Goal: Task Accomplishment & Management: Use online tool/utility

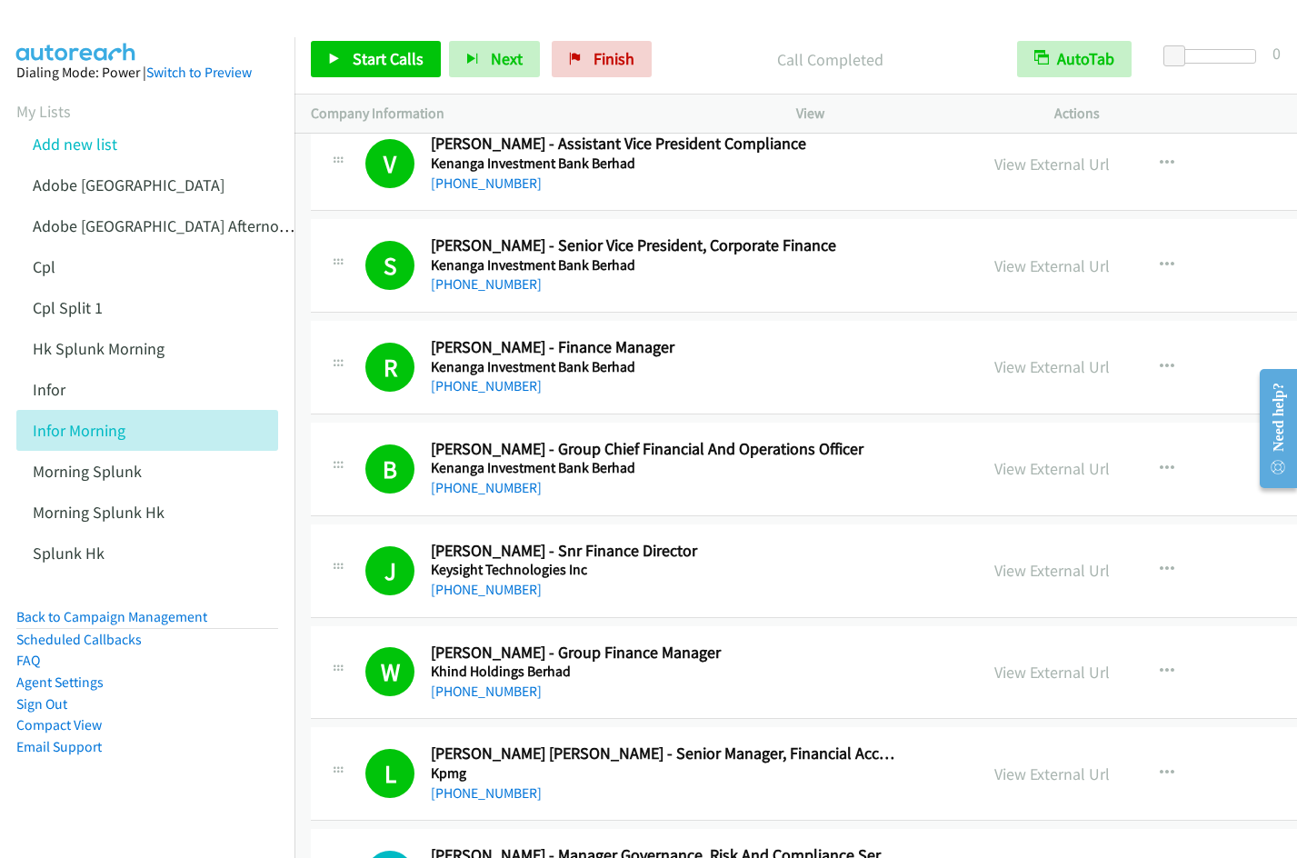
scroll to position [10962, 0]
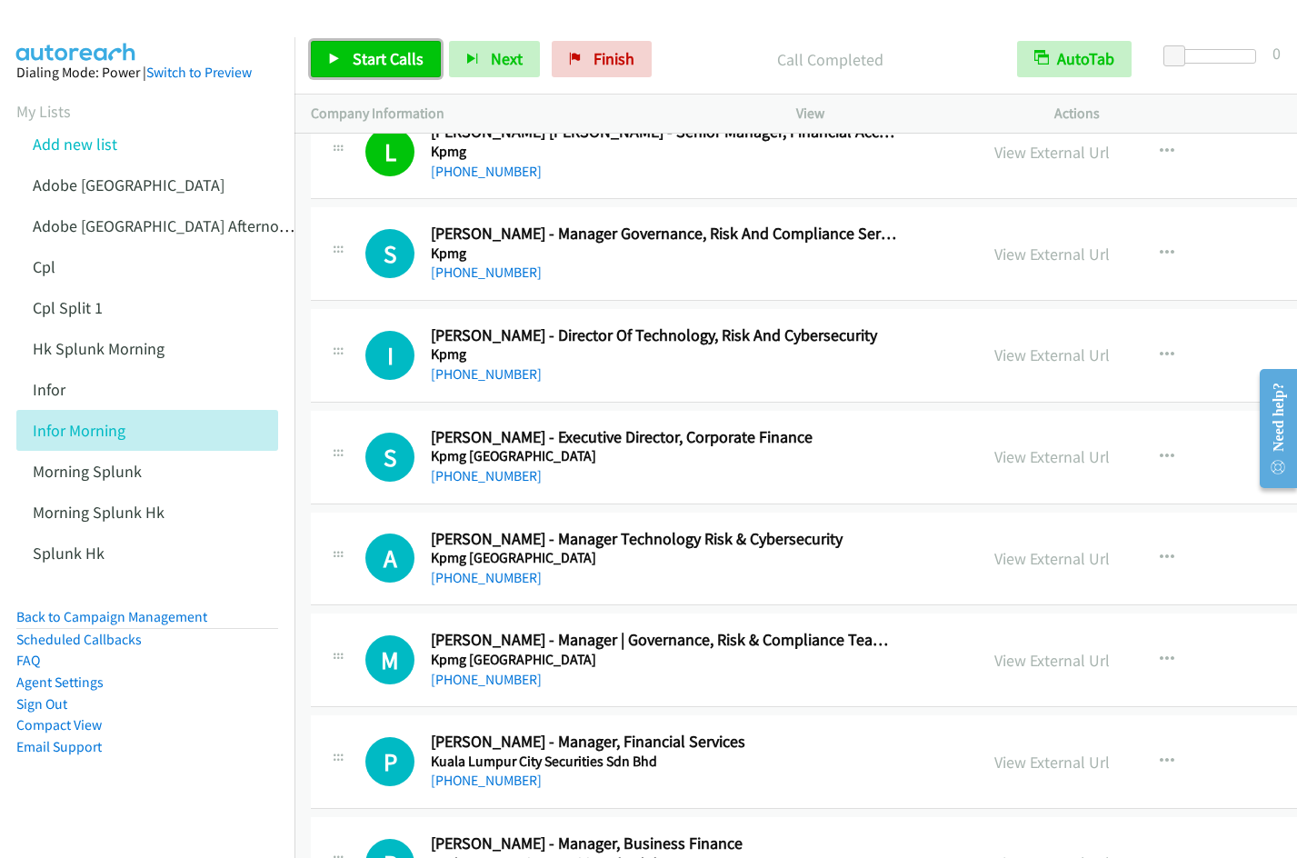
drag, startPoint x: 340, startPoint y: 62, endPoint x: 1274, endPoint y: 93, distance: 934.7
click at [341, 62] on link "Start Calls" at bounding box center [376, 59] width 130 height 36
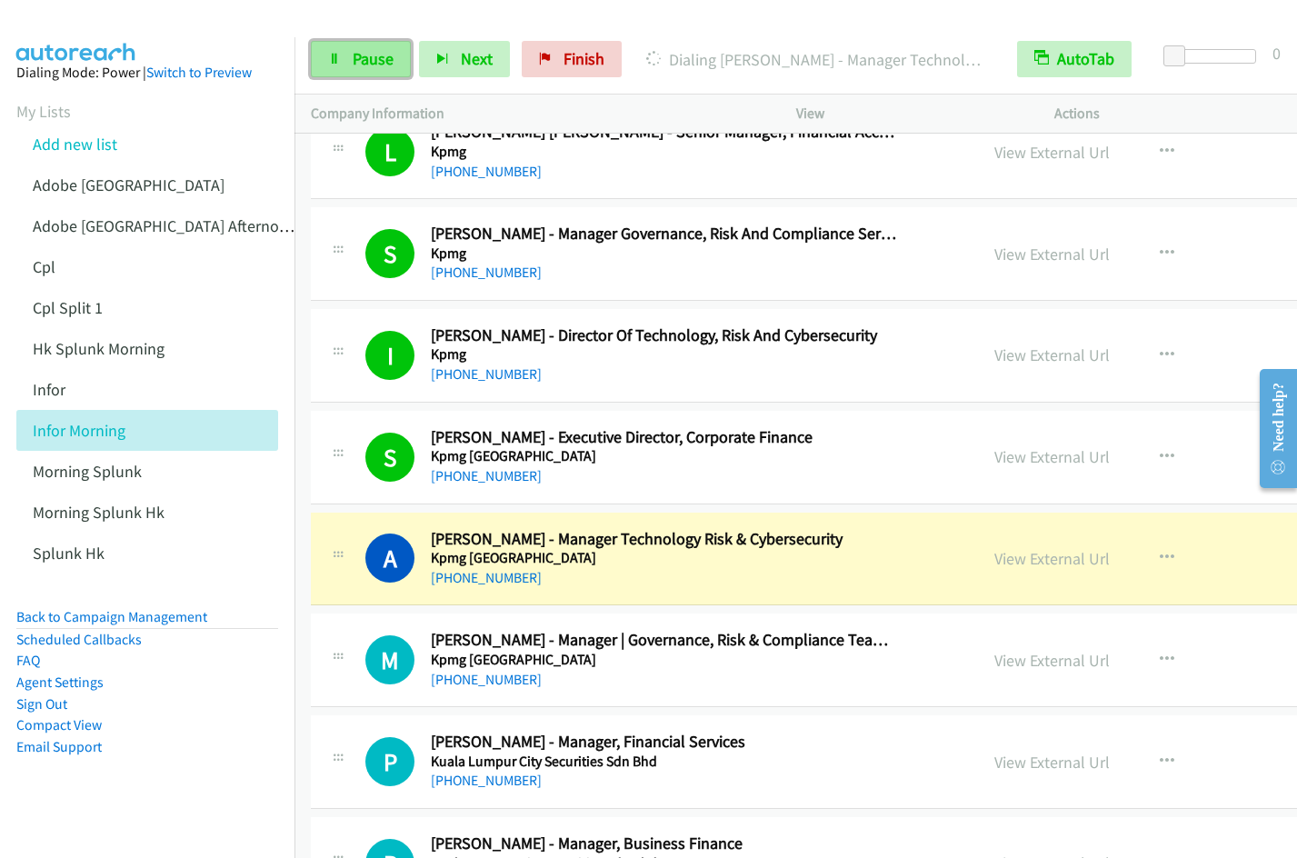
click at [369, 67] on span "Pause" at bounding box center [373, 58] width 41 height 21
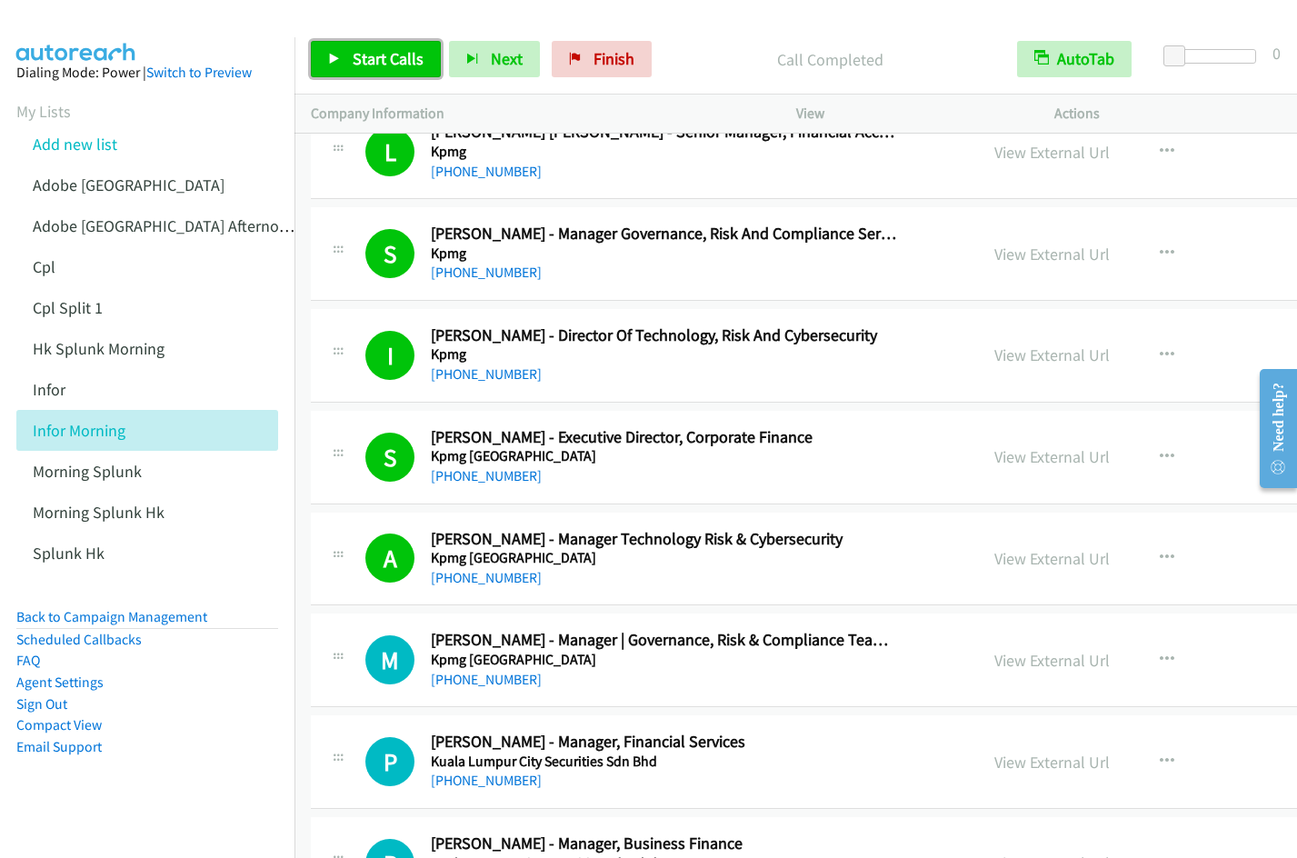
click at [376, 63] on span "Start Calls" at bounding box center [388, 58] width 71 height 21
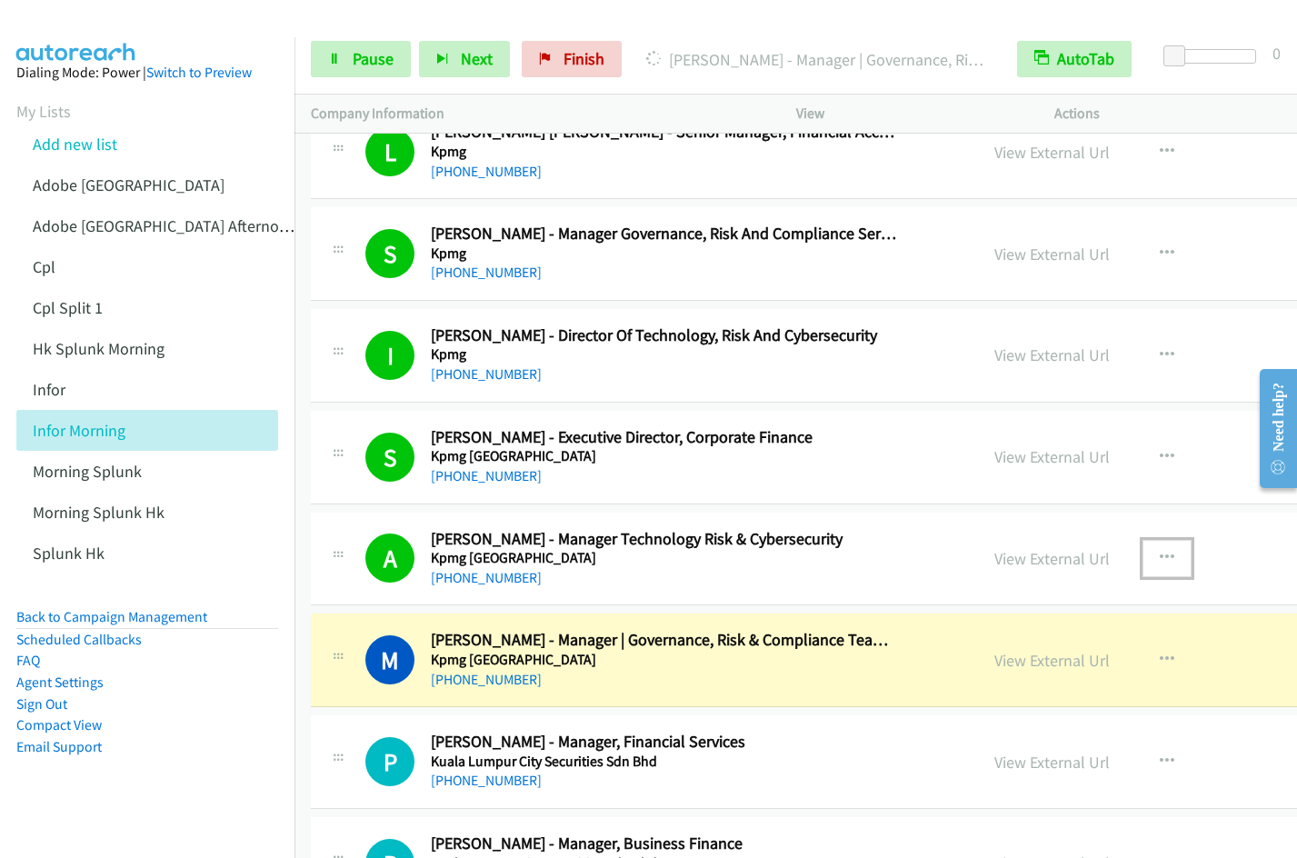
click at [1172, 556] on icon "button" at bounding box center [1167, 558] width 15 height 15
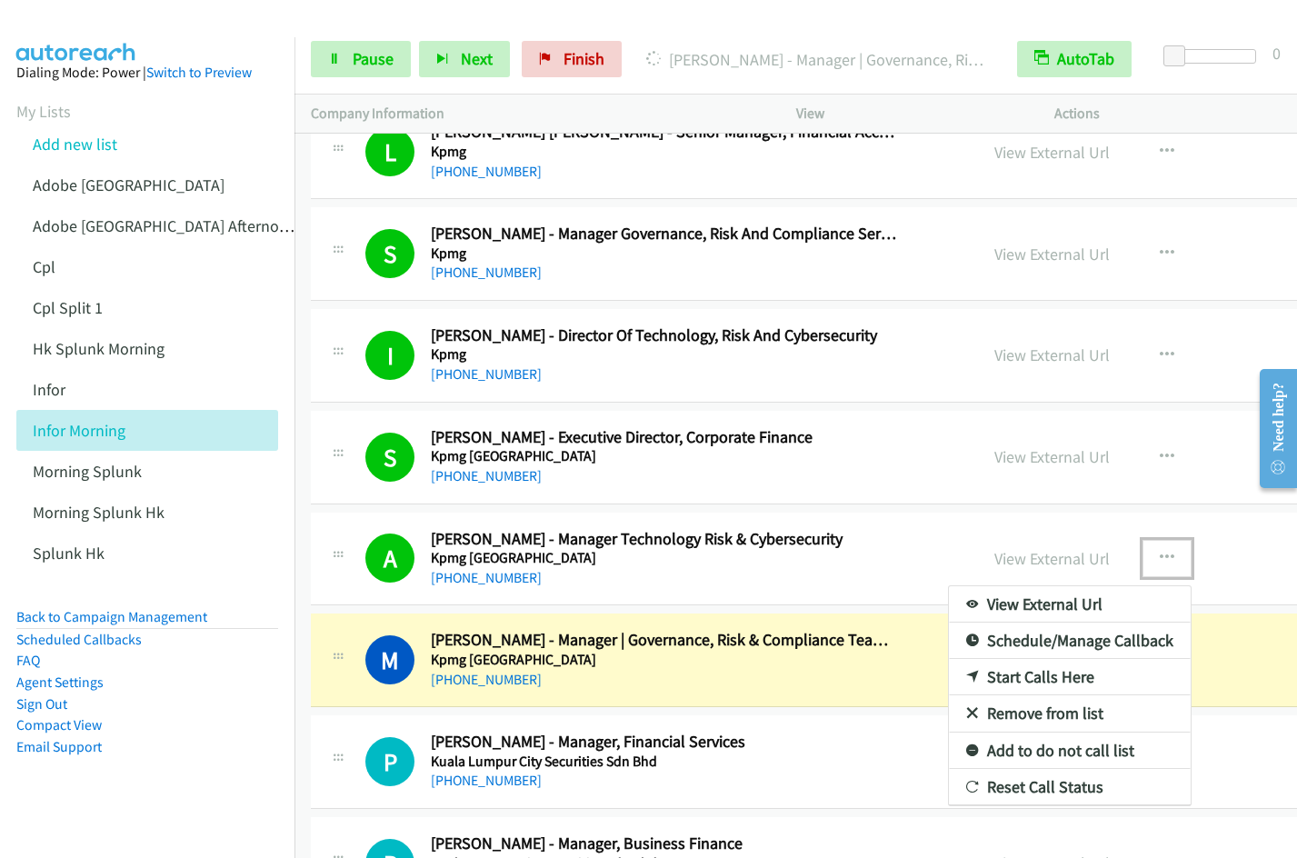
click at [1060, 711] on link "Remove from list" at bounding box center [1070, 713] width 242 height 36
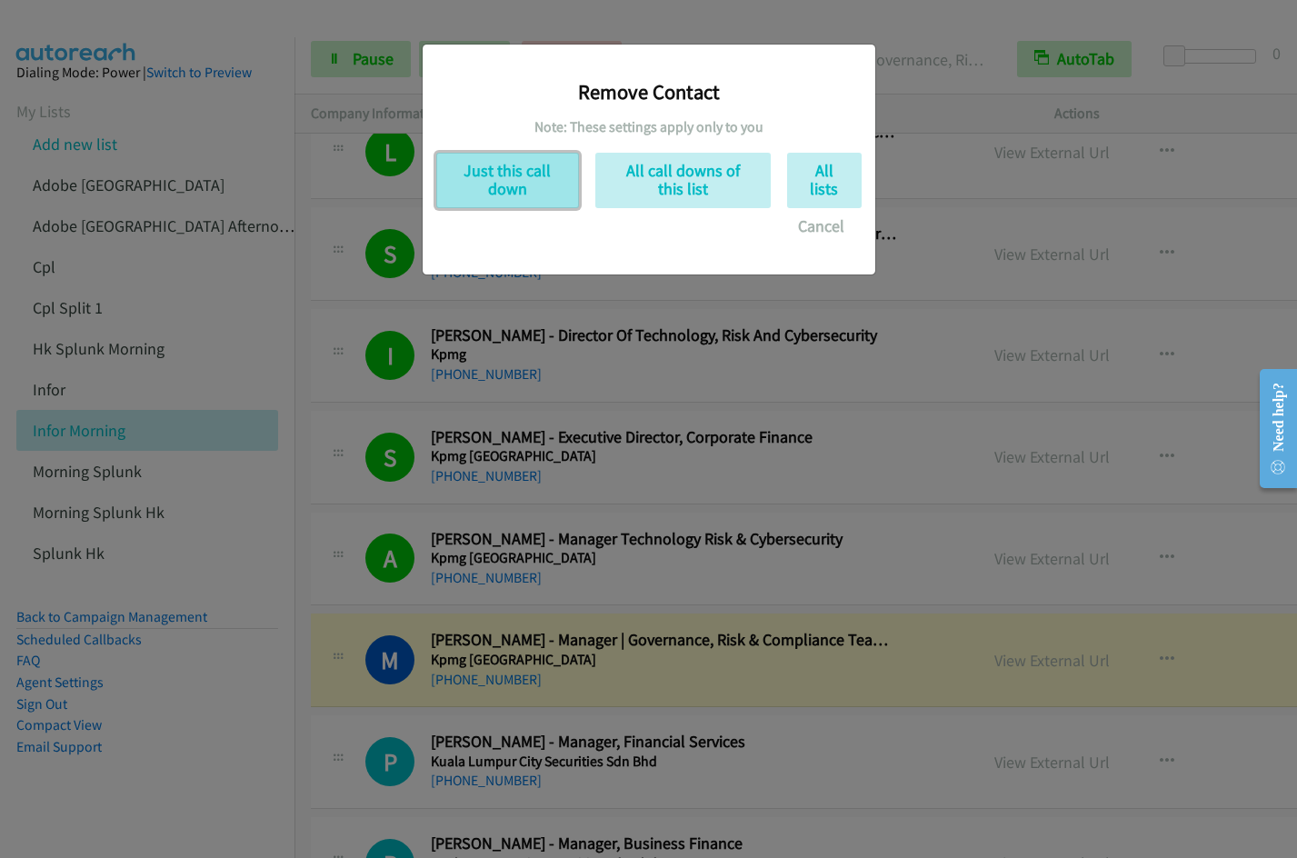
click at [507, 177] on button "Just this call down" at bounding box center [507, 180] width 143 height 55
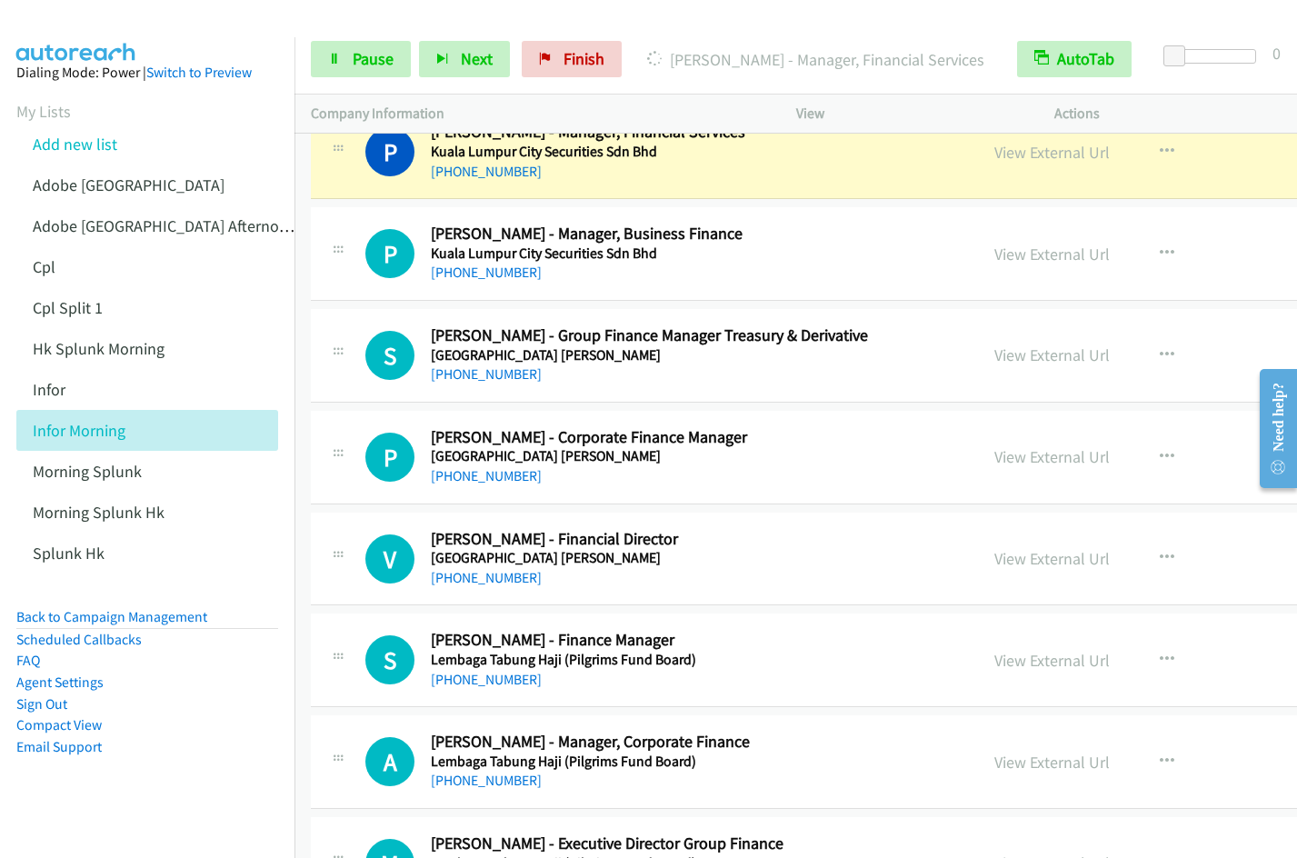
scroll to position [11431, 0]
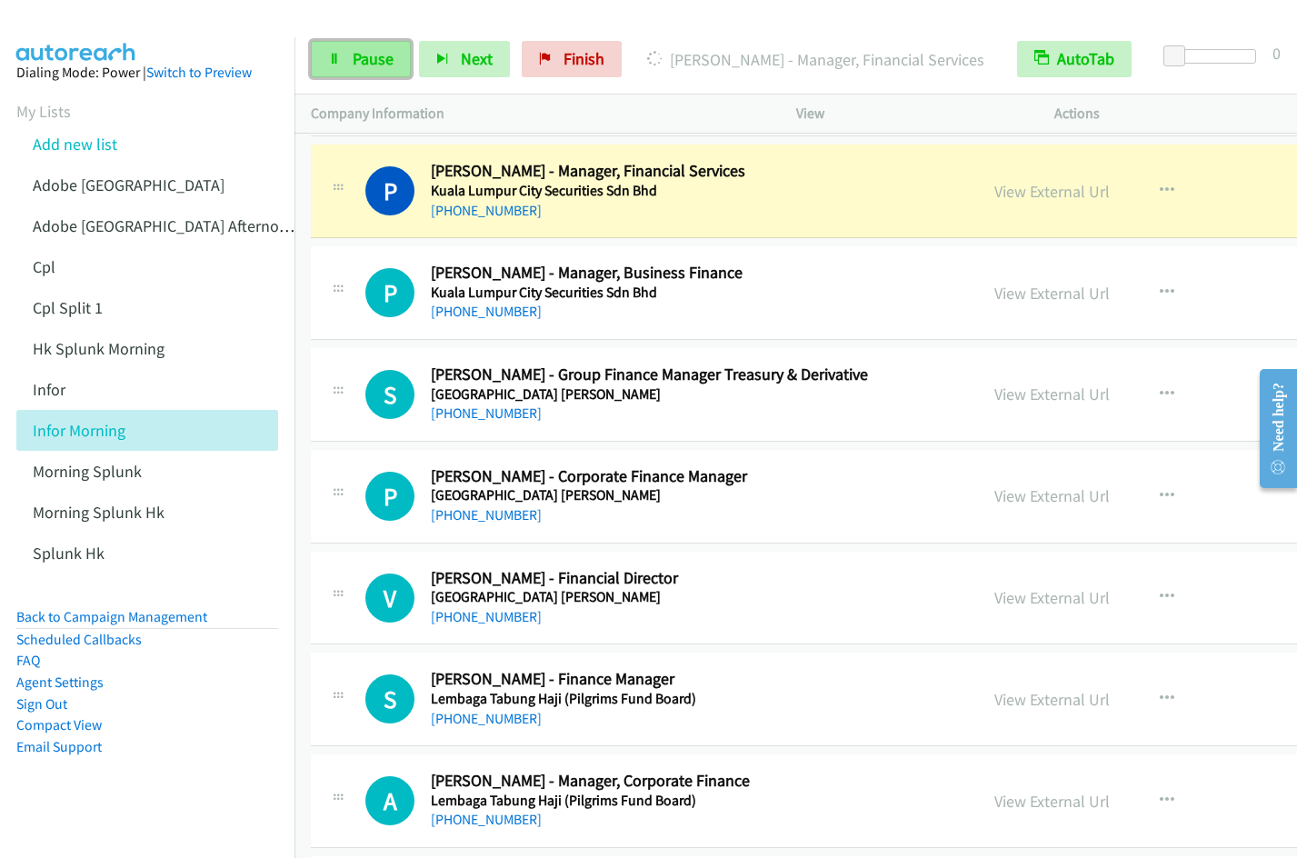
click at [351, 59] on link "Pause" at bounding box center [361, 59] width 100 height 36
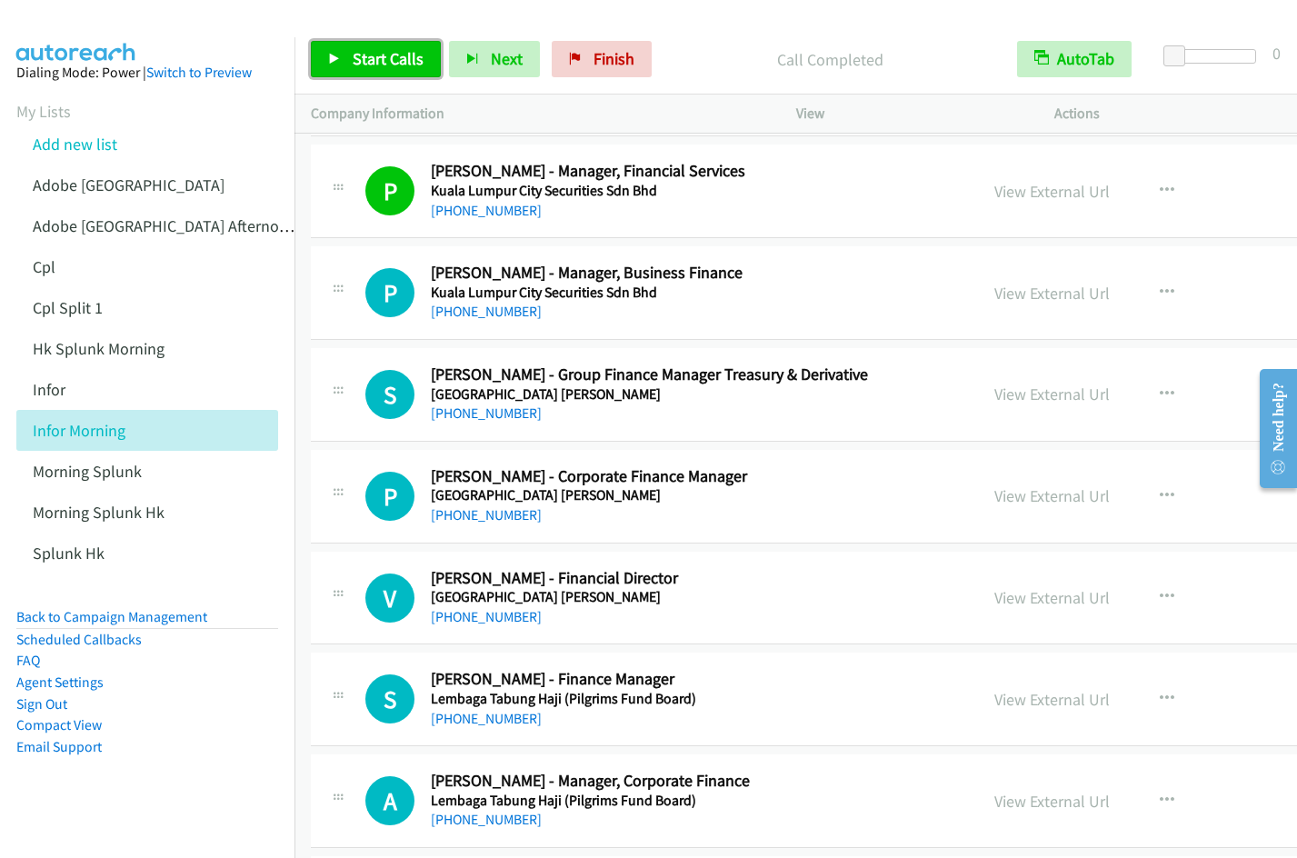
click at [377, 54] on span "Start Calls" at bounding box center [388, 58] width 71 height 21
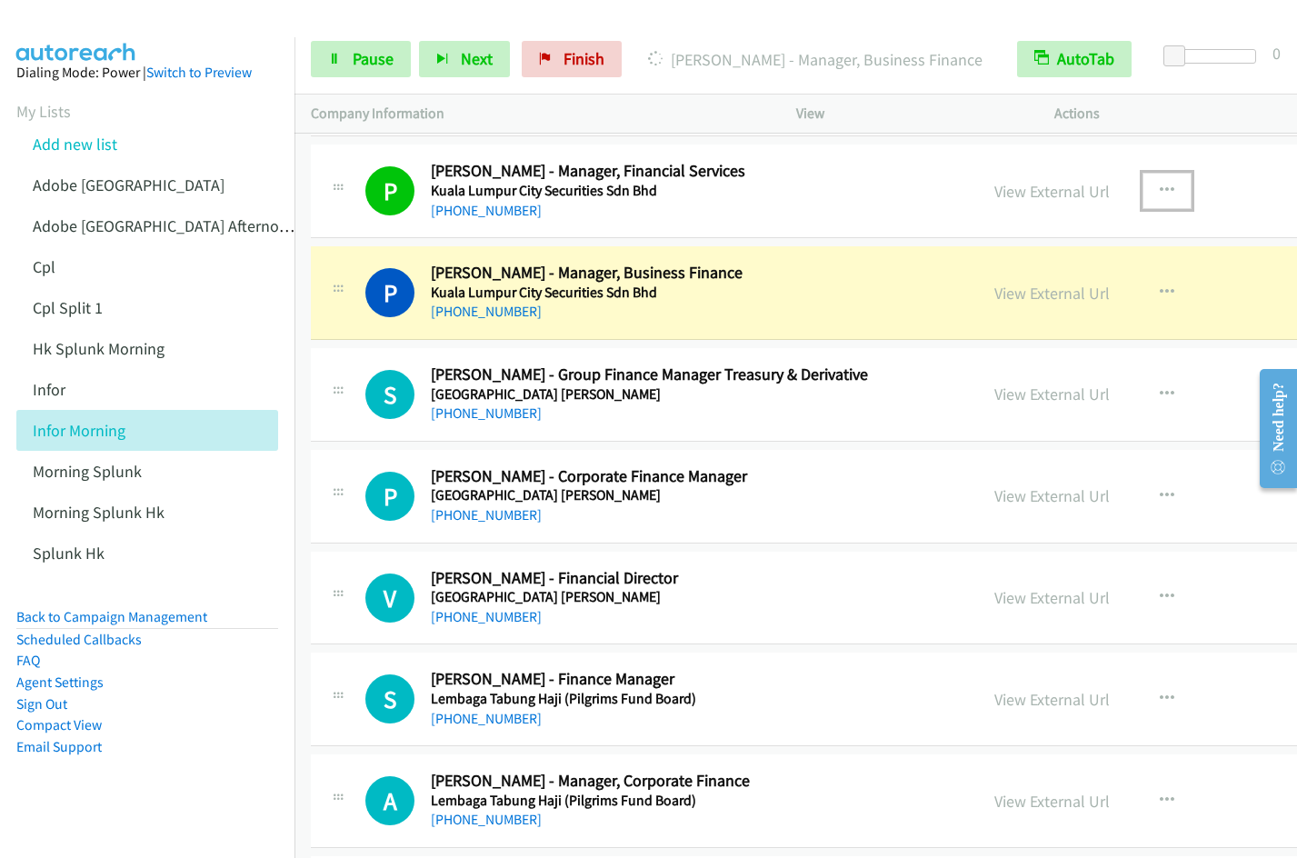
click at [1178, 189] on button "button" at bounding box center [1166, 191] width 49 height 36
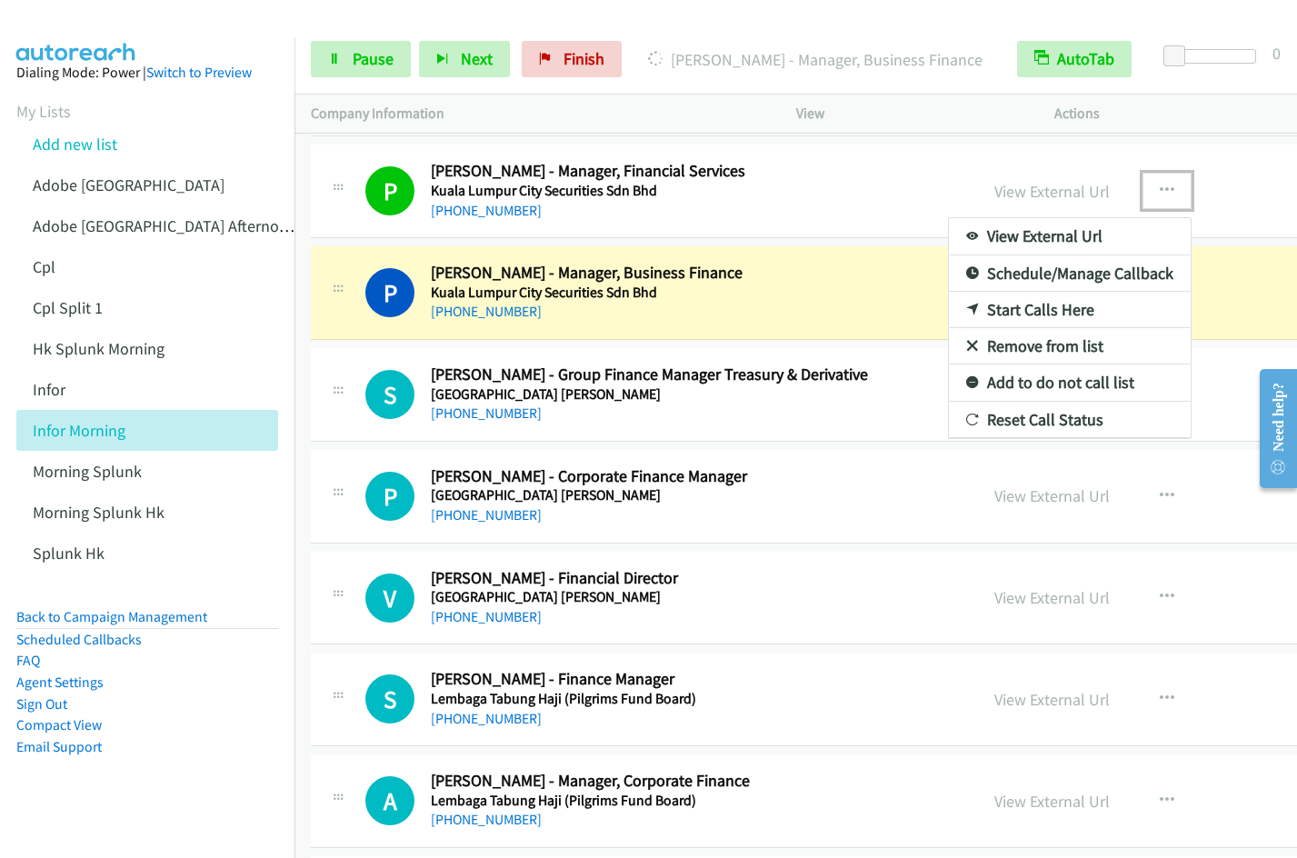
click at [1030, 349] on link "Remove from list" at bounding box center [1070, 346] width 242 height 36
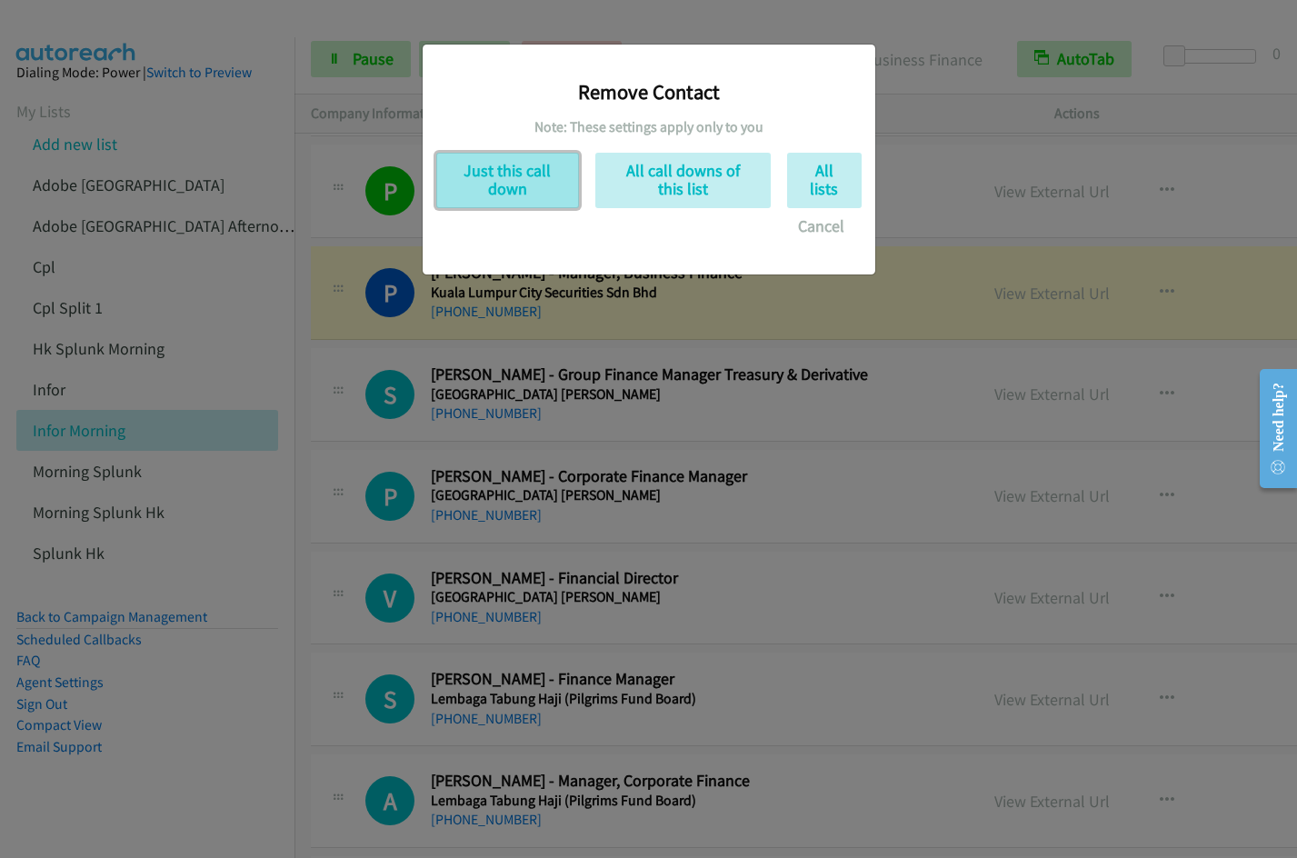
click at [521, 171] on button "Just this call down" at bounding box center [507, 180] width 143 height 55
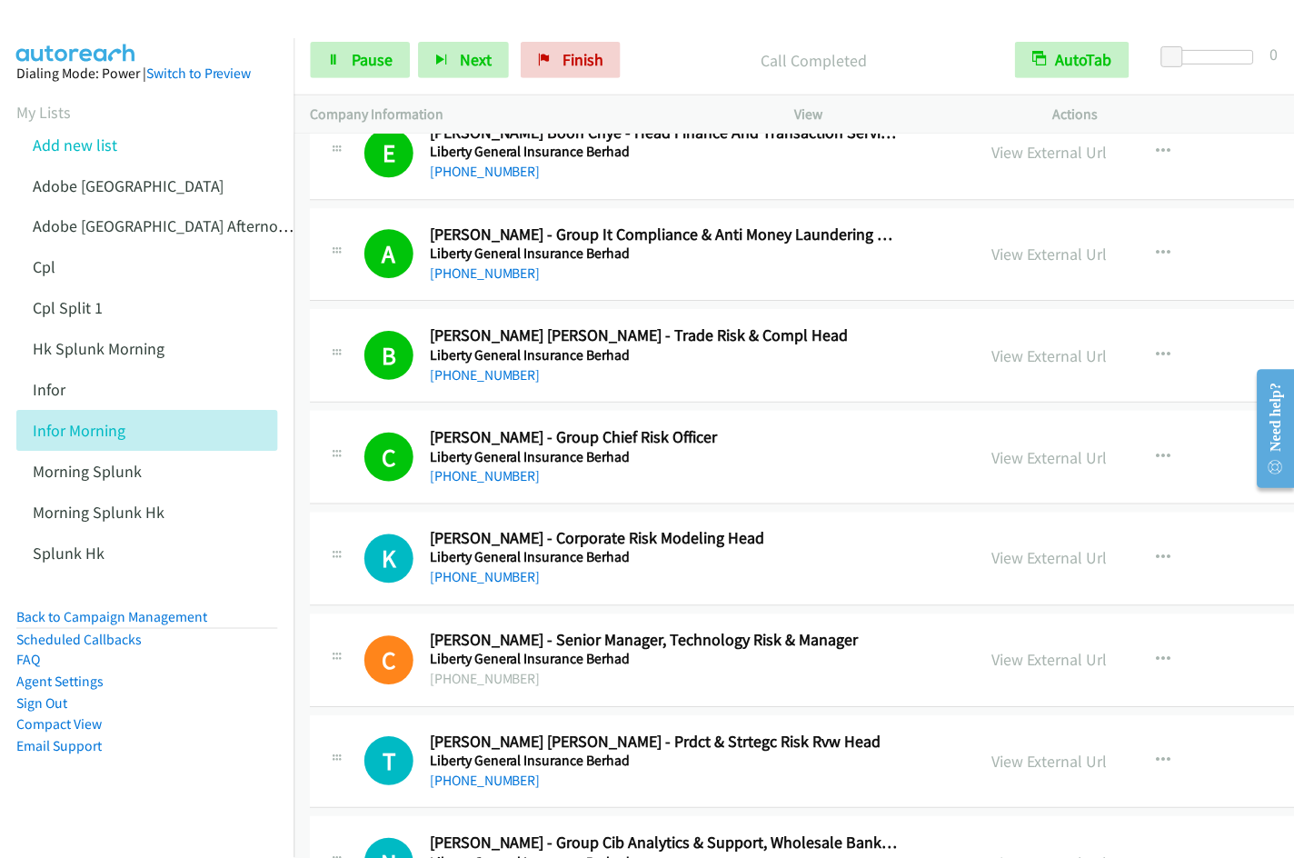
scroll to position [13006, 0]
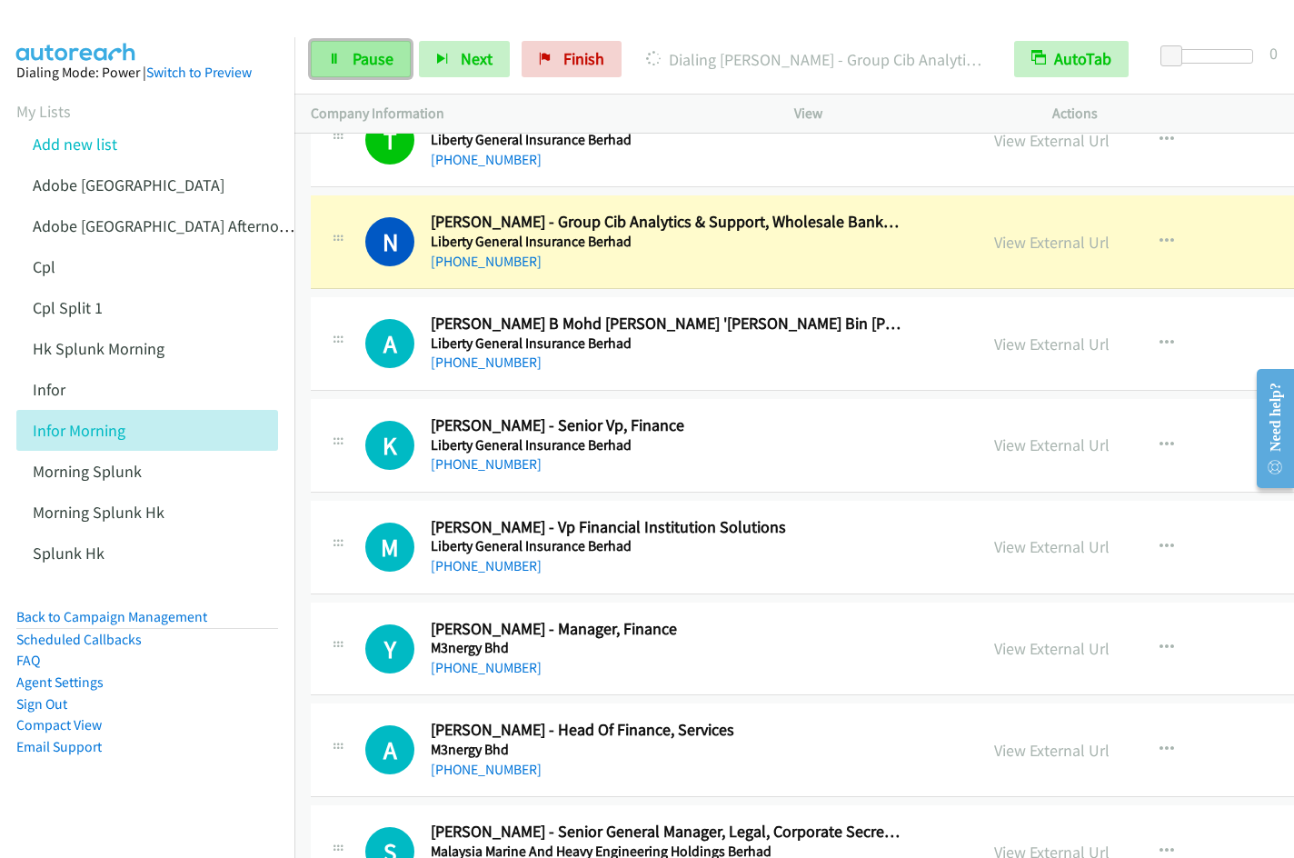
click at [320, 63] on link "Pause" at bounding box center [361, 59] width 100 height 36
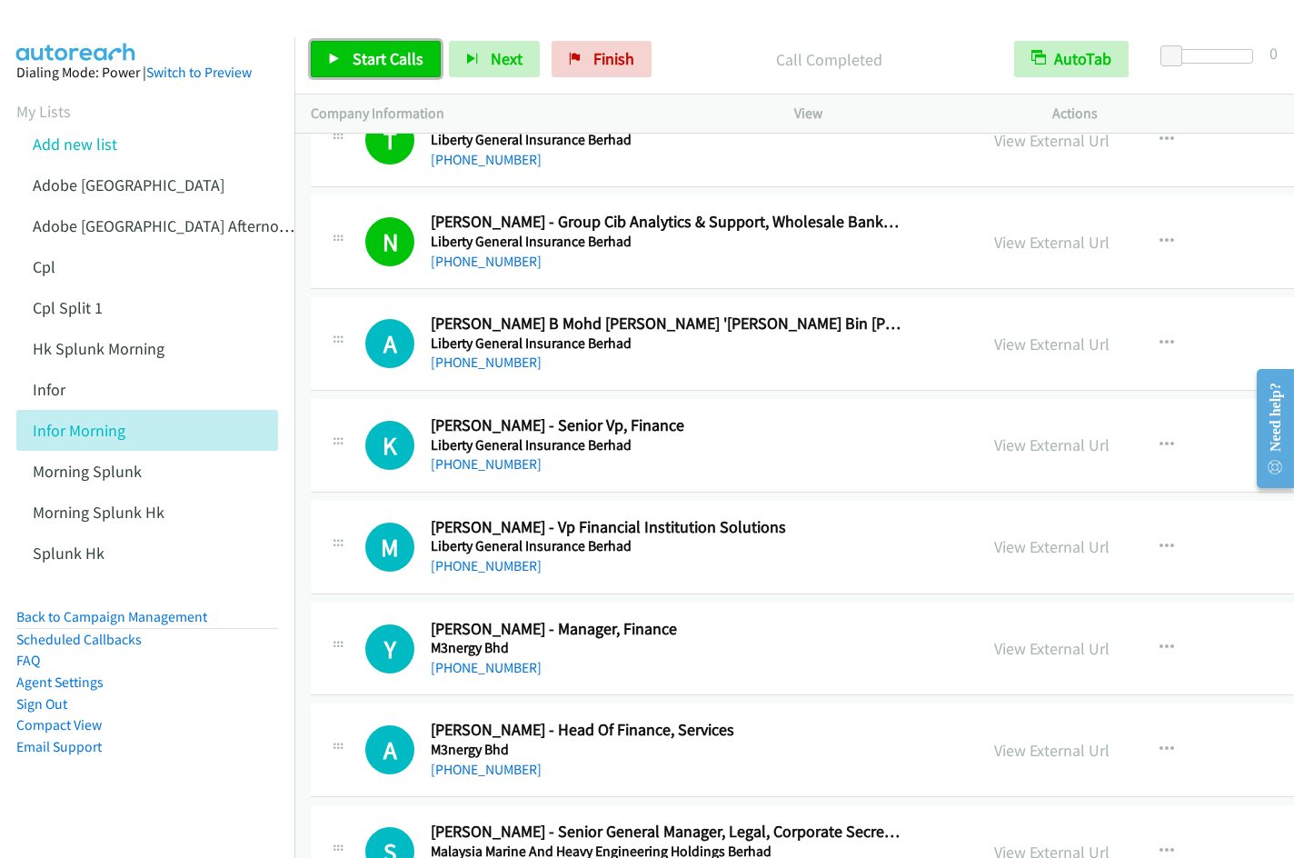
click at [372, 65] on span "Start Calls" at bounding box center [388, 58] width 71 height 21
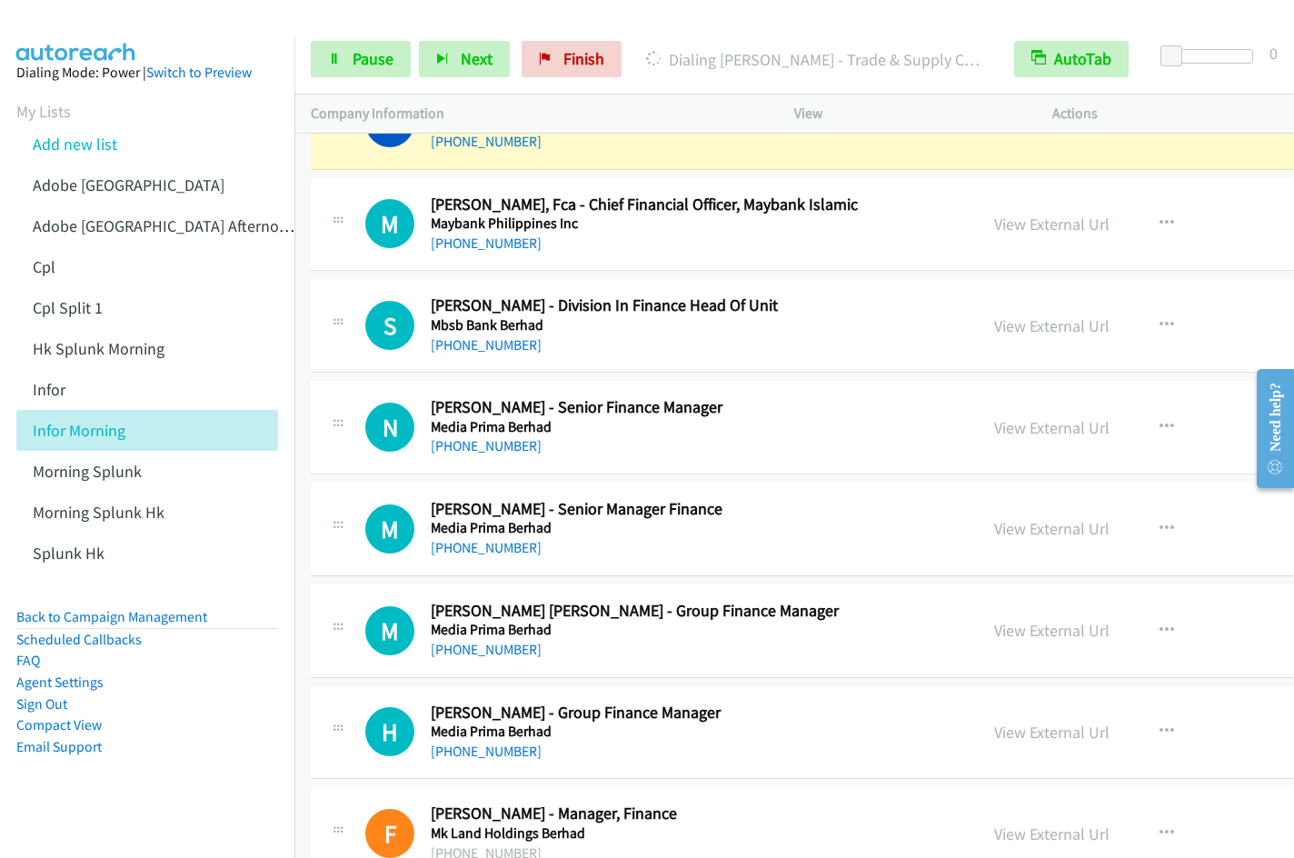
scroll to position [13943, 0]
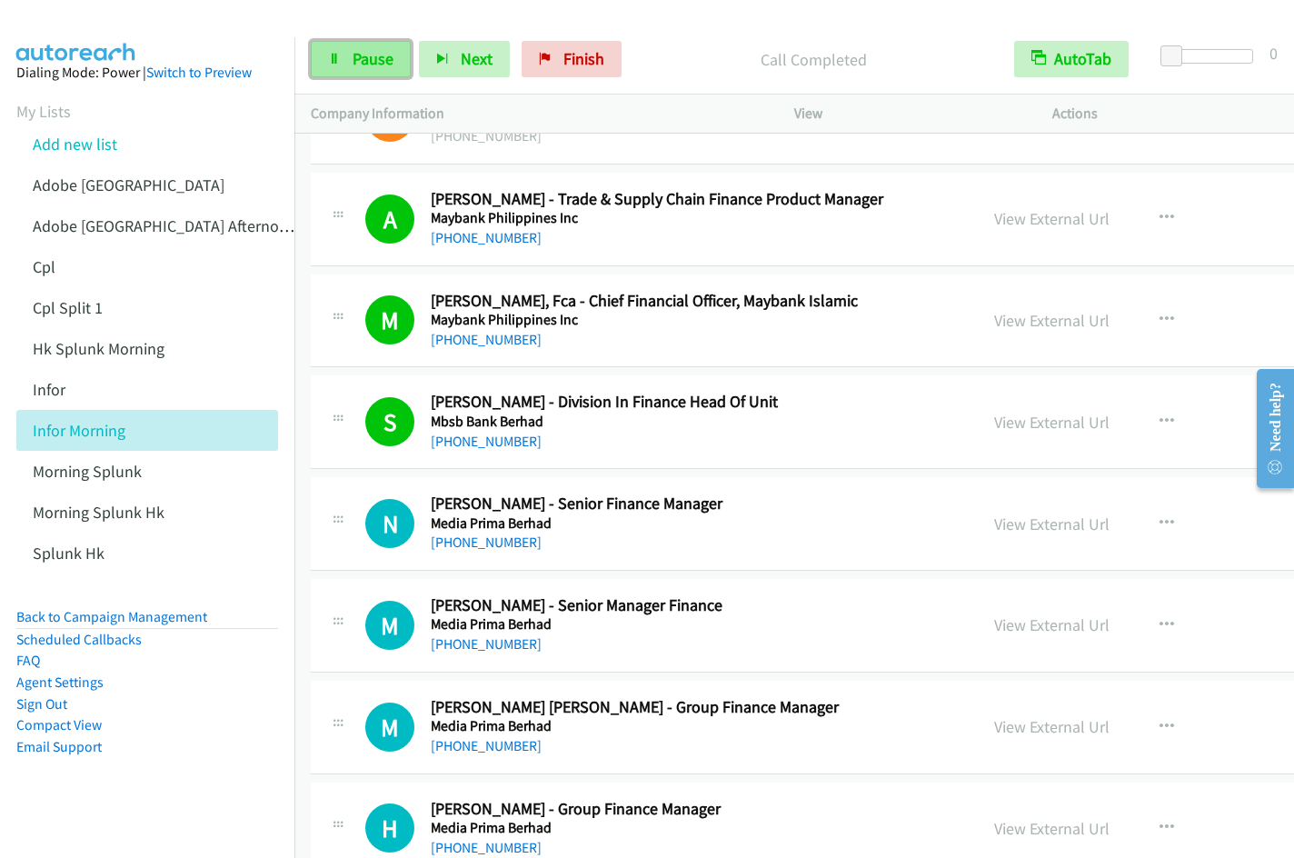
click at [362, 67] on span "Pause" at bounding box center [373, 58] width 41 height 21
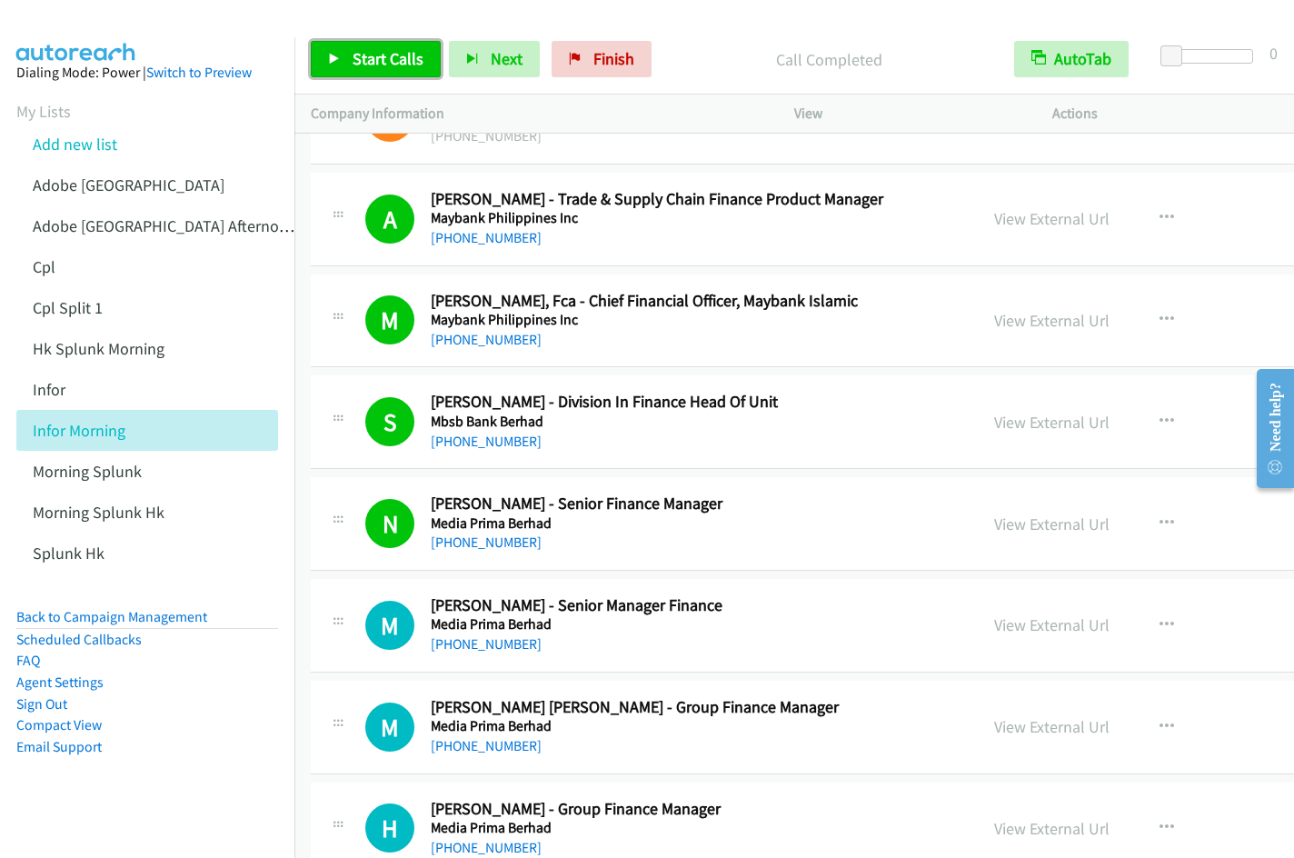
click at [371, 48] on span "Start Calls" at bounding box center [388, 58] width 71 height 21
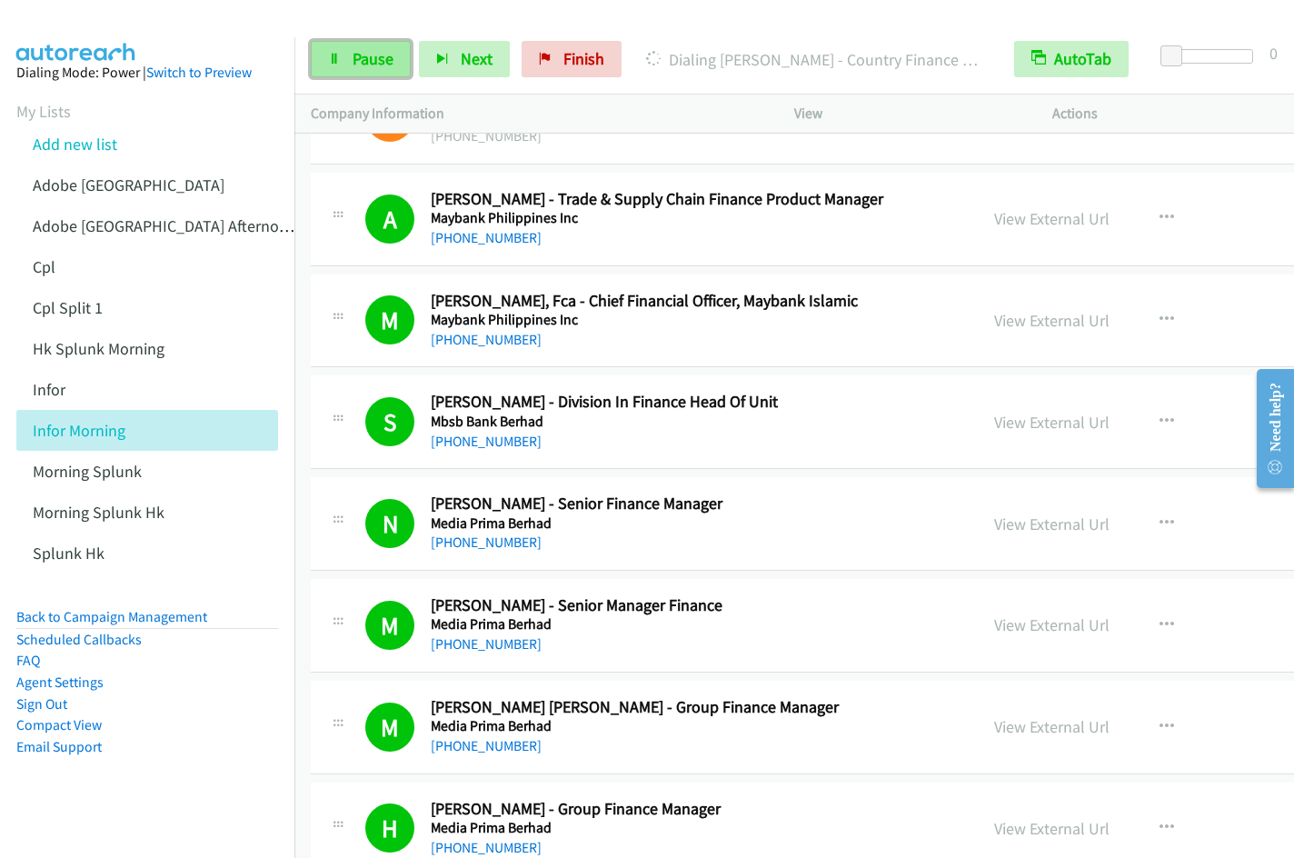
click at [365, 54] on span "Pause" at bounding box center [373, 58] width 41 height 21
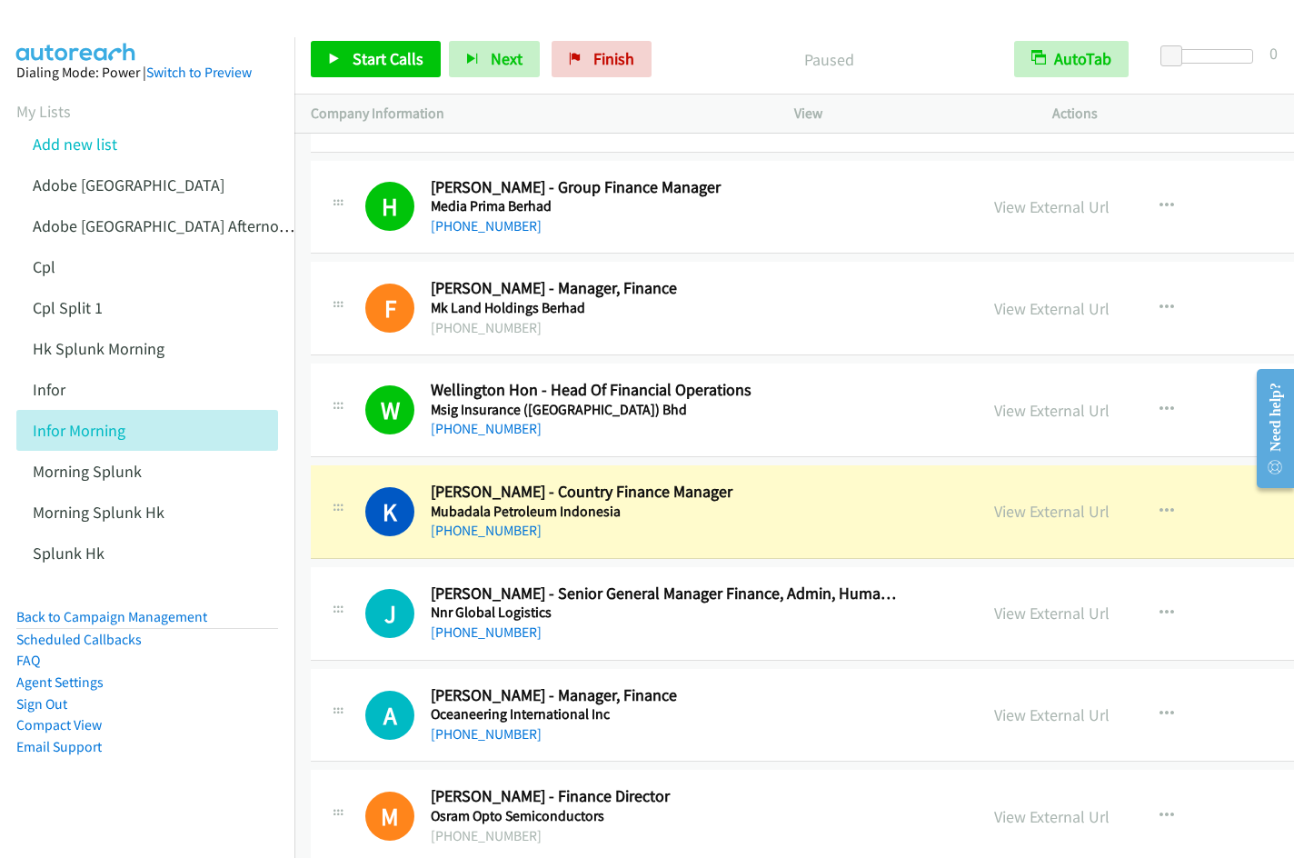
scroll to position [15187, 0]
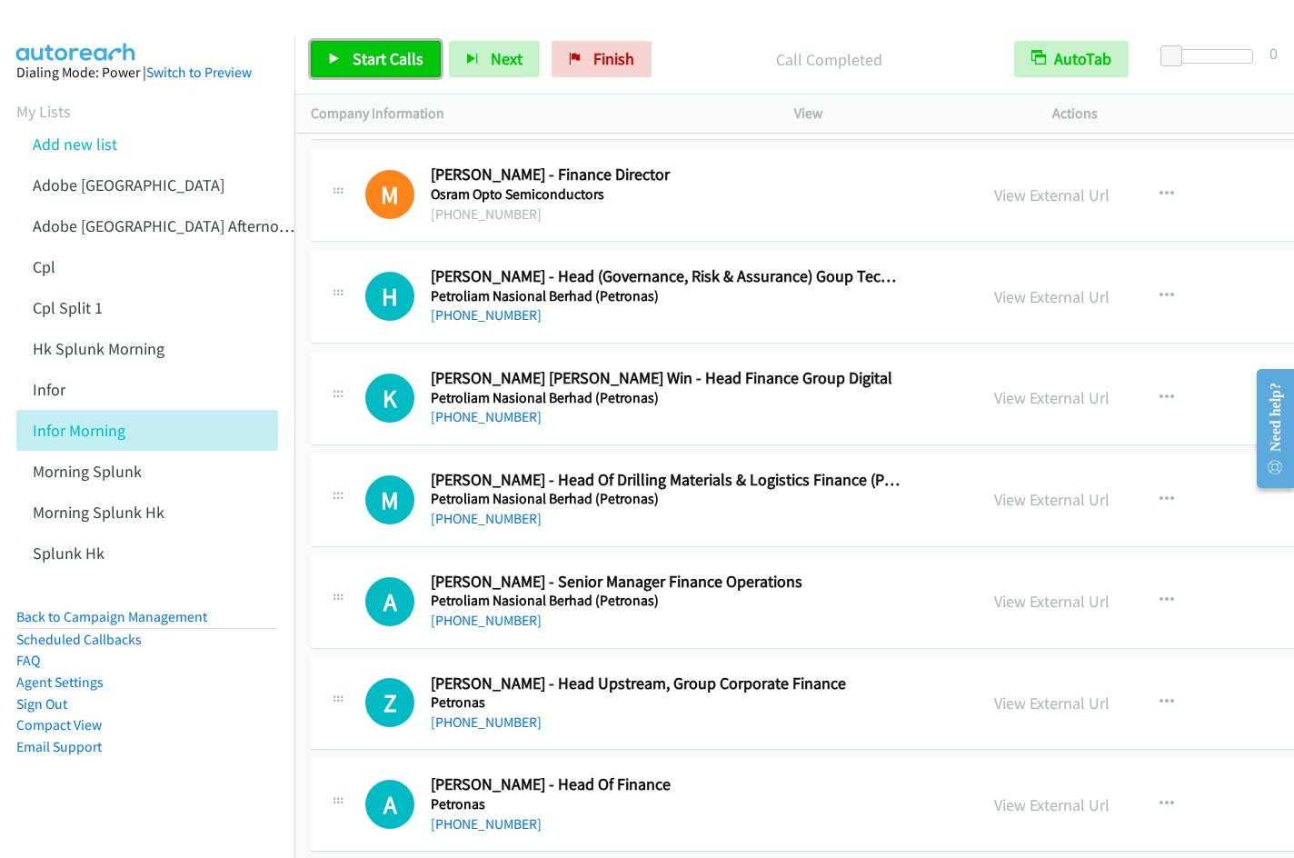
click at [346, 62] on link "Start Calls" at bounding box center [376, 59] width 130 height 36
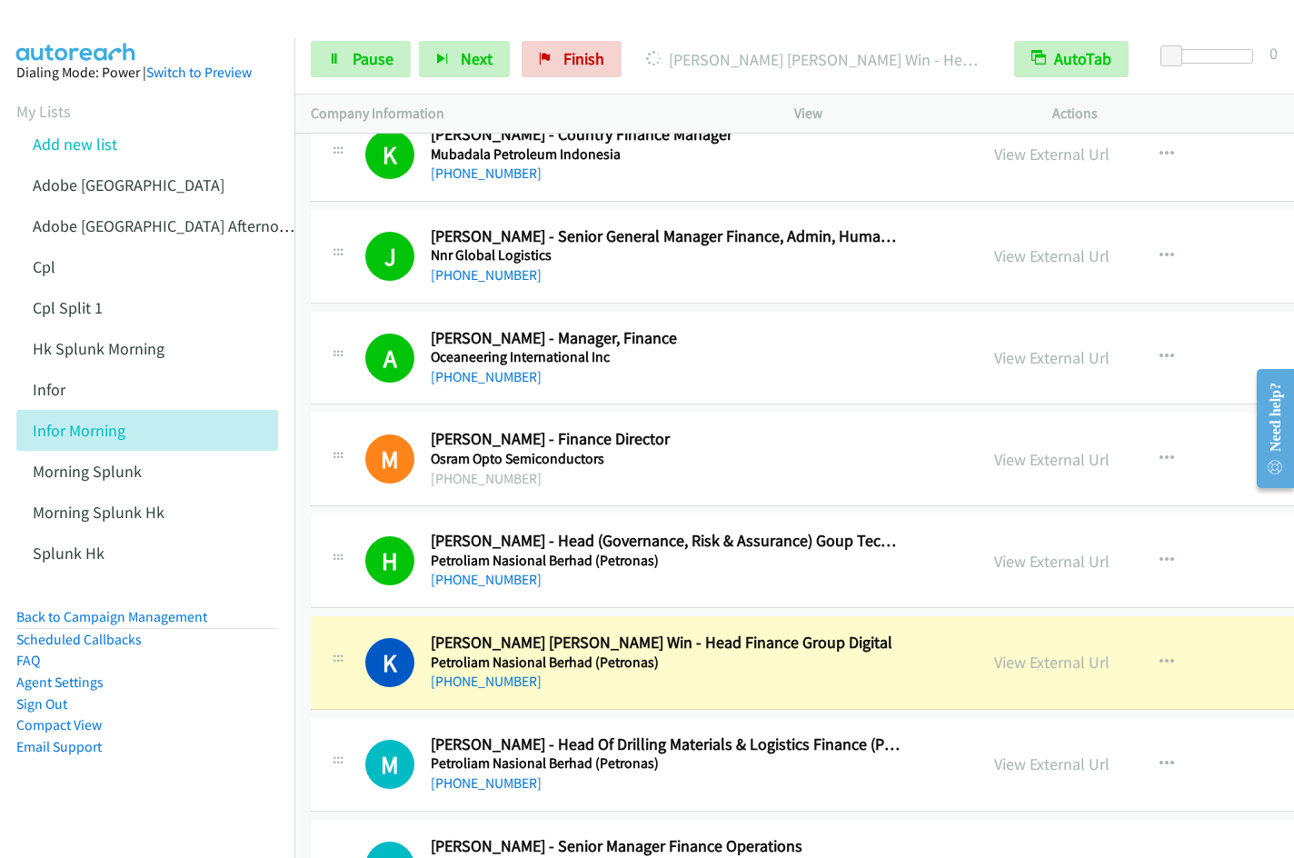
scroll to position [15544, 0]
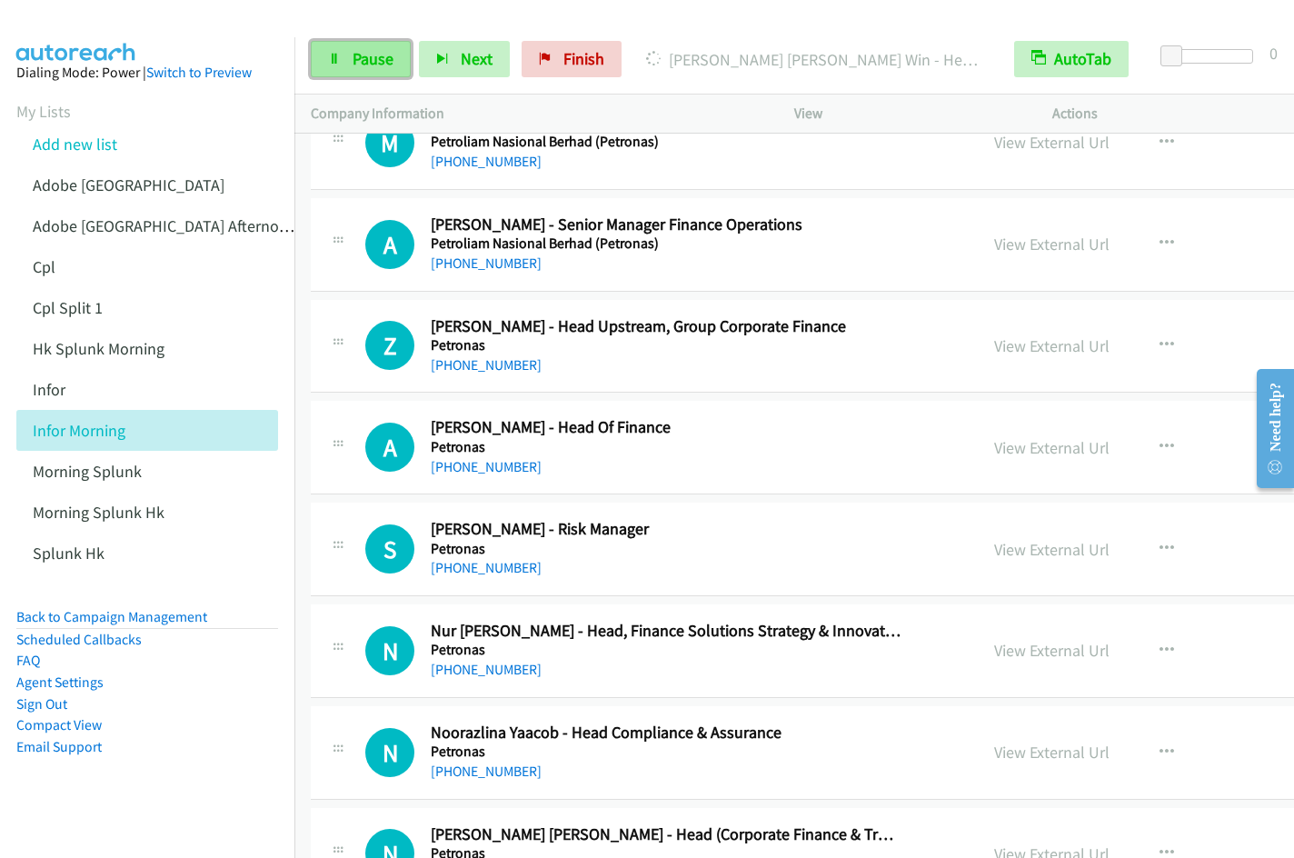
click at [360, 65] on span "Pause" at bounding box center [373, 58] width 41 height 21
click at [384, 62] on span "Start Calls" at bounding box center [388, 58] width 71 height 21
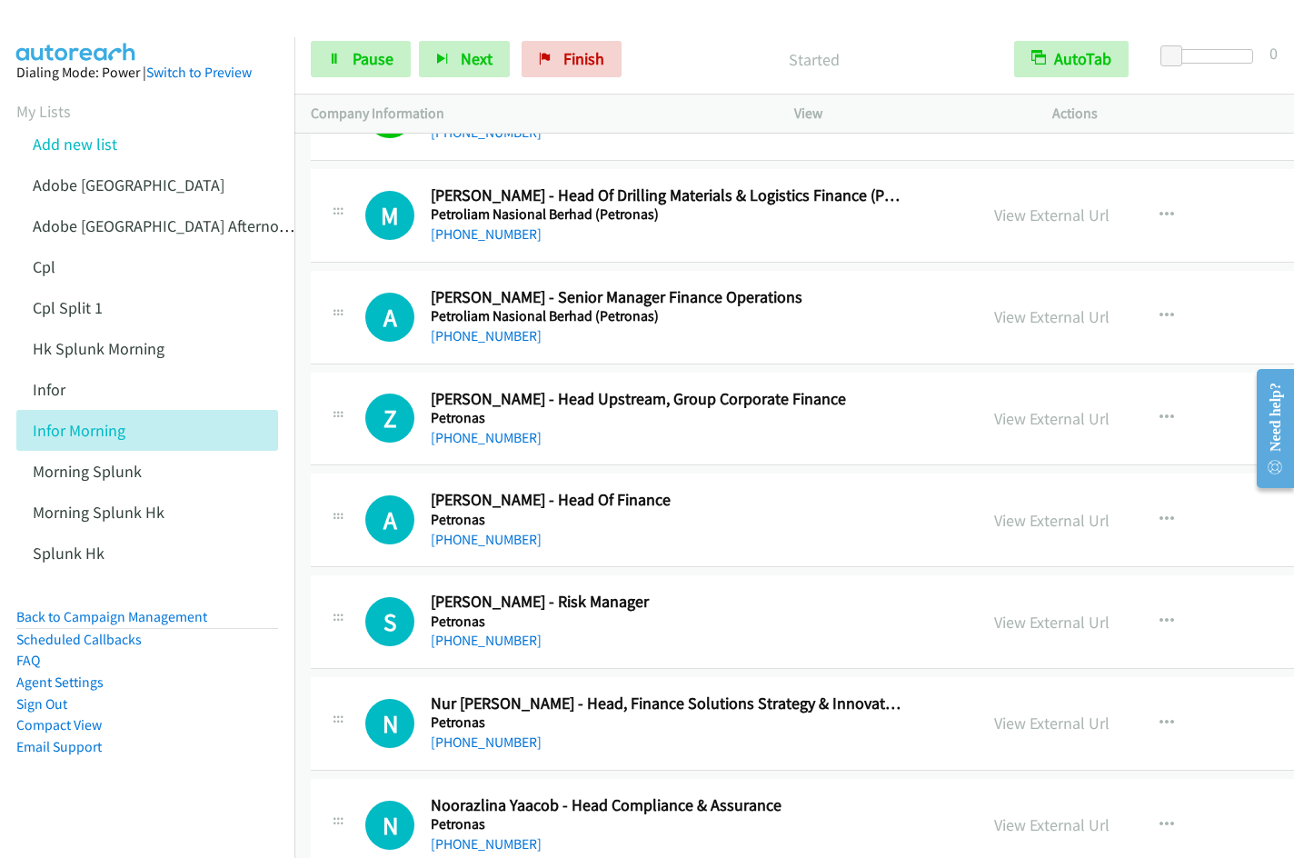
scroll to position [15435, 0]
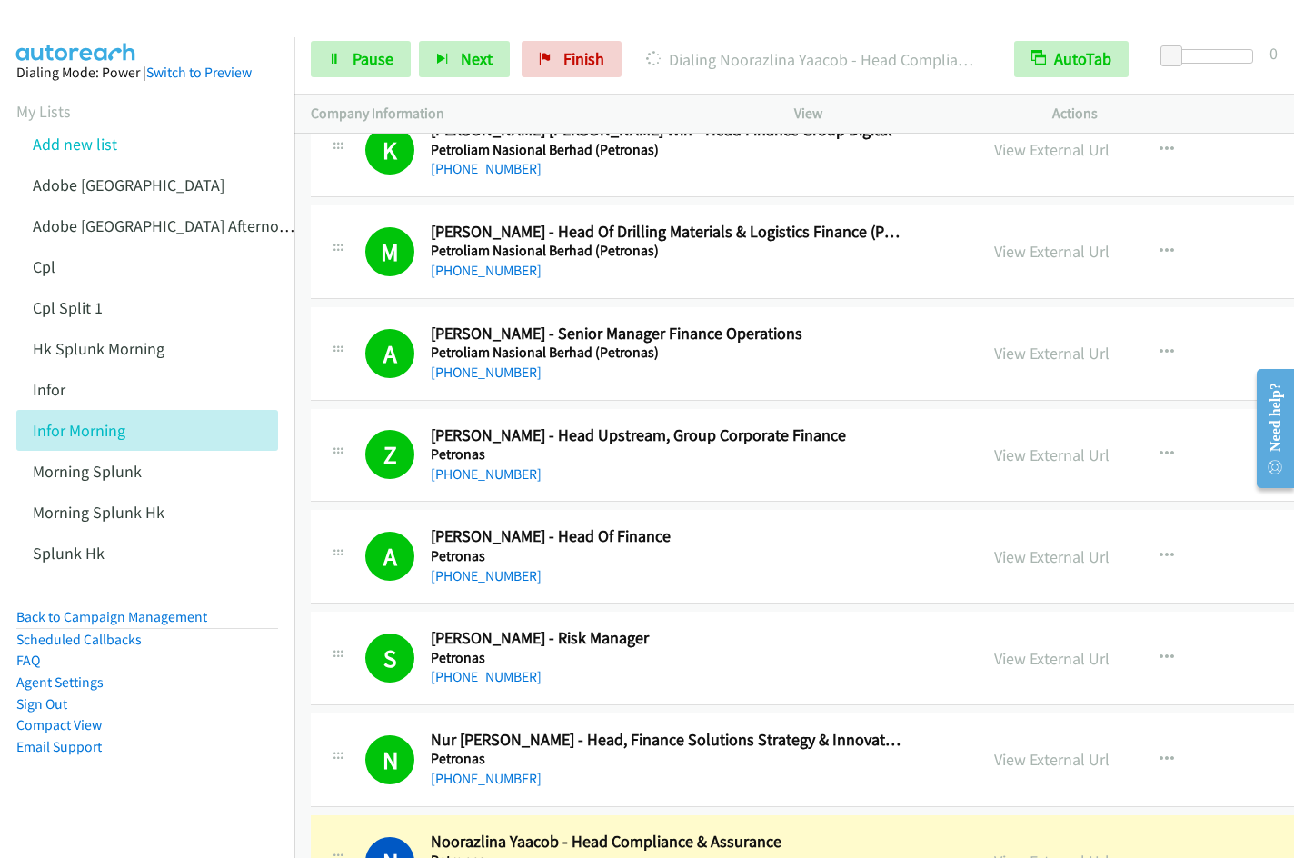
drag, startPoint x: 793, startPoint y: 26, endPoint x: 870, endPoint y: 29, distance: 76.4
click at [795, 26] on div "Start Calls Pause Next Finish Dialing Noorazlina Yaacob - Head Compliance & Ass…" at bounding box center [794, 60] width 1000 height 70
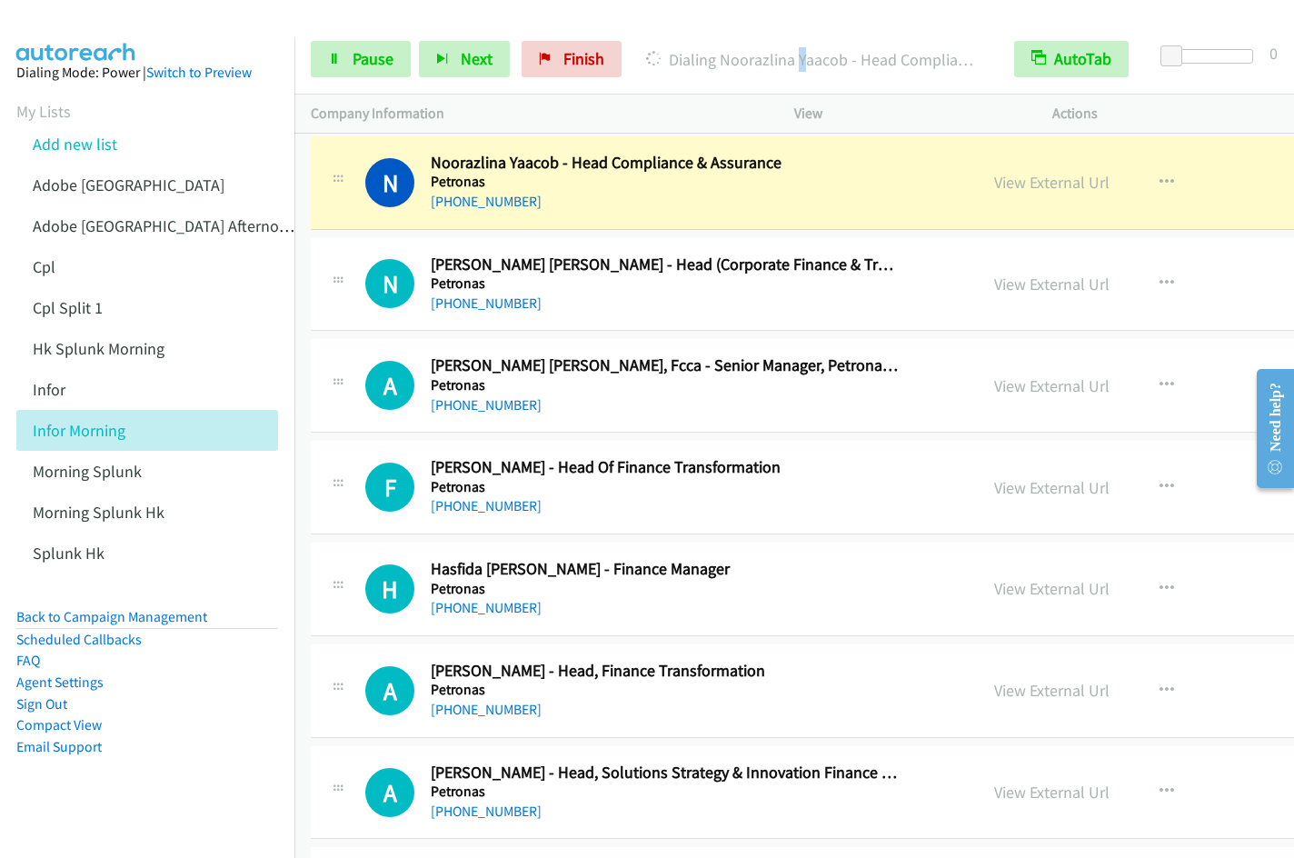
scroll to position [16055, 0]
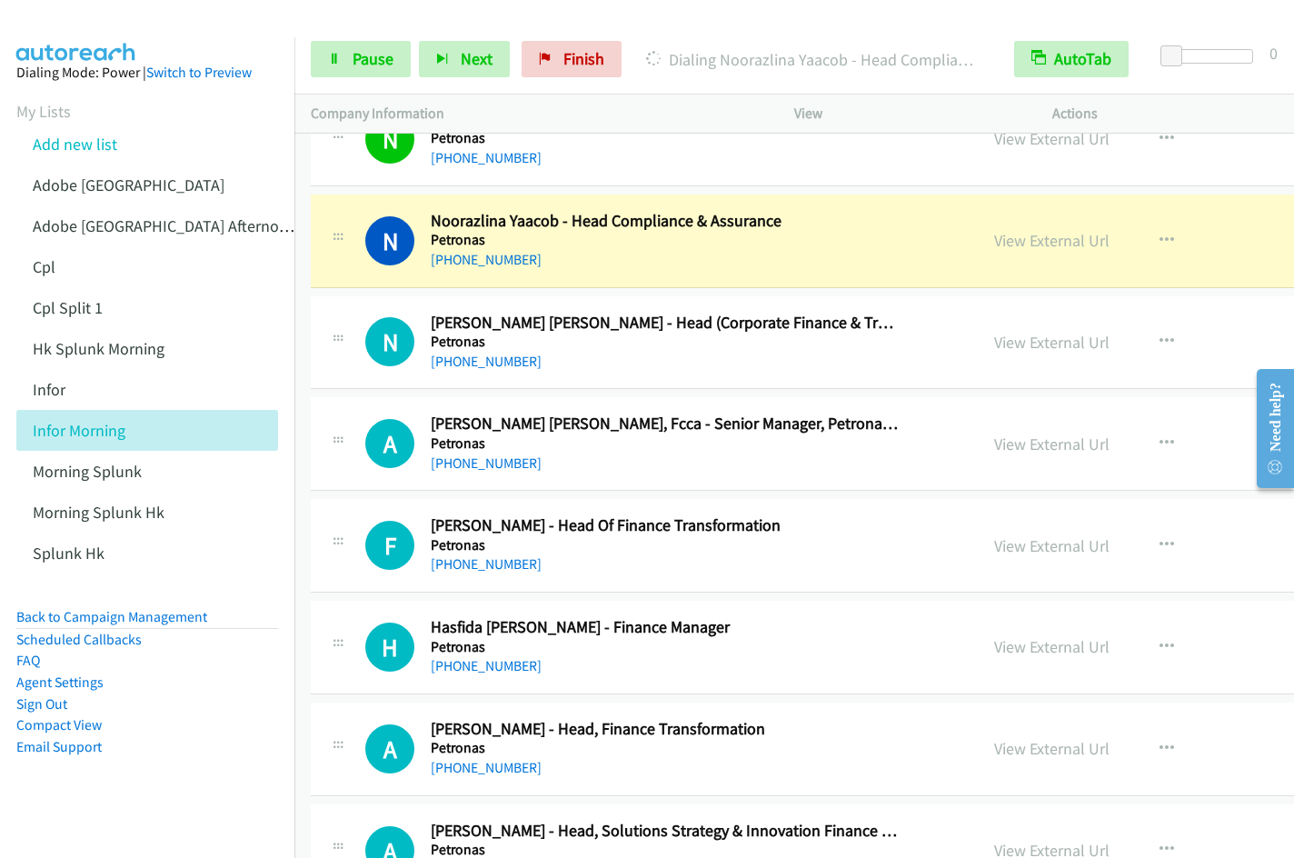
click at [793, 16] on div at bounding box center [639, 35] width 1278 height 70
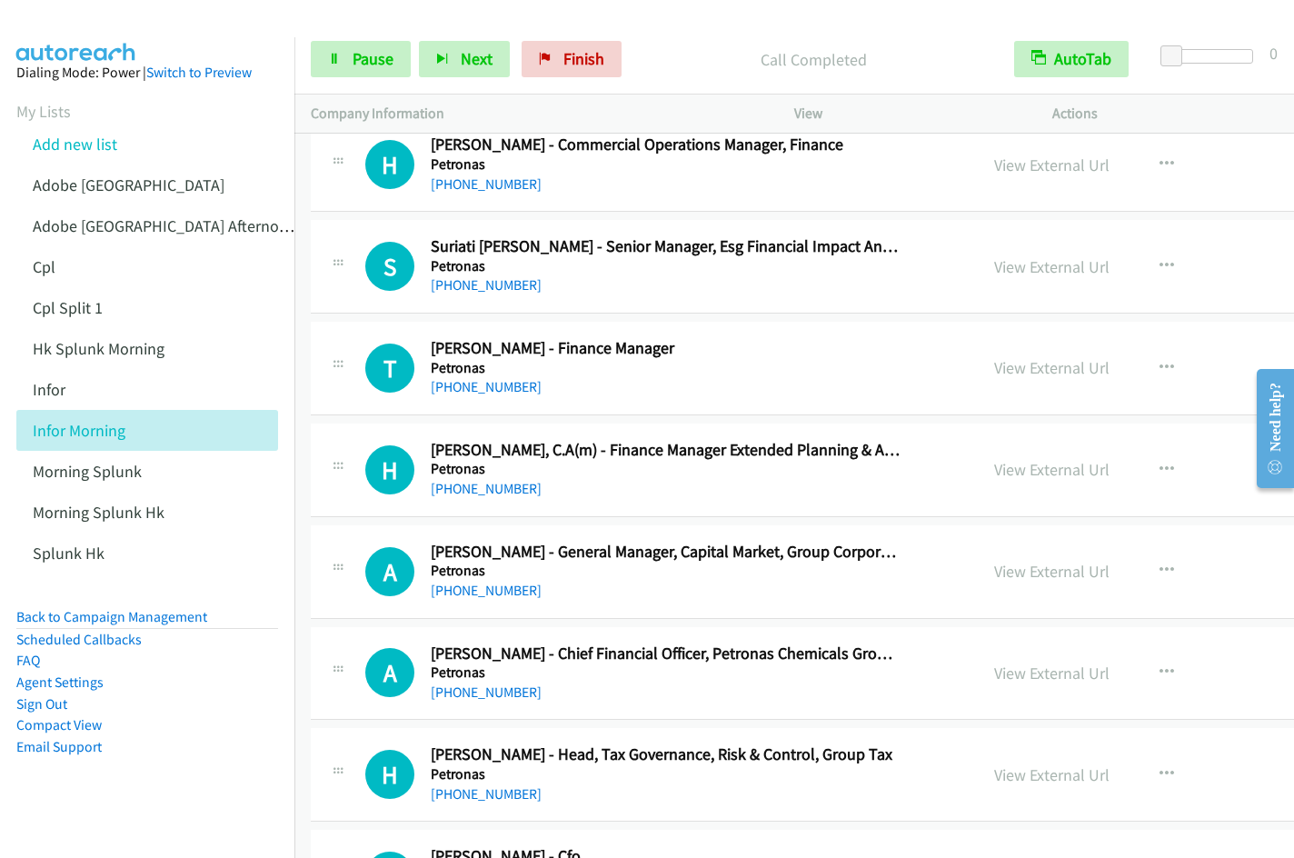
scroll to position [16806, 0]
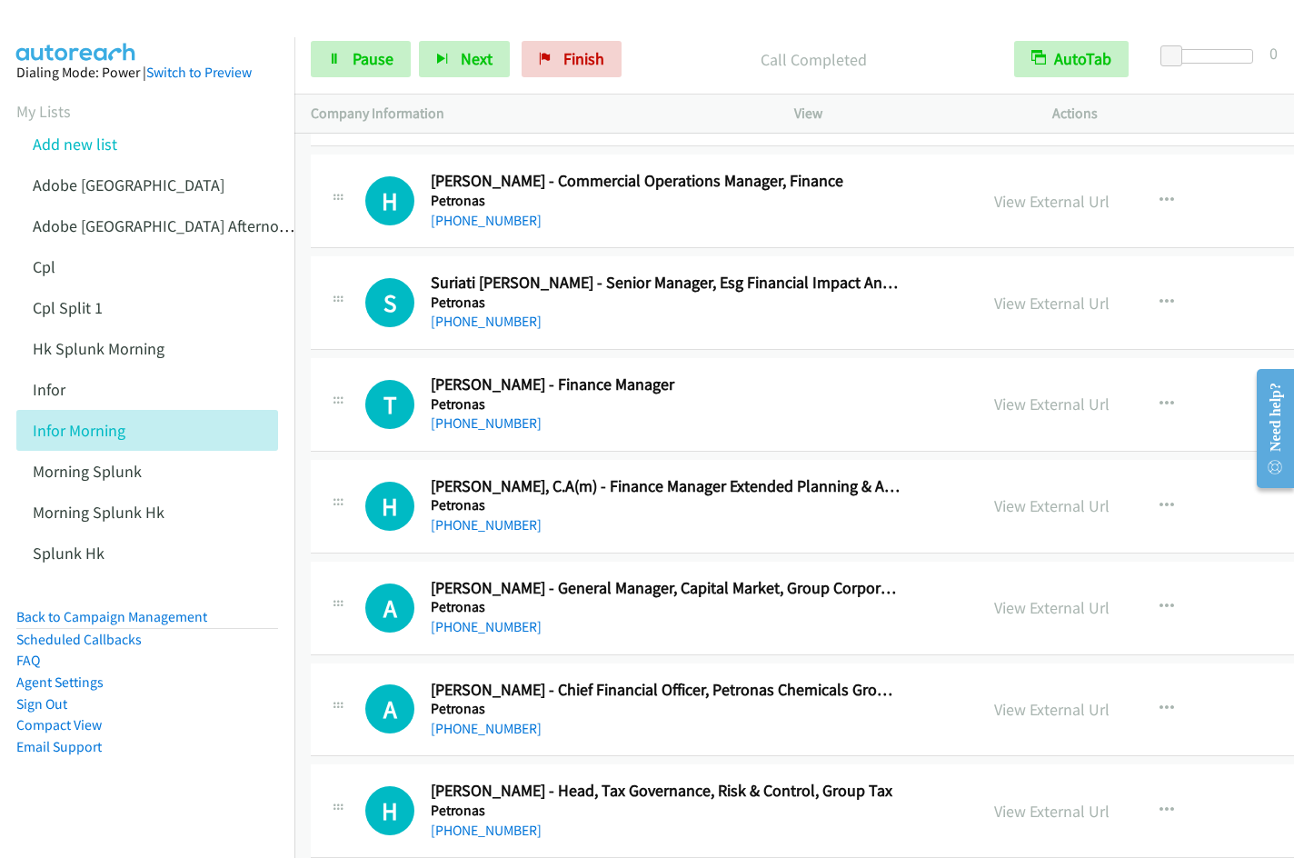
click at [1279, 143] on div "A Callback Scheduled [PERSON_NAME] - Head, Solutions Strategy & Innovation Fina…" at bounding box center [945, 101] width 1268 height 94
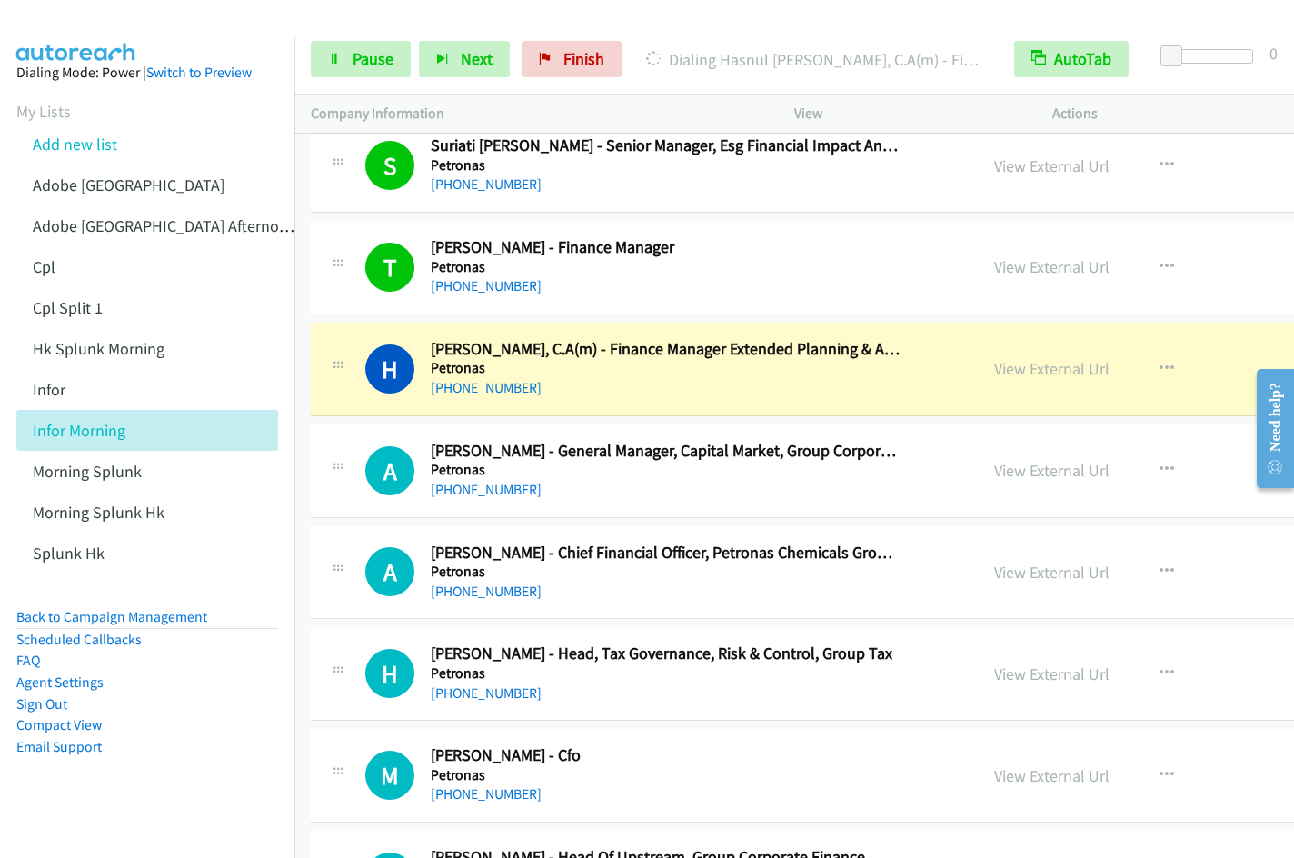
scroll to position [16954, 0]
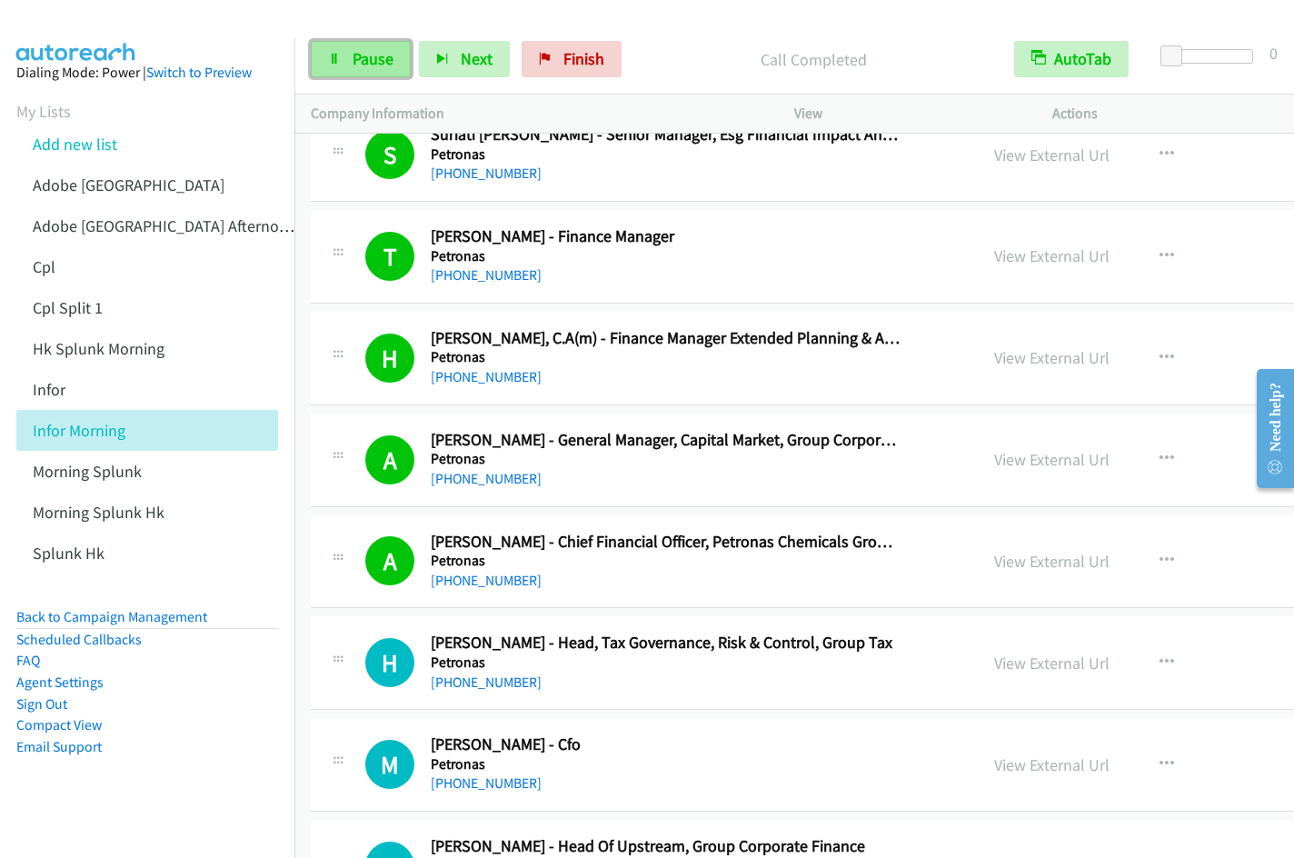
click at [348, 60] on link "Pause" at bounding box center [361, 59] width 100 height 36
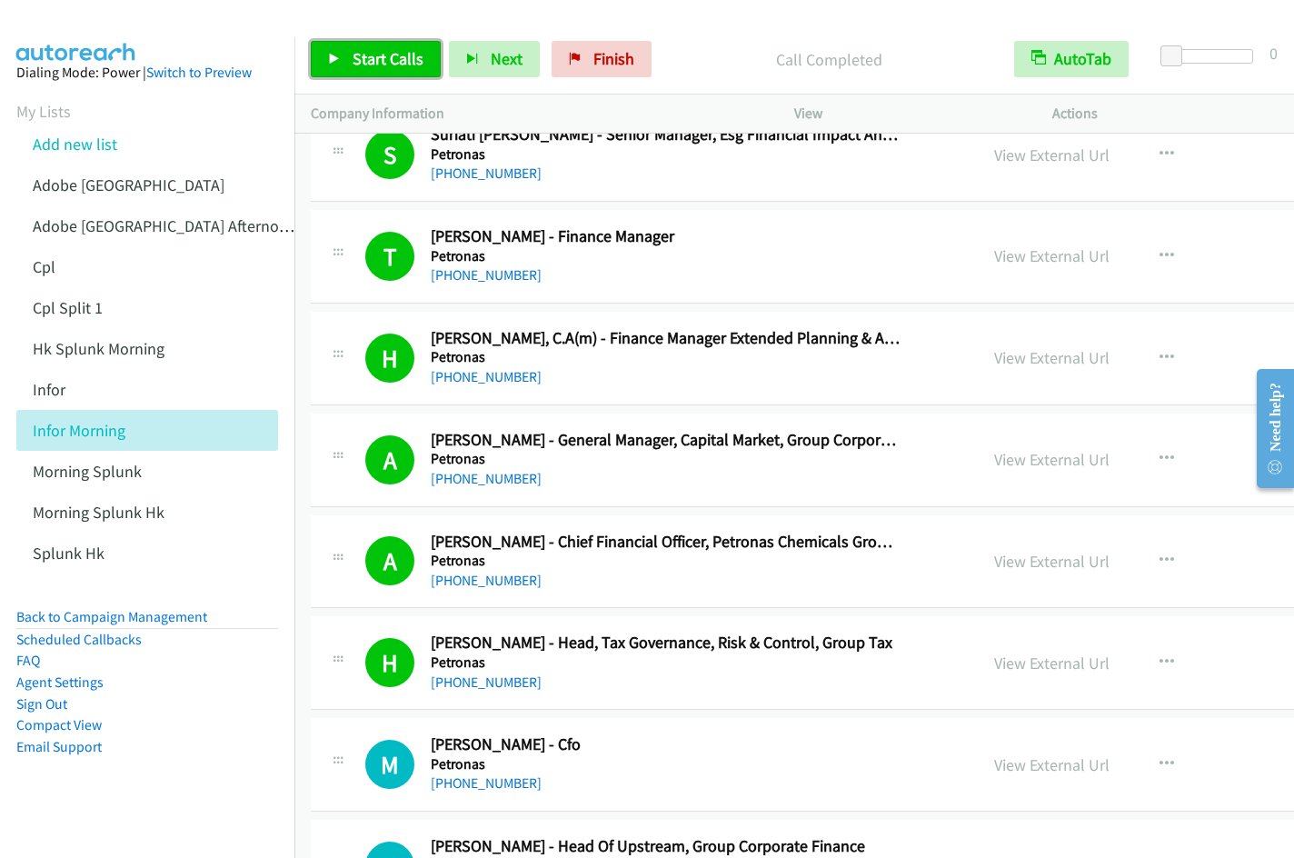
click at [383, 70] on link "Start Calls" at bounding box center [376, 59] width 130 height 36
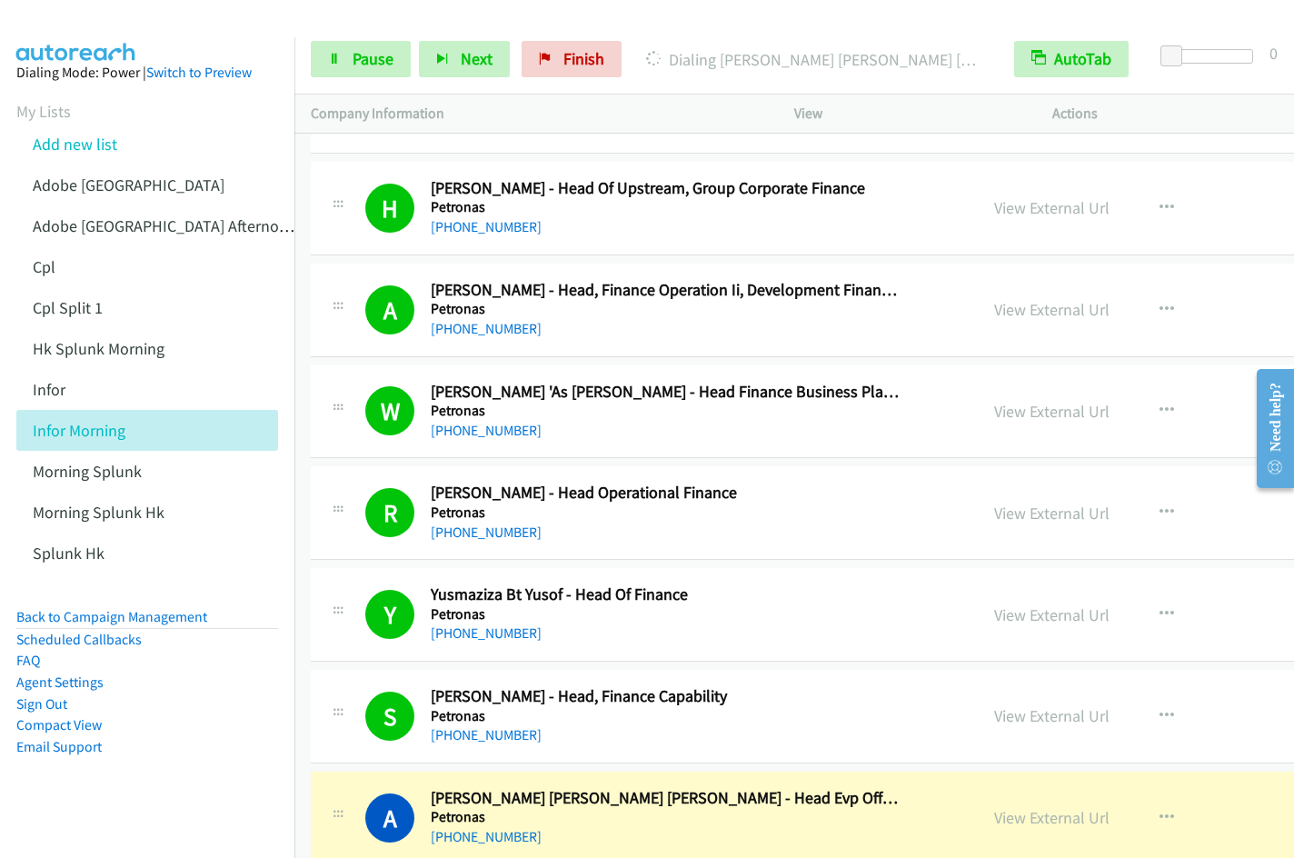
scroll to position [18234, 0]
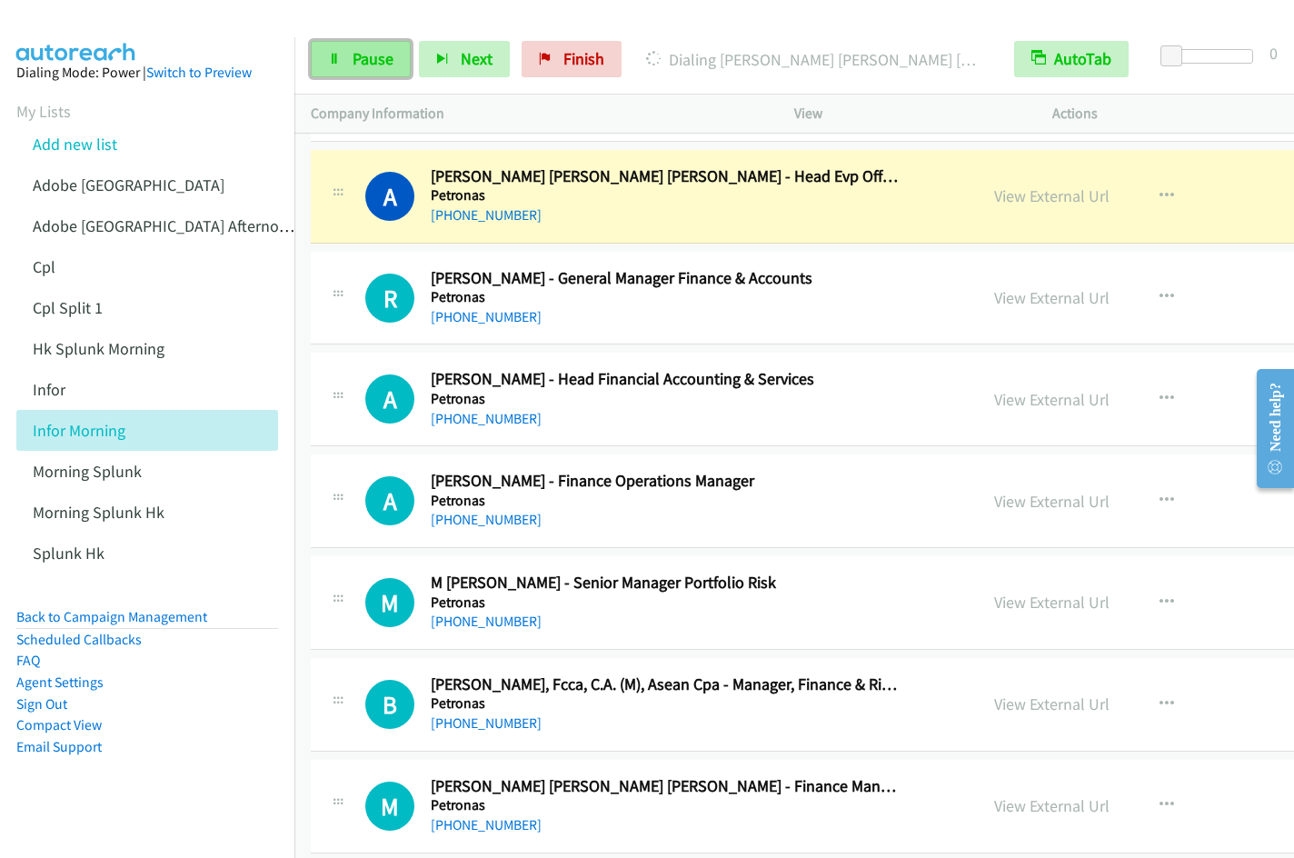
click at [355, 58] on span "Pause" at bounding box center [373, 58] width 41 height 21
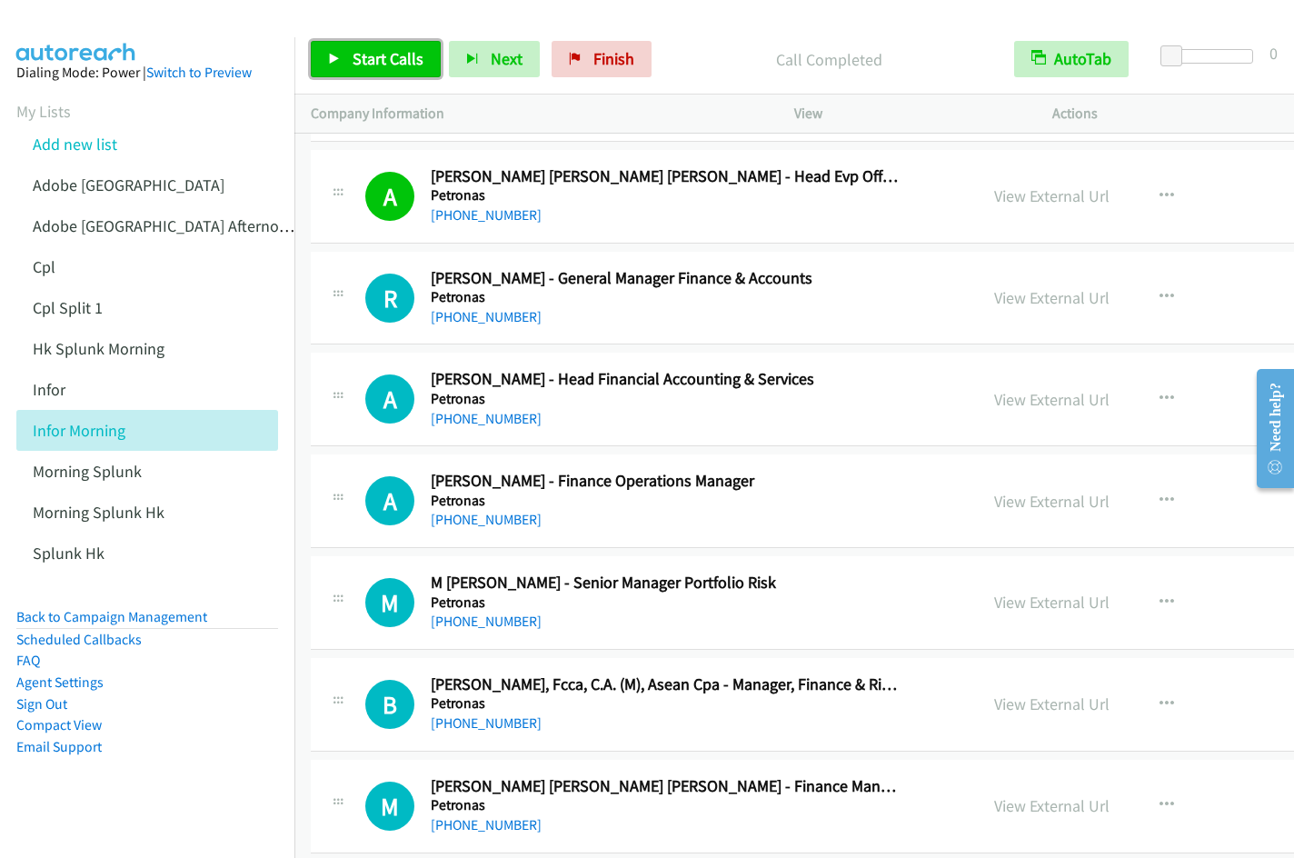
click at [395, 53] on span "Start Calls" at bounding box center [388, 58] width 71 height 21
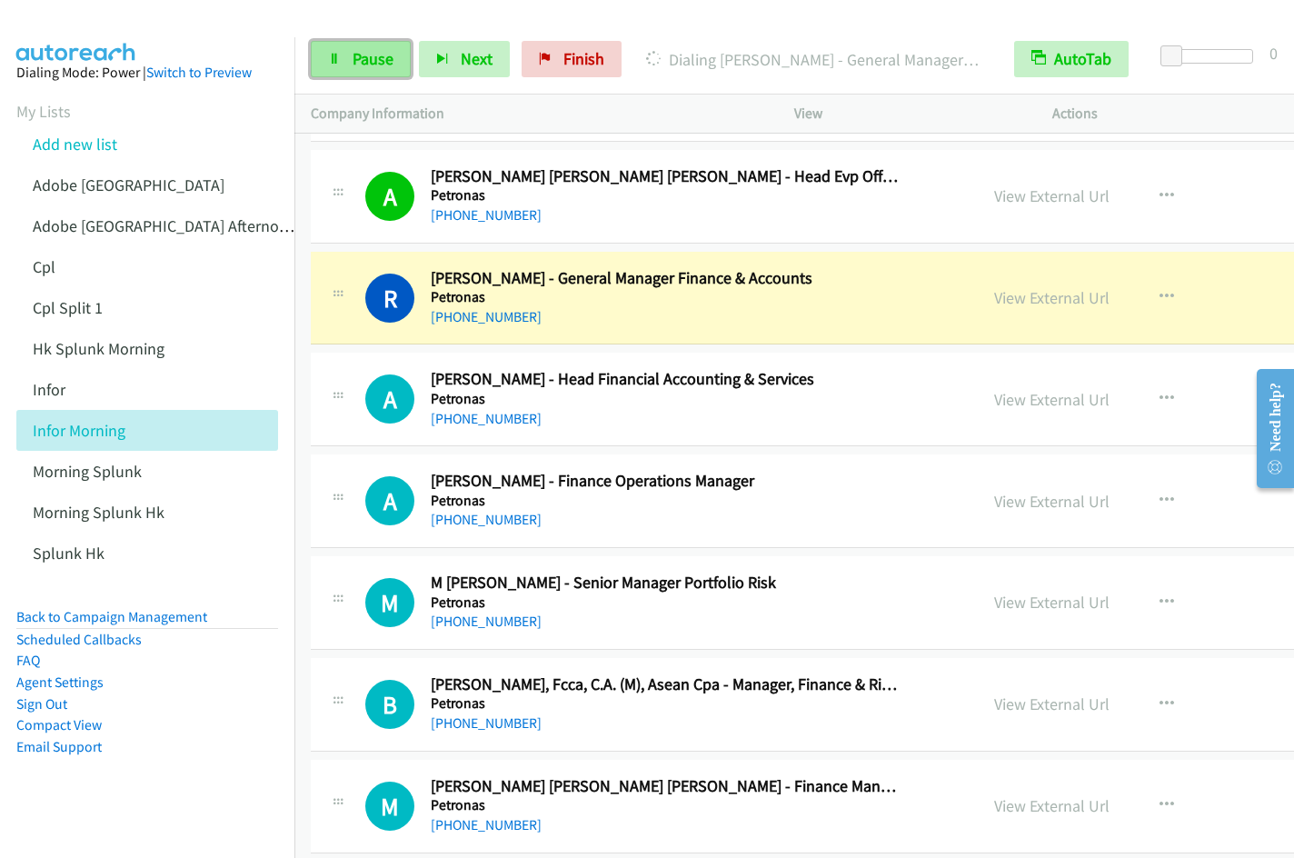
click at [373, 65] on span "Pause" at bounding box center [373, 58] width 41 height 21
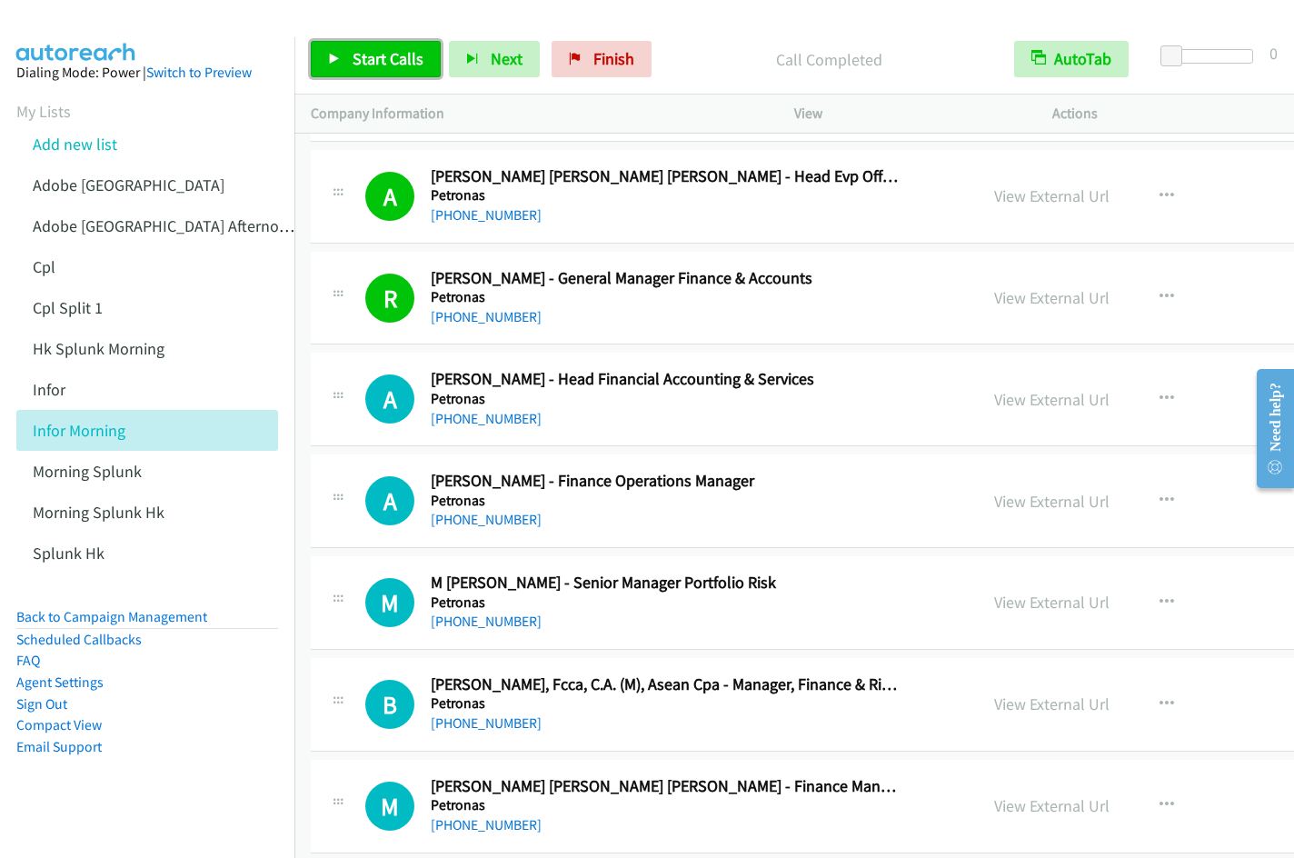
click at [394, 51] on span "Start Calls" at bounding box center [388, 58] width 71 height 21
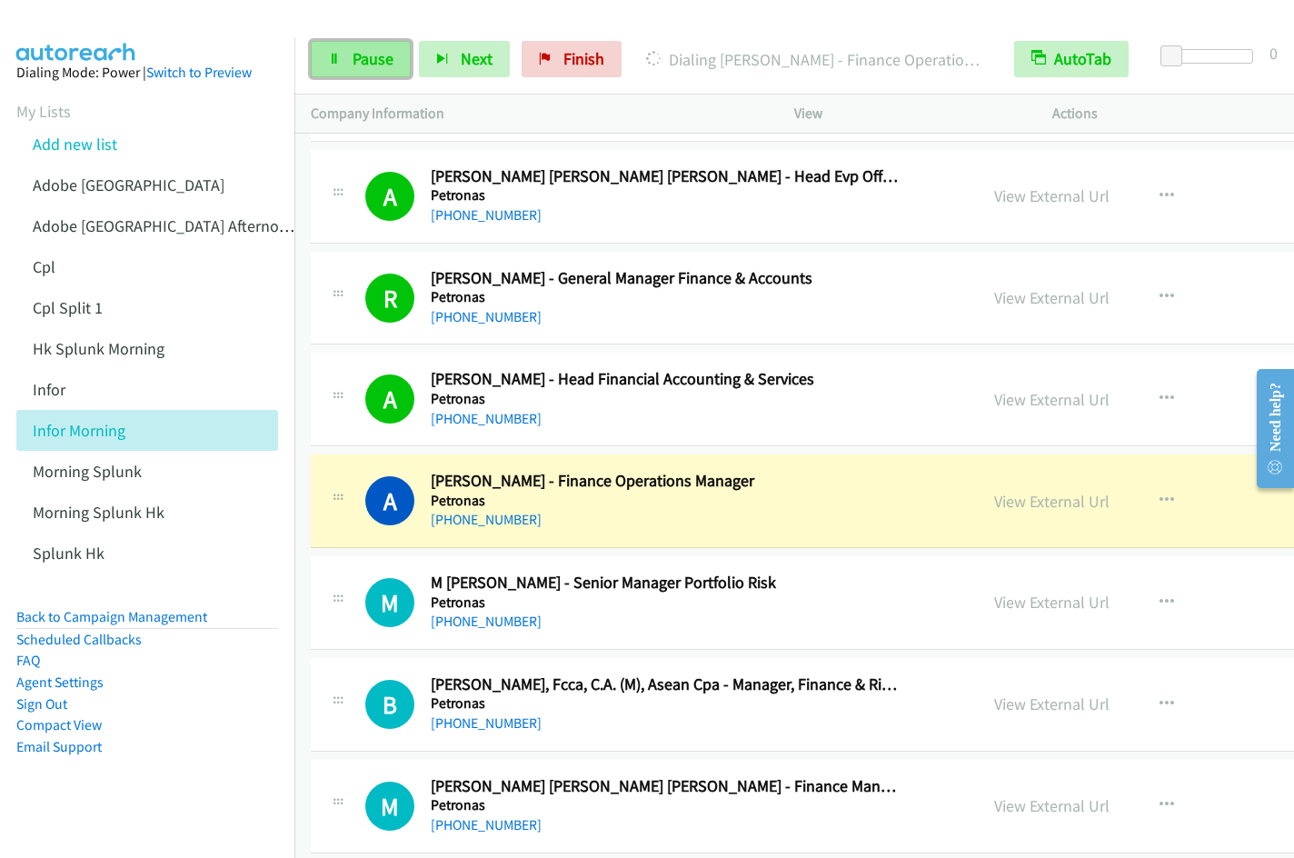
click at [355, 65] on span "Pause" at bounding box center [373, 58] width 41 height 21
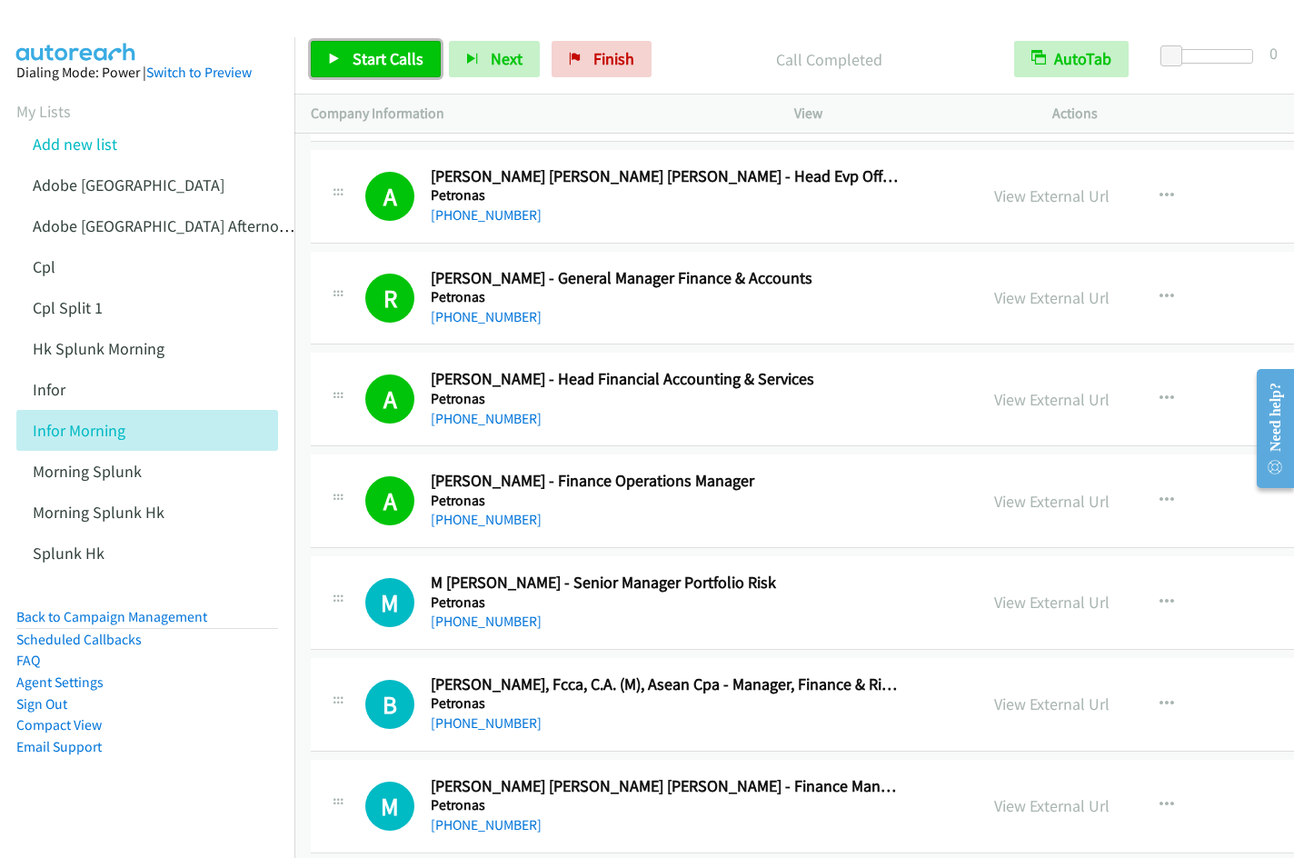
click at [412, 59] on span "Start Calls" at bounding box center [388, 58] width 71 height 21
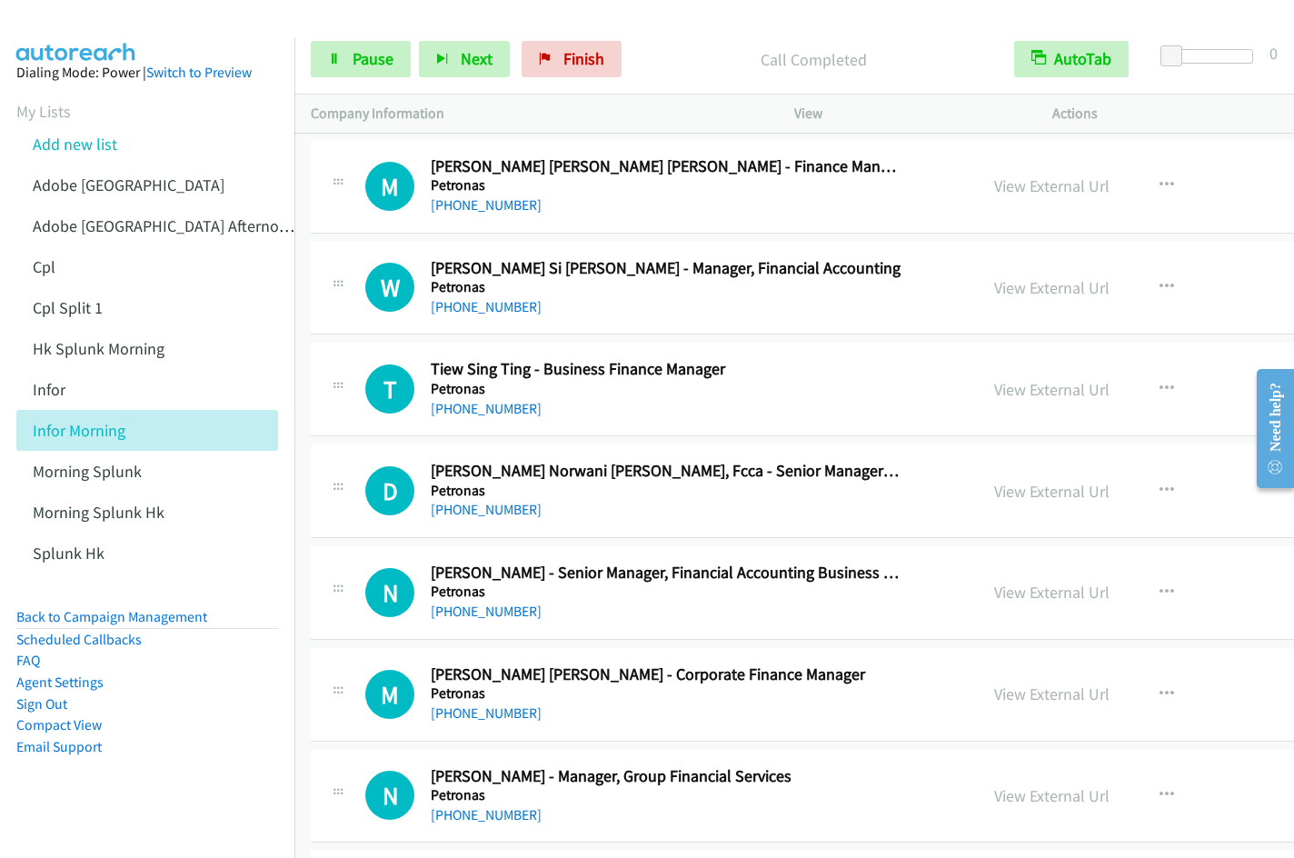
scroll to position [18855, 0]
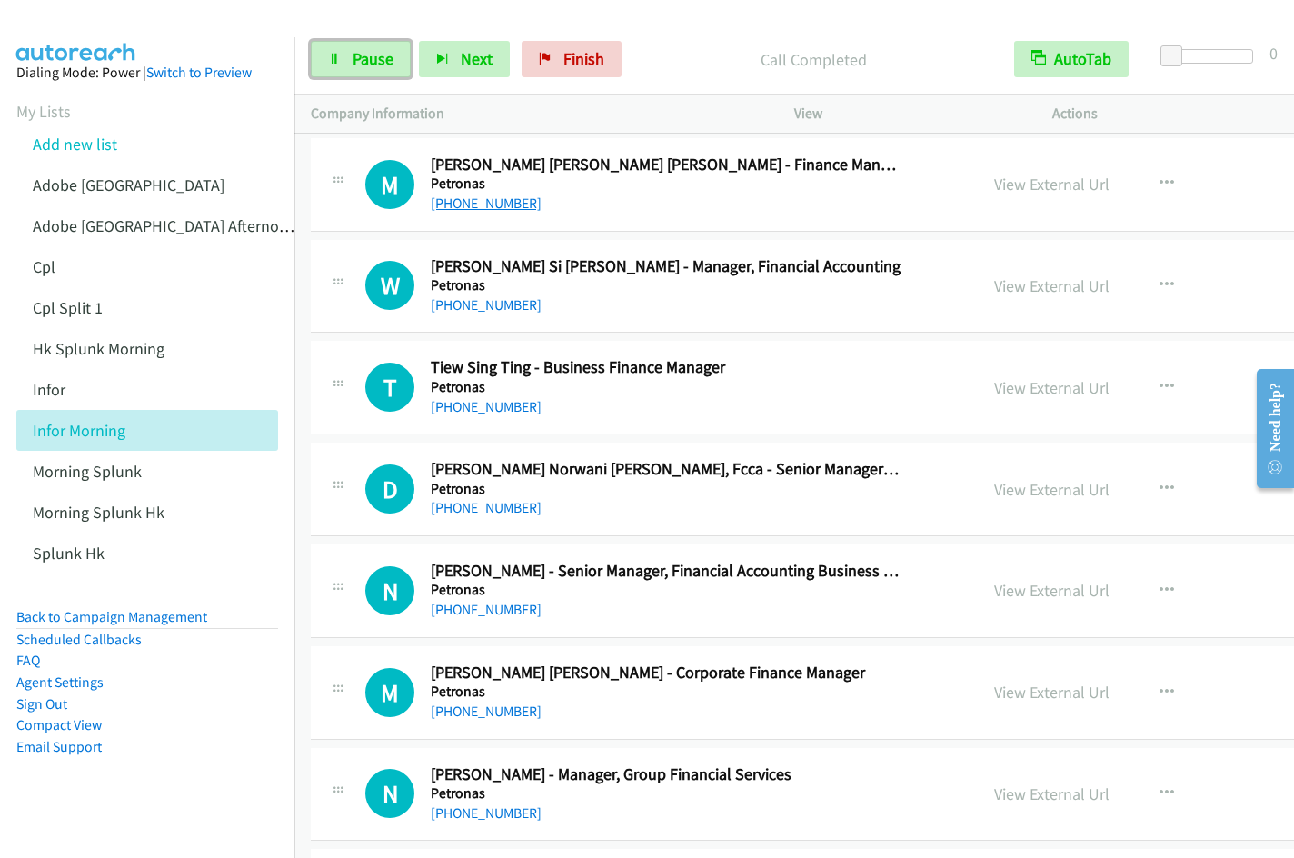
drag, startPoint x: 352, startPoint y: 55, endPoint x: 525, endPoint y: 199, distance: 225.8
click at [351, 56] on link "Pause" at bounding box center [361, 59] width 100 height 36
click at [378, 65] on span "Start Calls" at bounding box center [388, 58] width 71 height 21
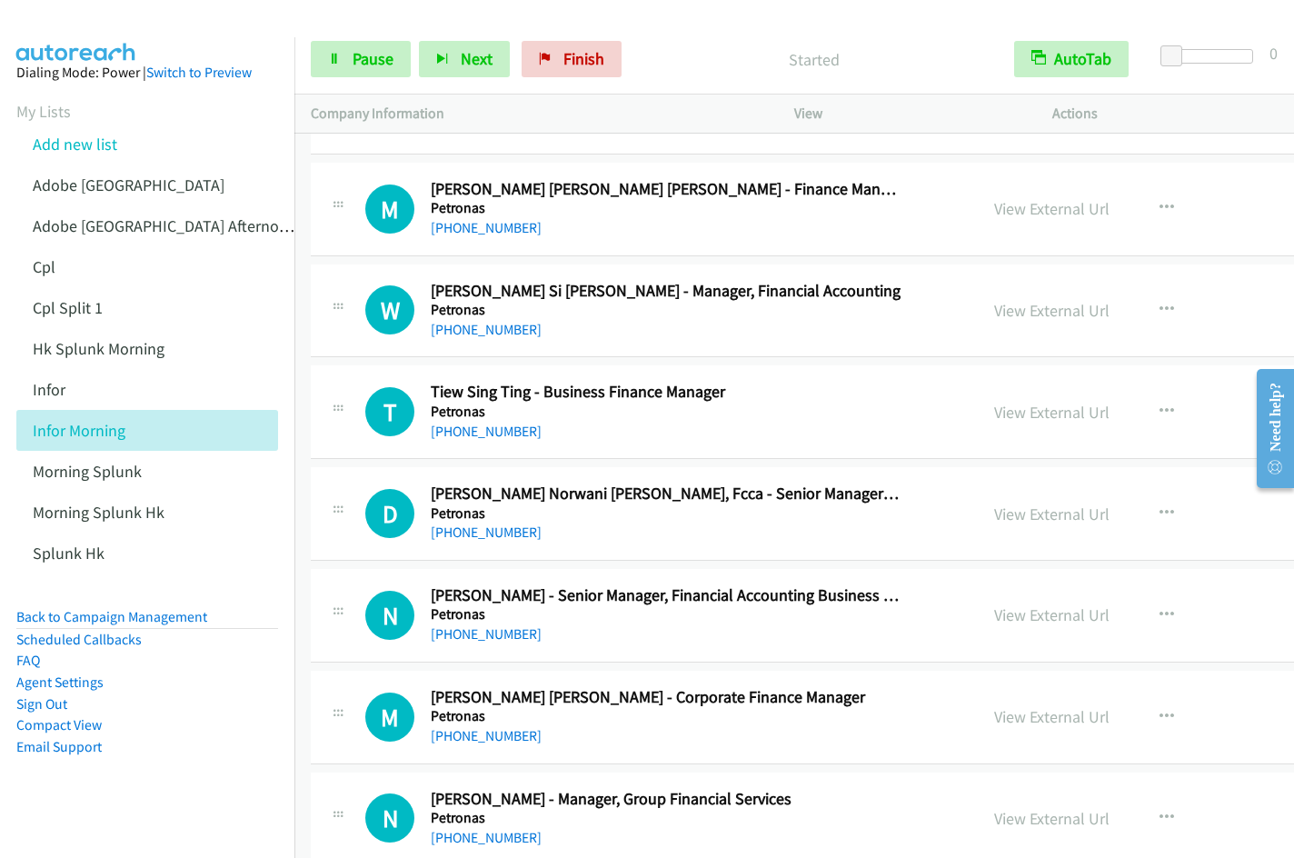
scroll to position [18819, 0]
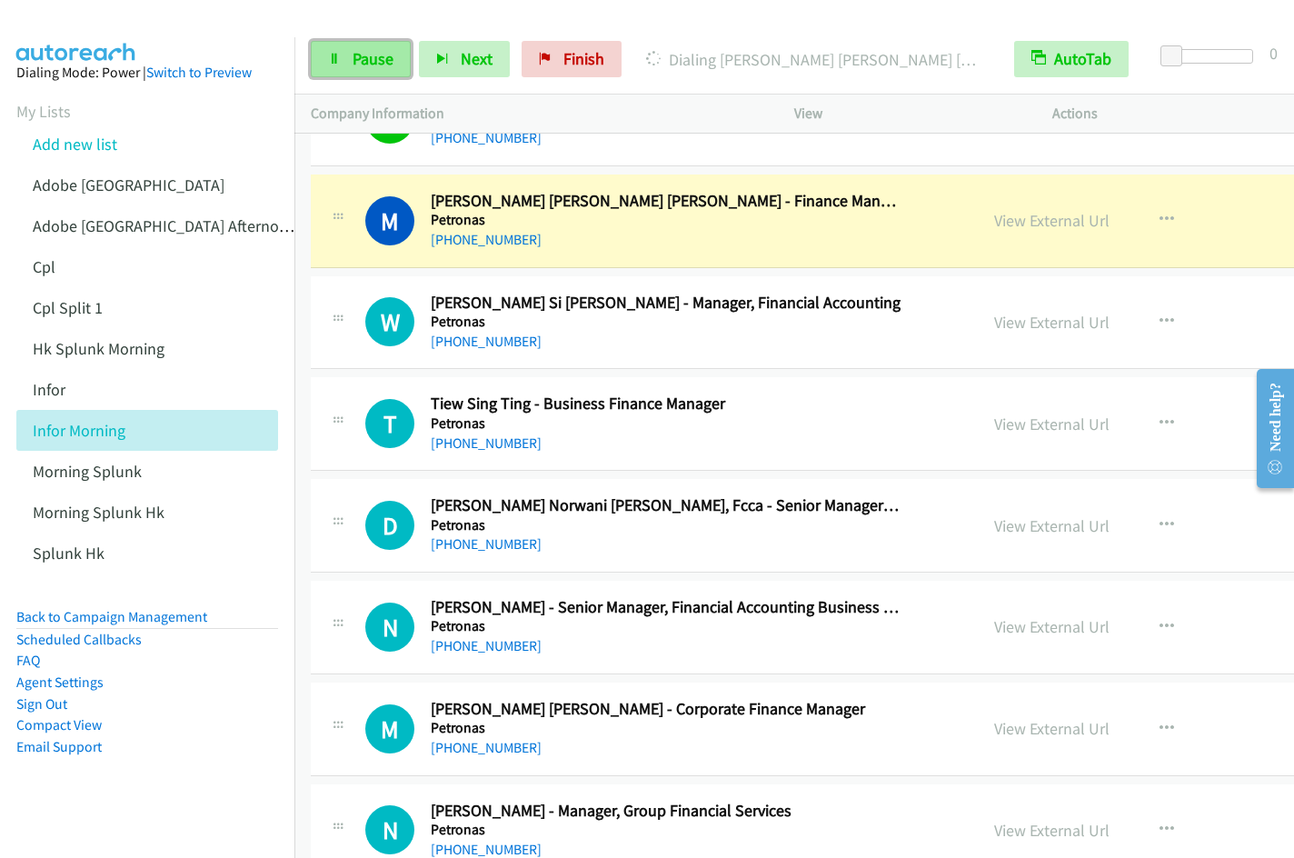
click at [365, 58] on span "Pause" at bounding box center [373, 58] width 41 height 21
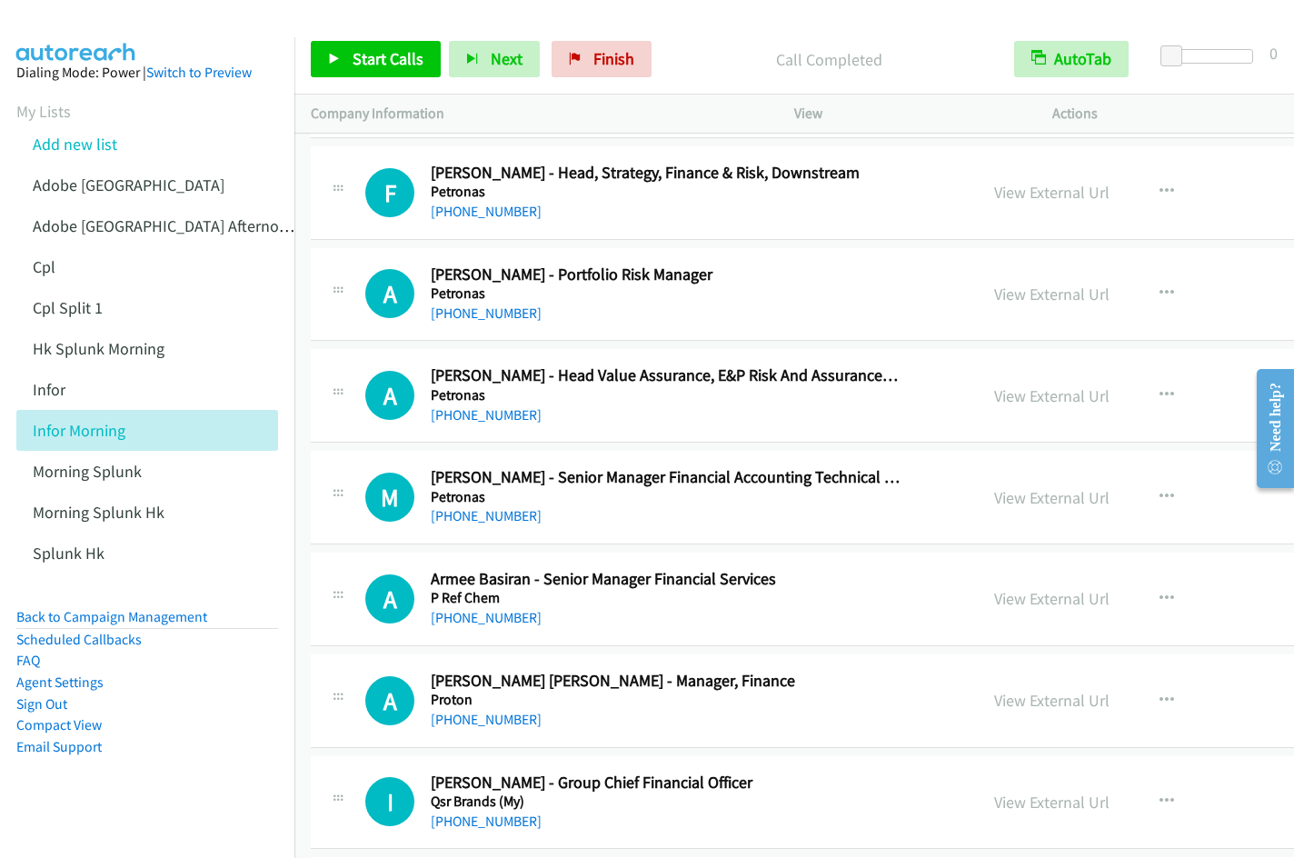
scroll to position [20493, 0]
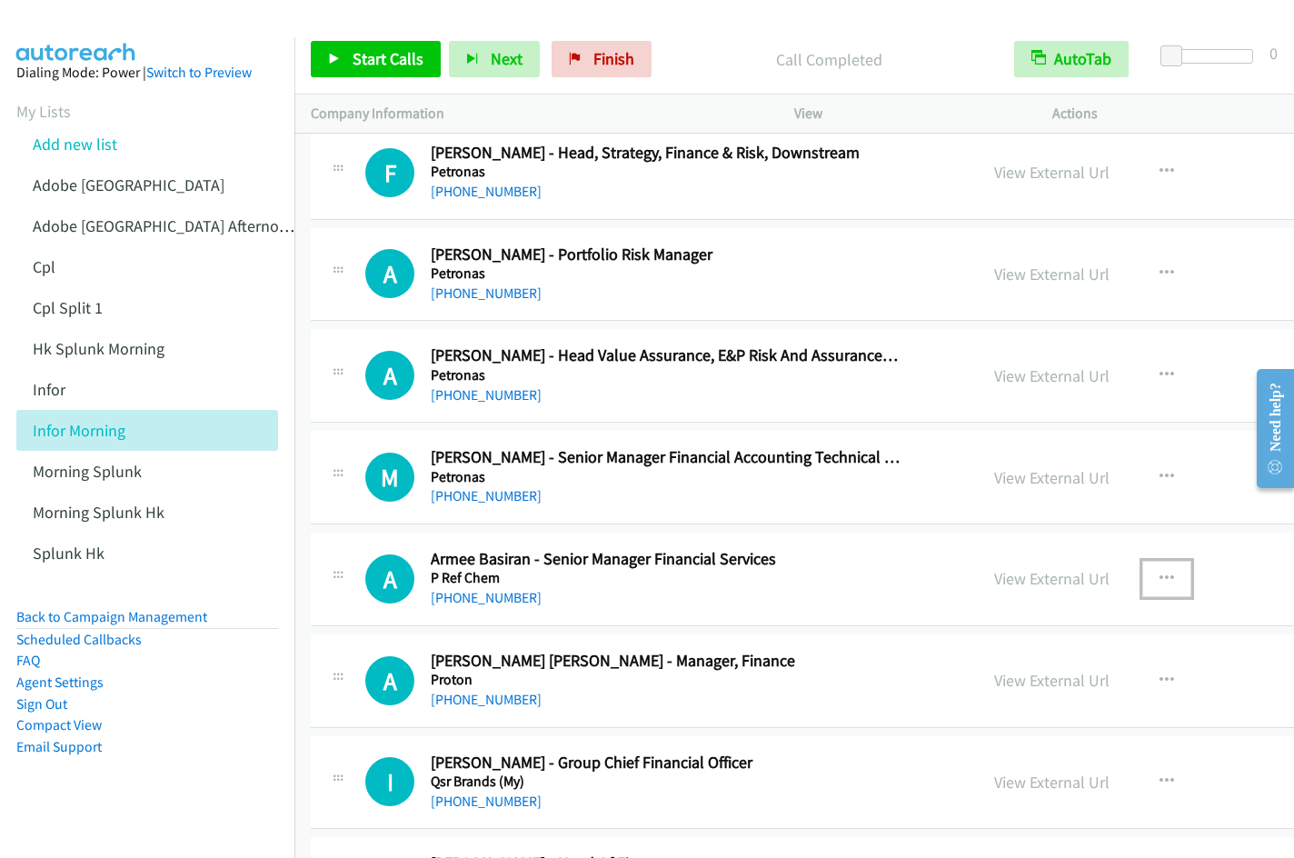
click at [1171, 576] on icon "button" at bounding box center [1167, 579] width 15 height 15
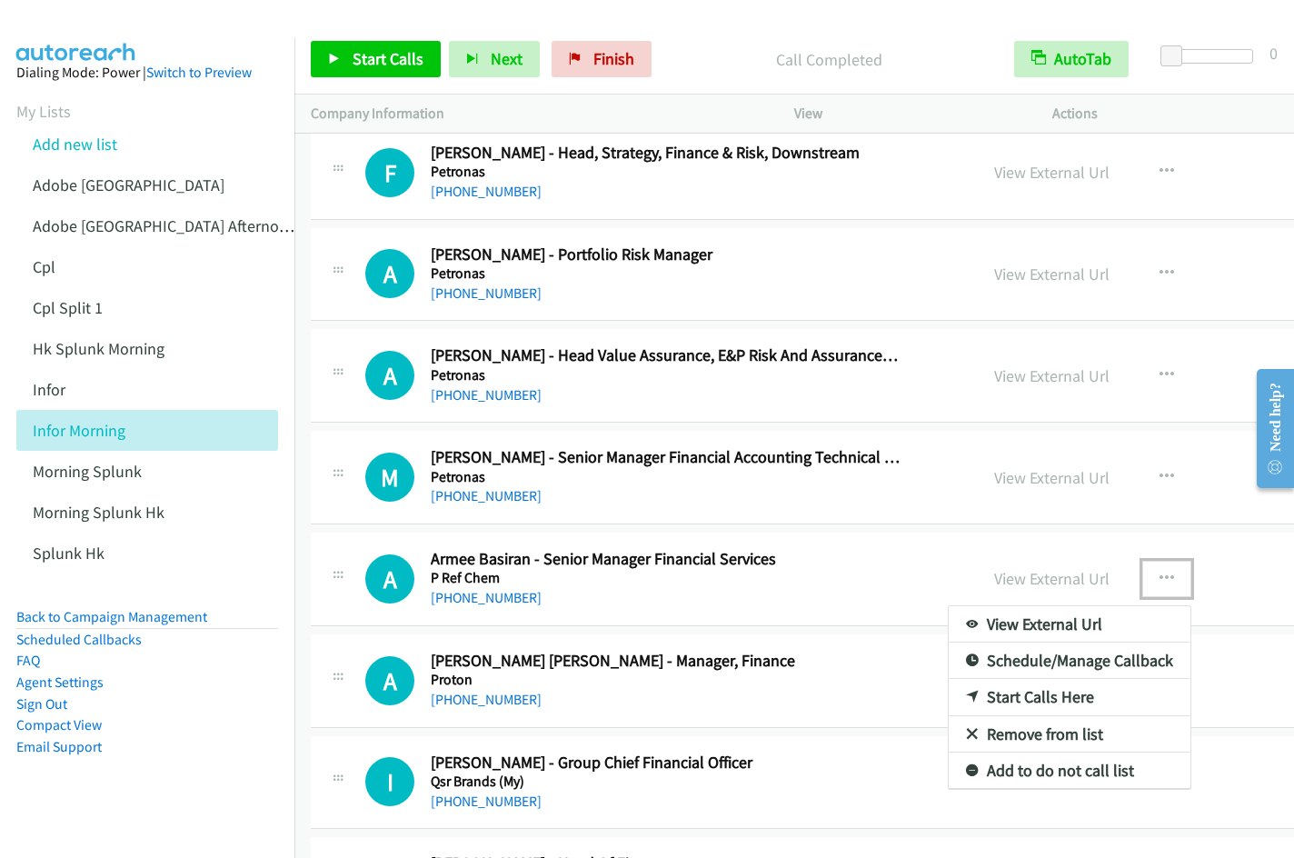
click at [1050, 700] on link "Start Calls Here" at bounding box center [1070, 697] width 242 height 36
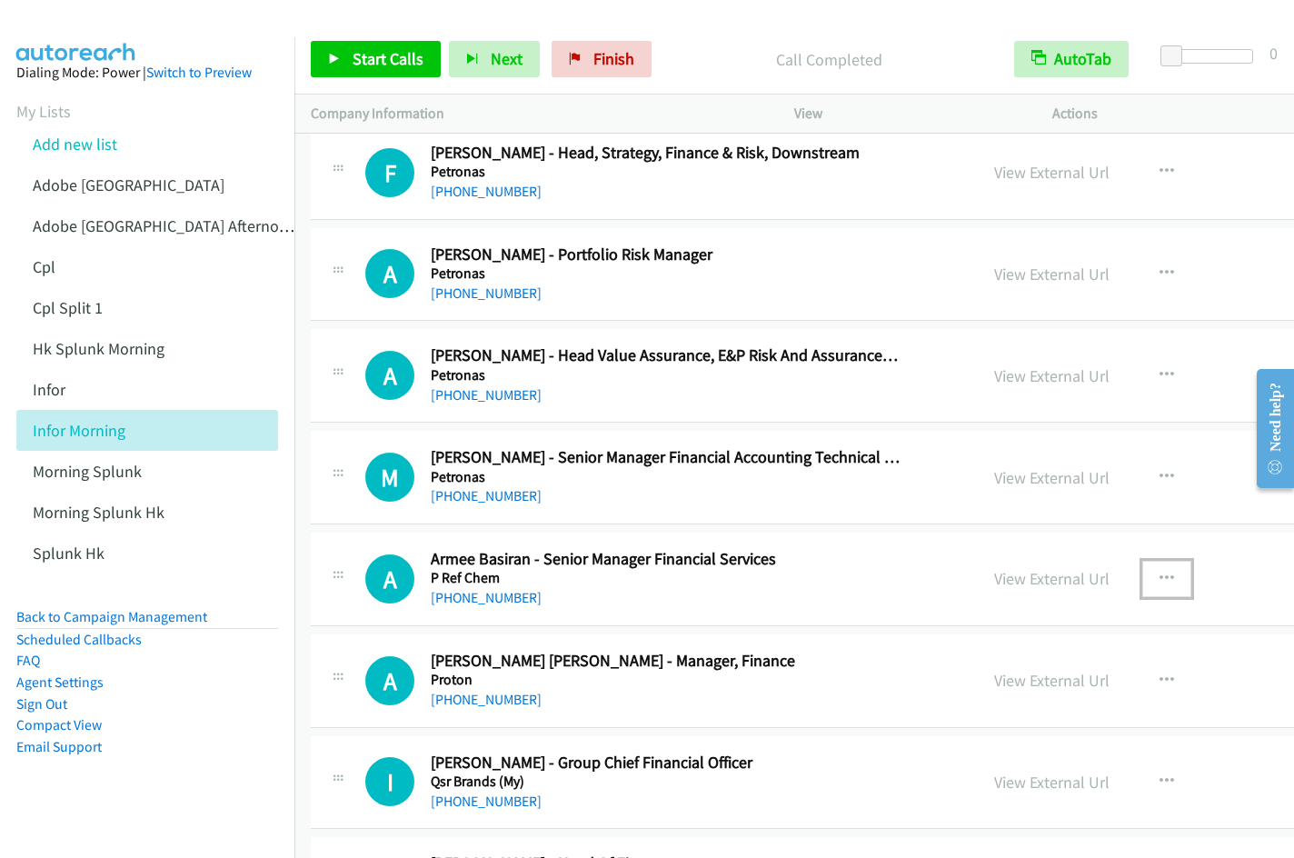
click at [1173, 579] on icon "button" at bounding box center [1167, 579] width 15 height 15
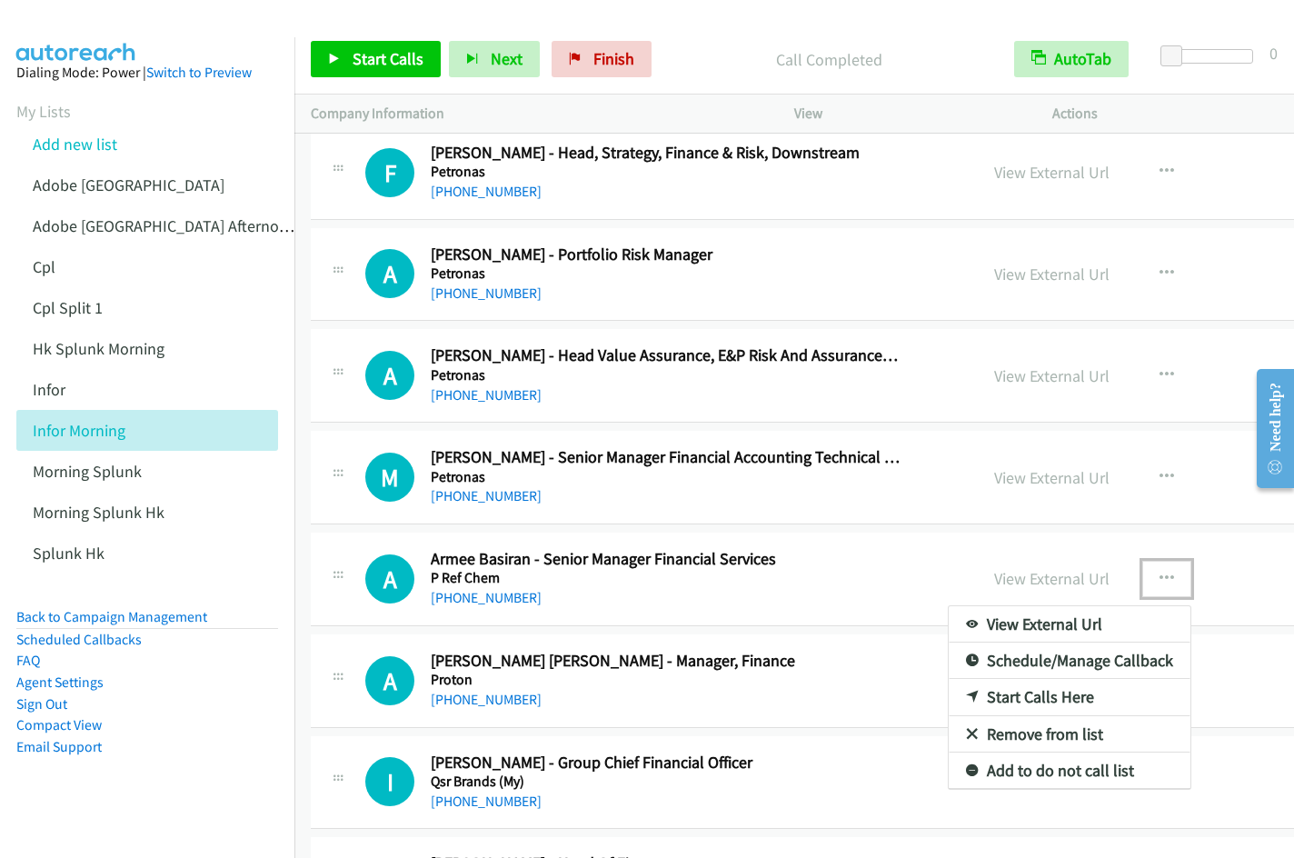
click at [1095, 691] on link "Start Calls Here" at bounding box center [1070, 697] width 242 height 36
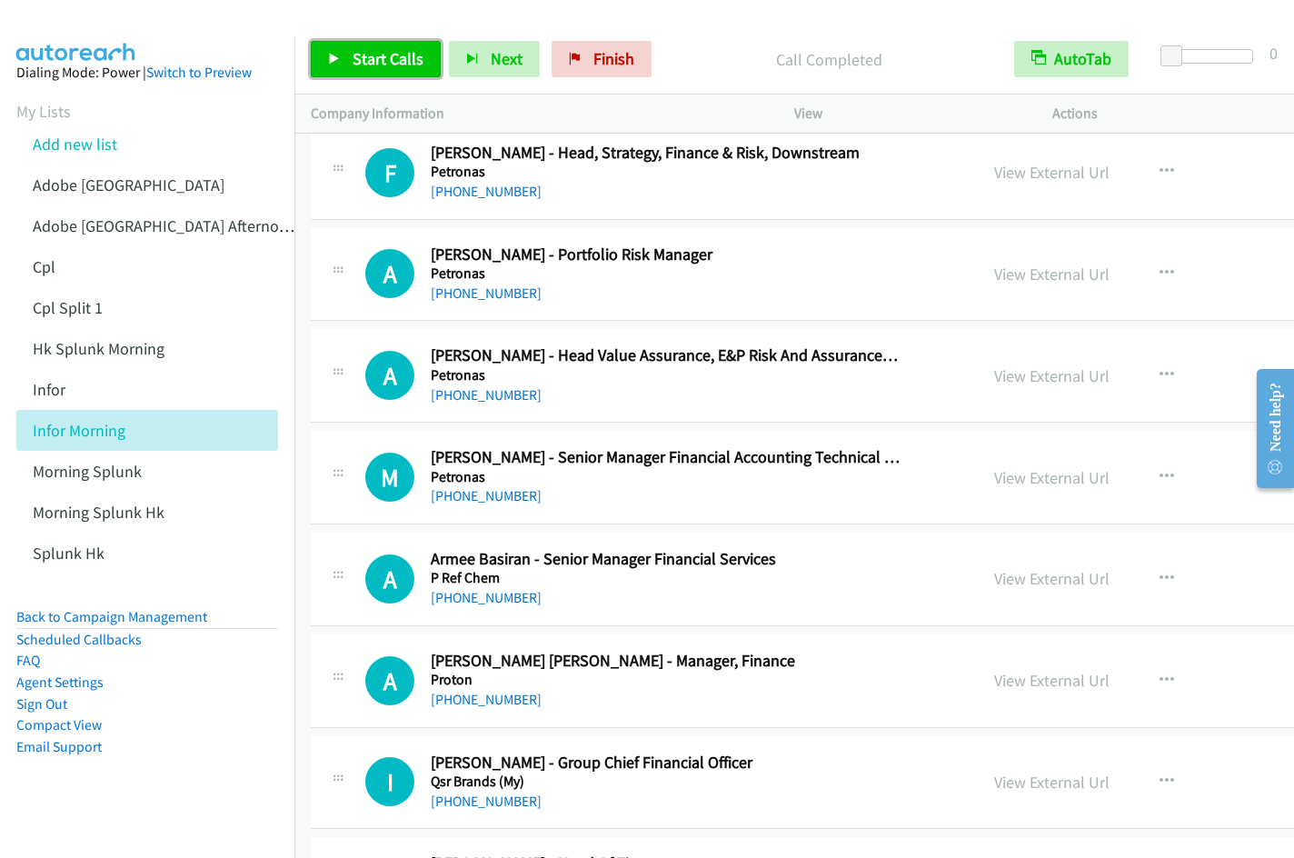
click at [355, 59] on span "Start Calls" at bounding box center [388, 58] width 71 height 21
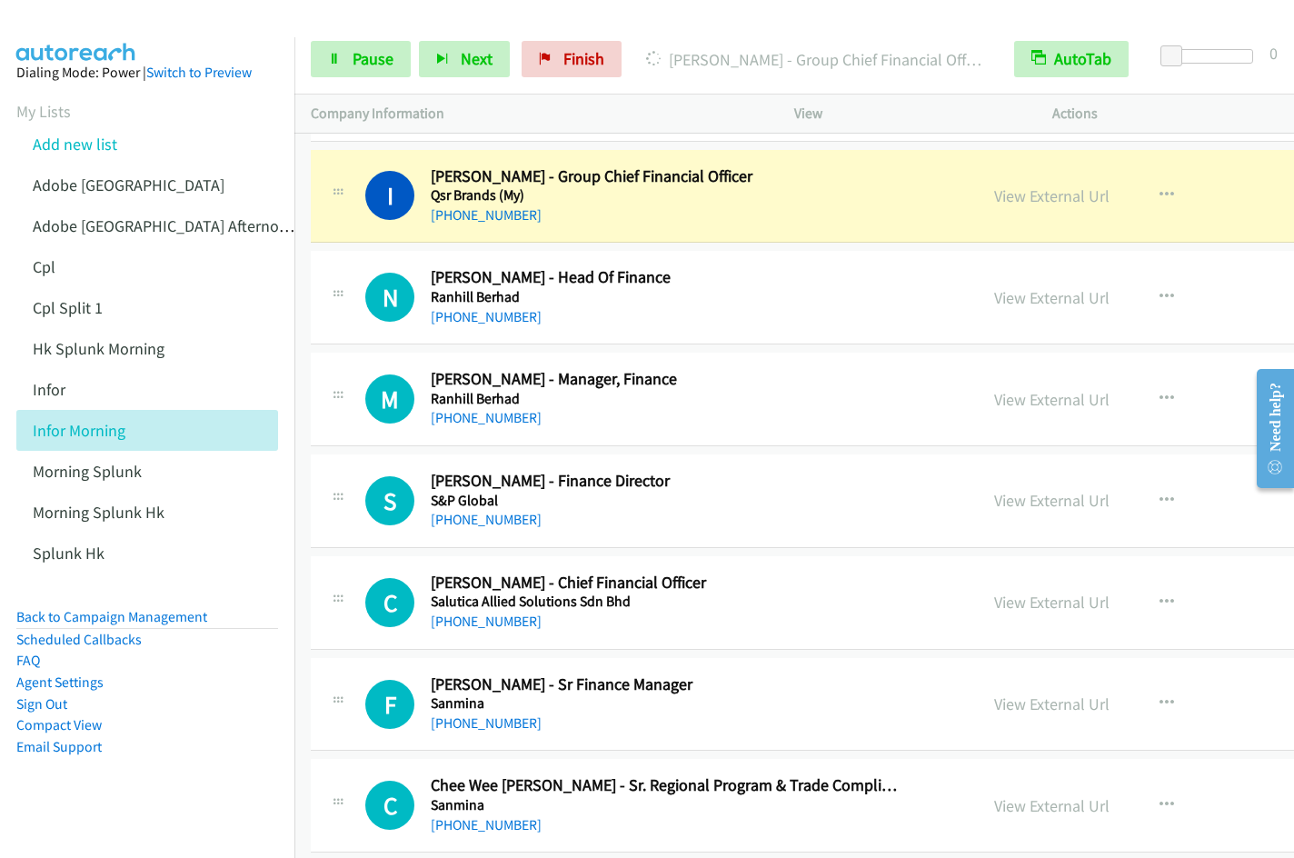
scroll to position [21108, 0]
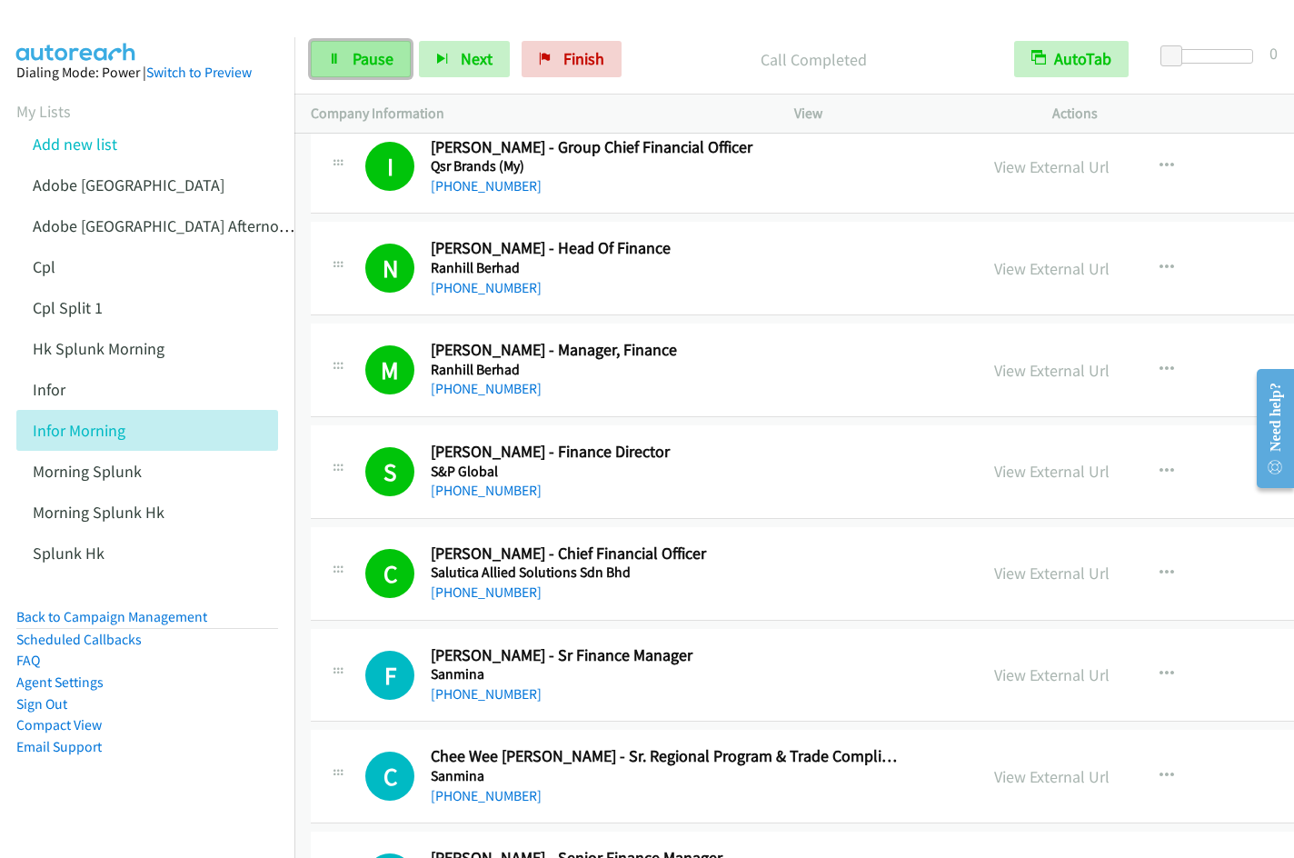
click at [362, 47] on link "Pause" at bounding box center [361, 59] width 100 height 36
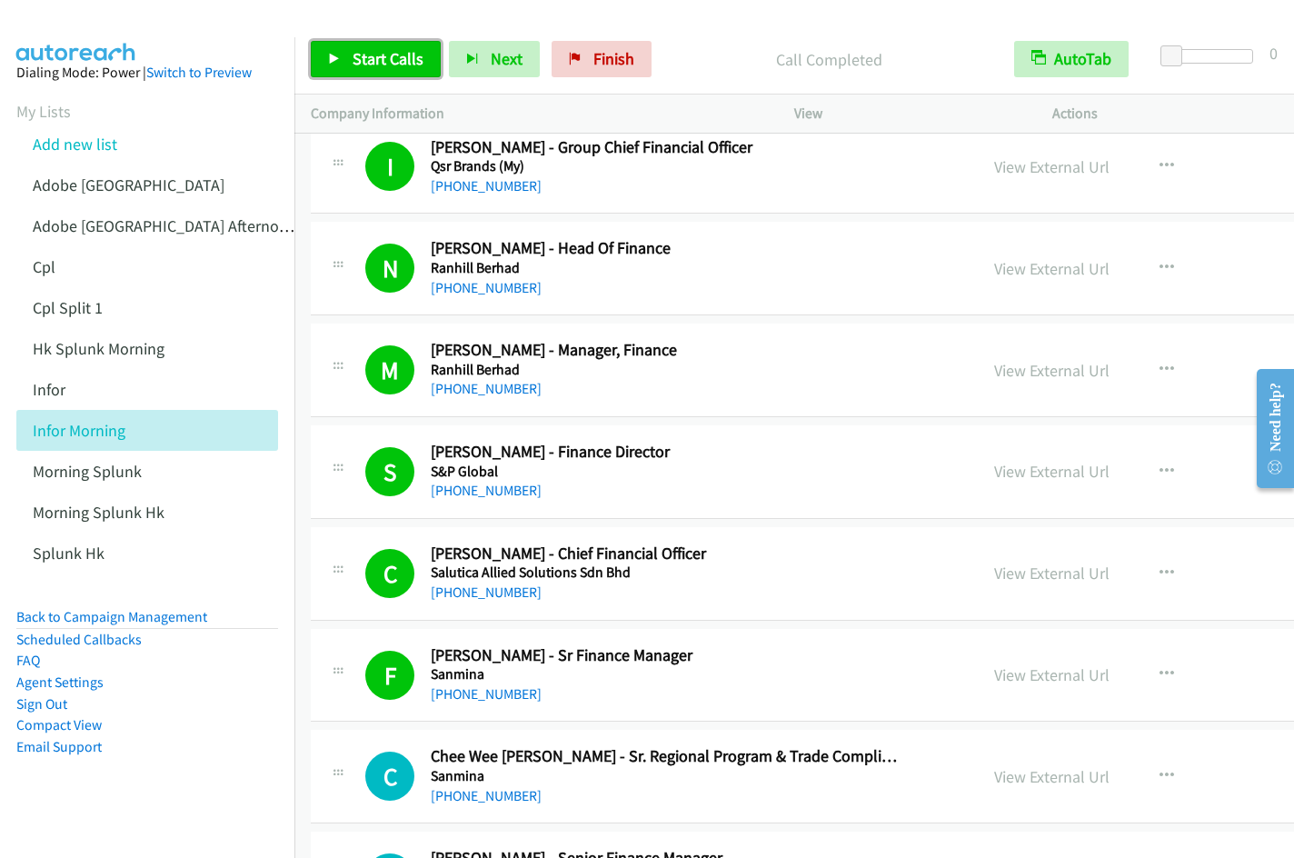
click at [346, 75] on link "Start Calls" at bounding box center [376, 59] width 130 height 36
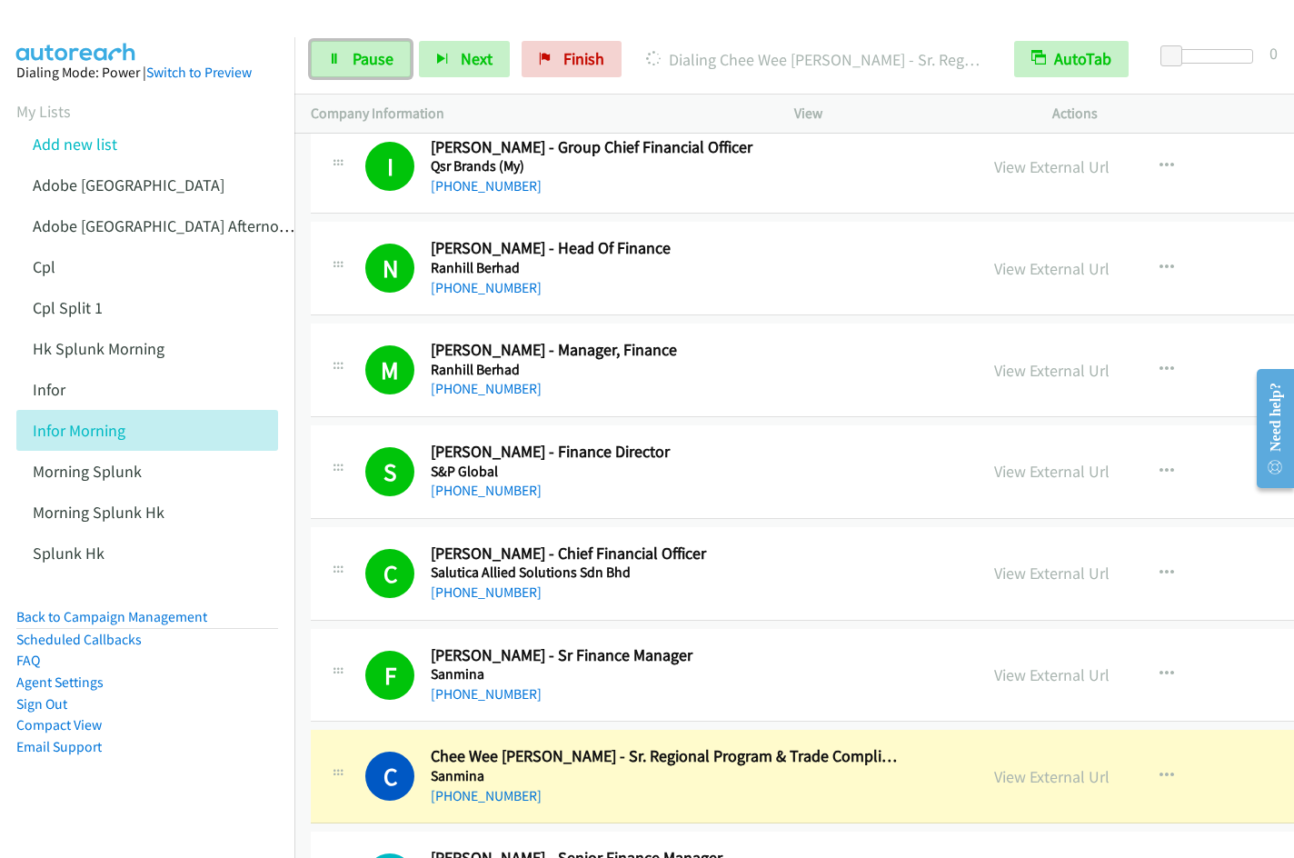
drag, startPoint x: 350, startPoint y: 60, endPoint x: 723, endPoint y: 79, distance: 374.0
click at [351, 59] on link "Pause" at bounding box center [361, 59] width 100 height 36
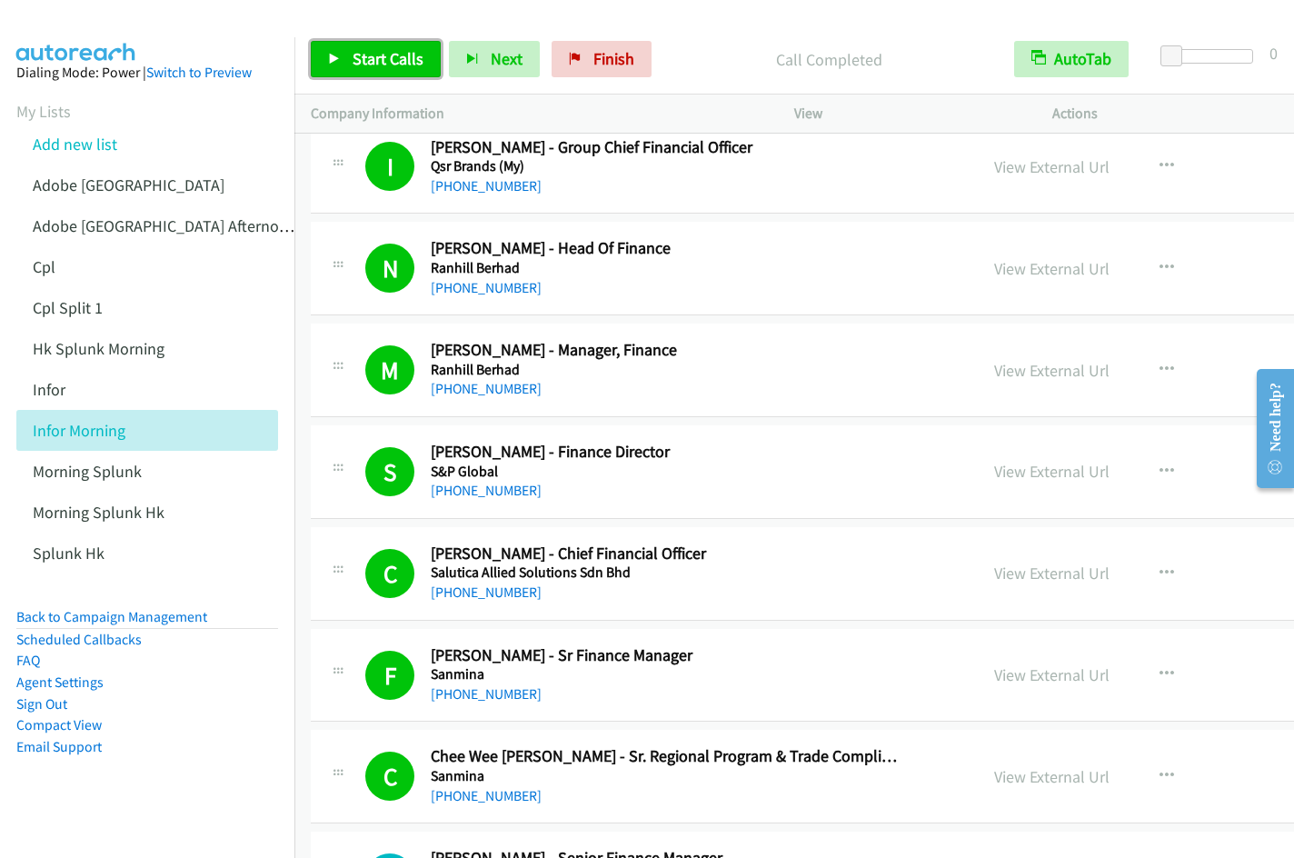
click at [377, 69] on link "Start Calls" at bounding box center [376, 59] width 130 height 36
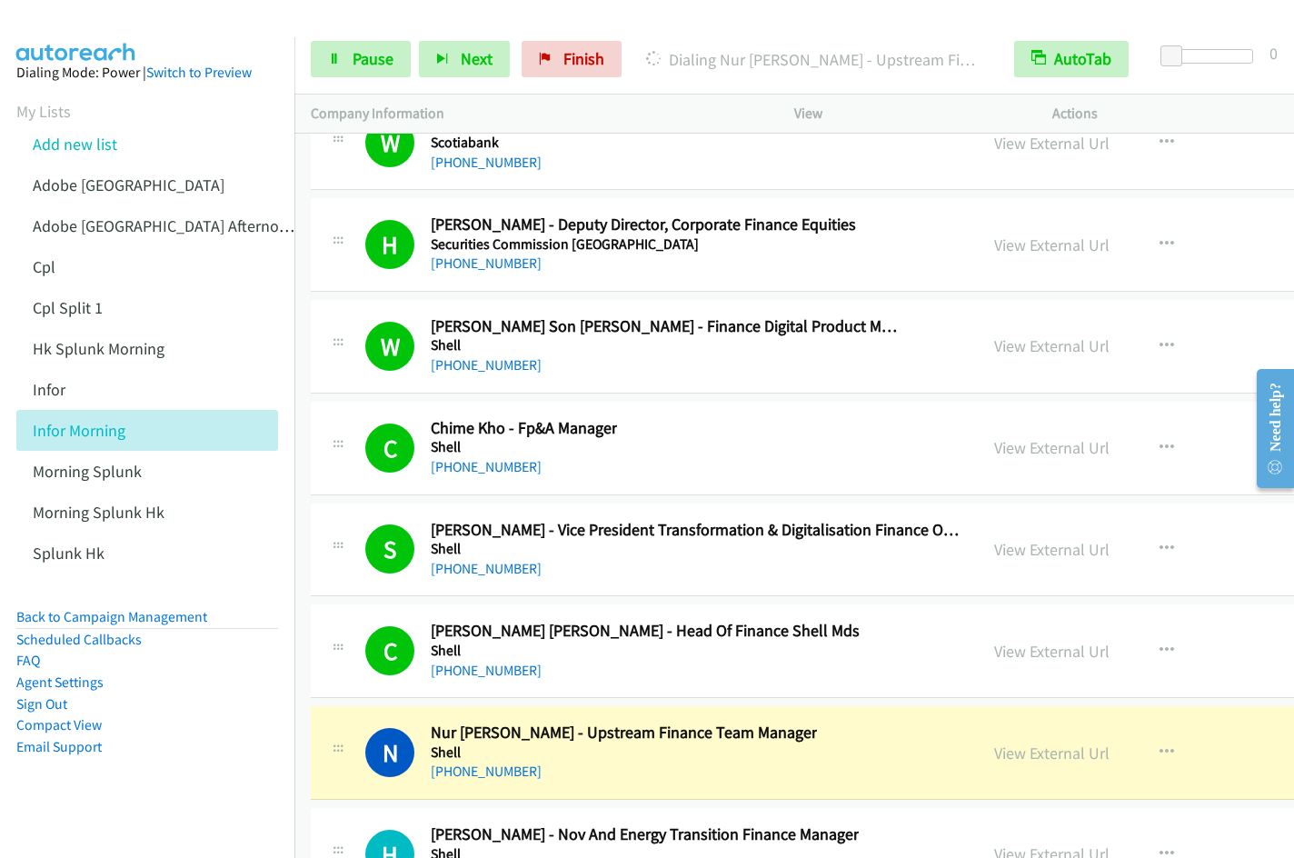
scroll to position [22973, 0]
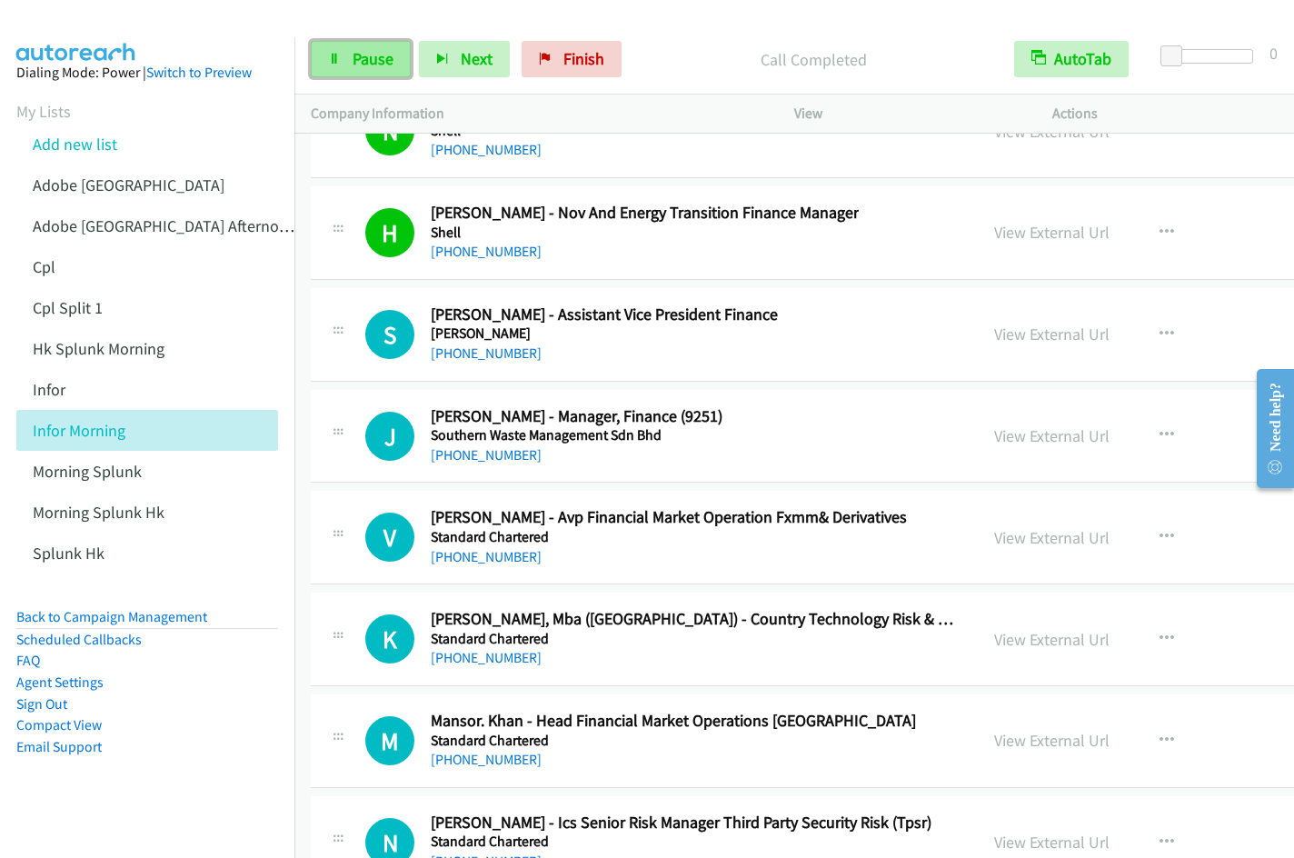
click at [398, 57] on link "Pause" at bounding box center [361, 59] width 100 height 36
click at [369, 58] on span "Start Calls" at bounding box center [388, 58] width 71 height 21
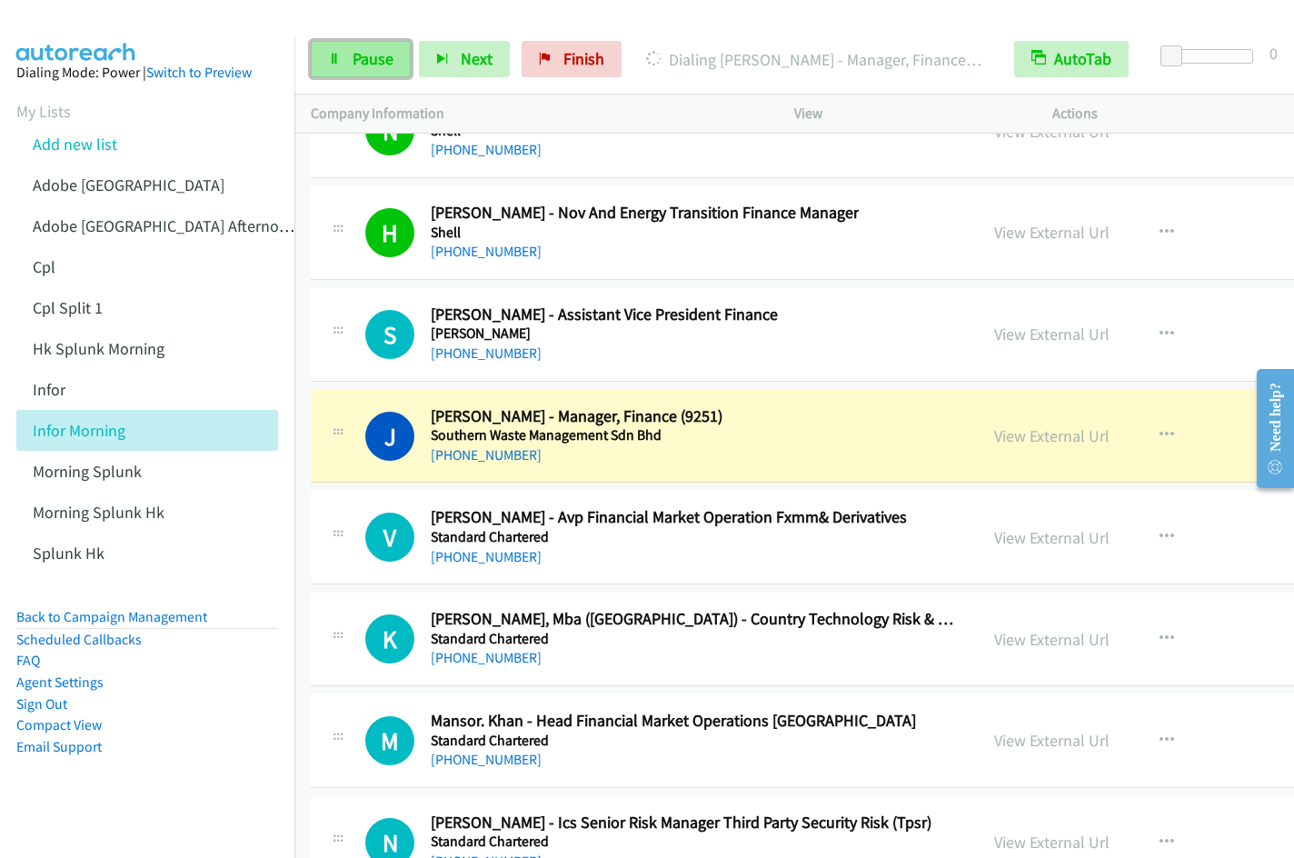
click at [377, 59] on span "Pause" at bounding box center [373, 58] width 41 height 21
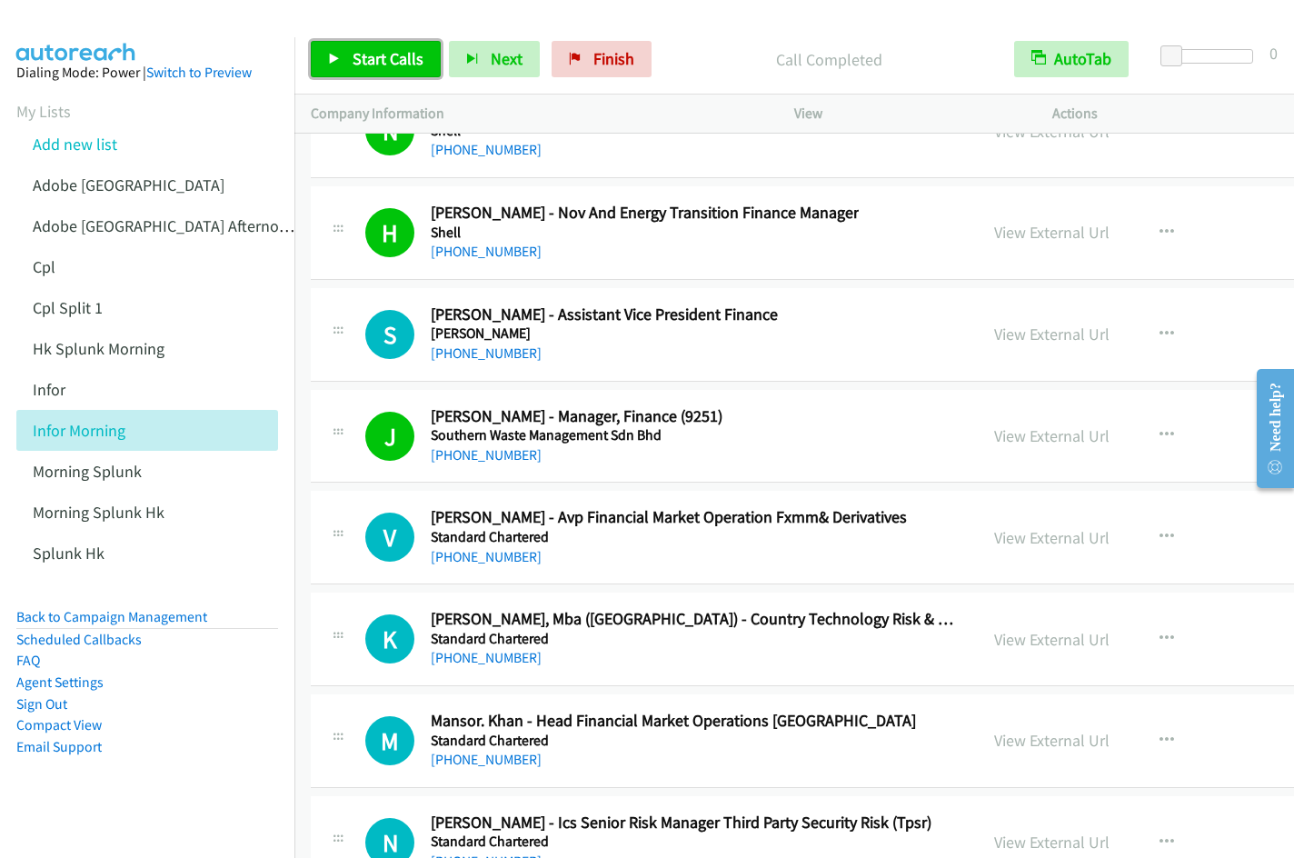
drag, startPoint x: 340, startPoint y: 63, endPoint x: 377, endPoint y: 77, distance: 40.0
click at [342, 63] on link "Start Calls" at bounding box center [376, 59] width 130 height 36
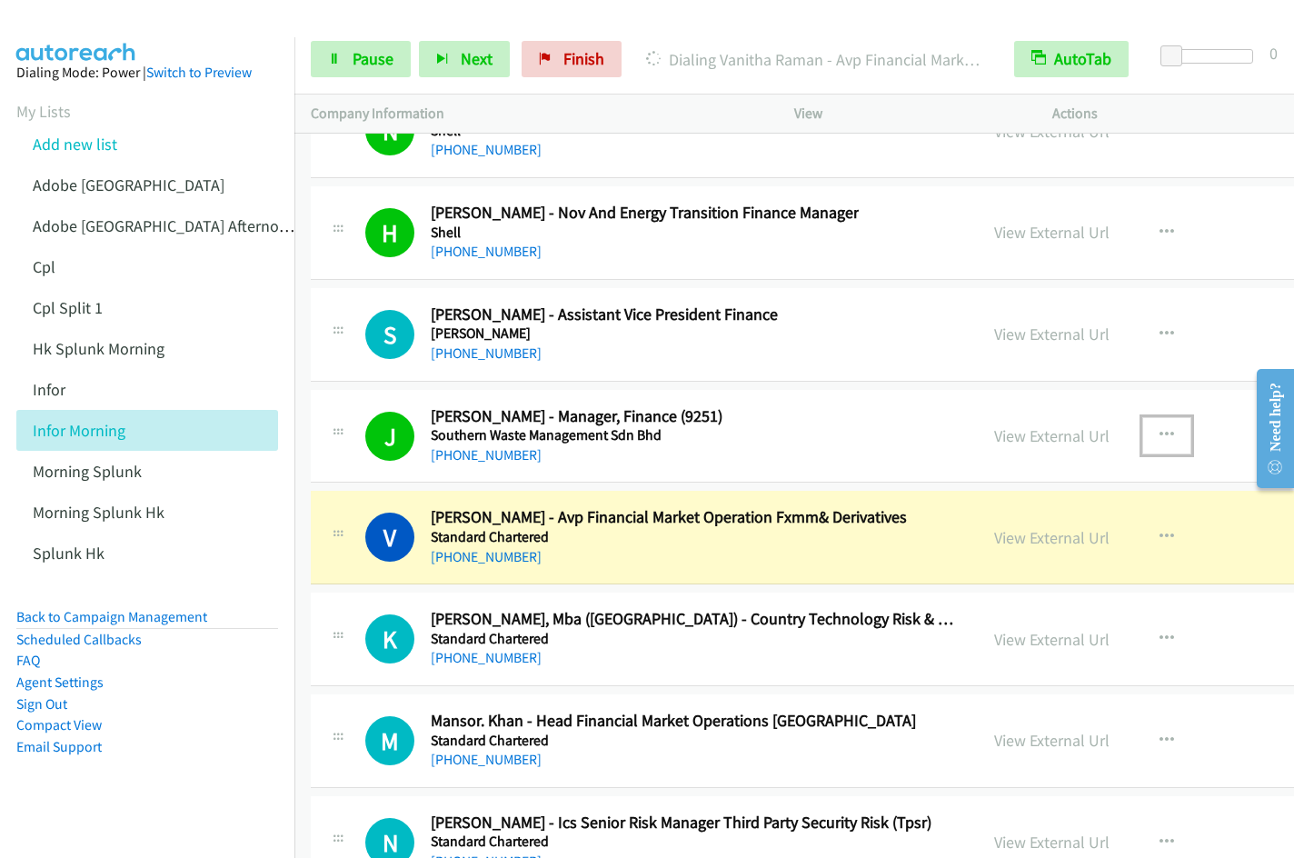
click at [1174, 432] on icon "button" at bounding box center [1167, 435] width 15 height 15
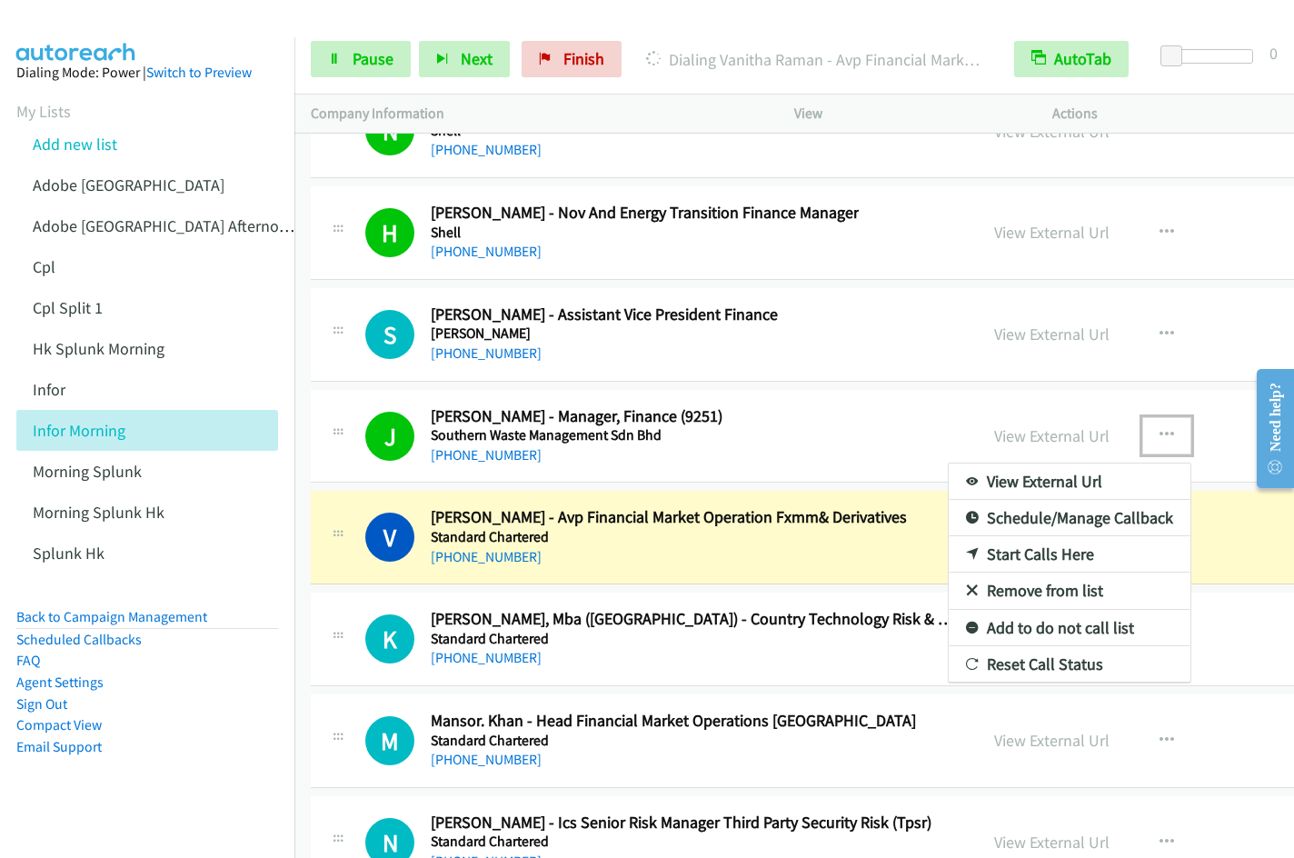
click at [1040, 584] on link "Remove from list" at bounding box center [1070, 590] width 242 height 36
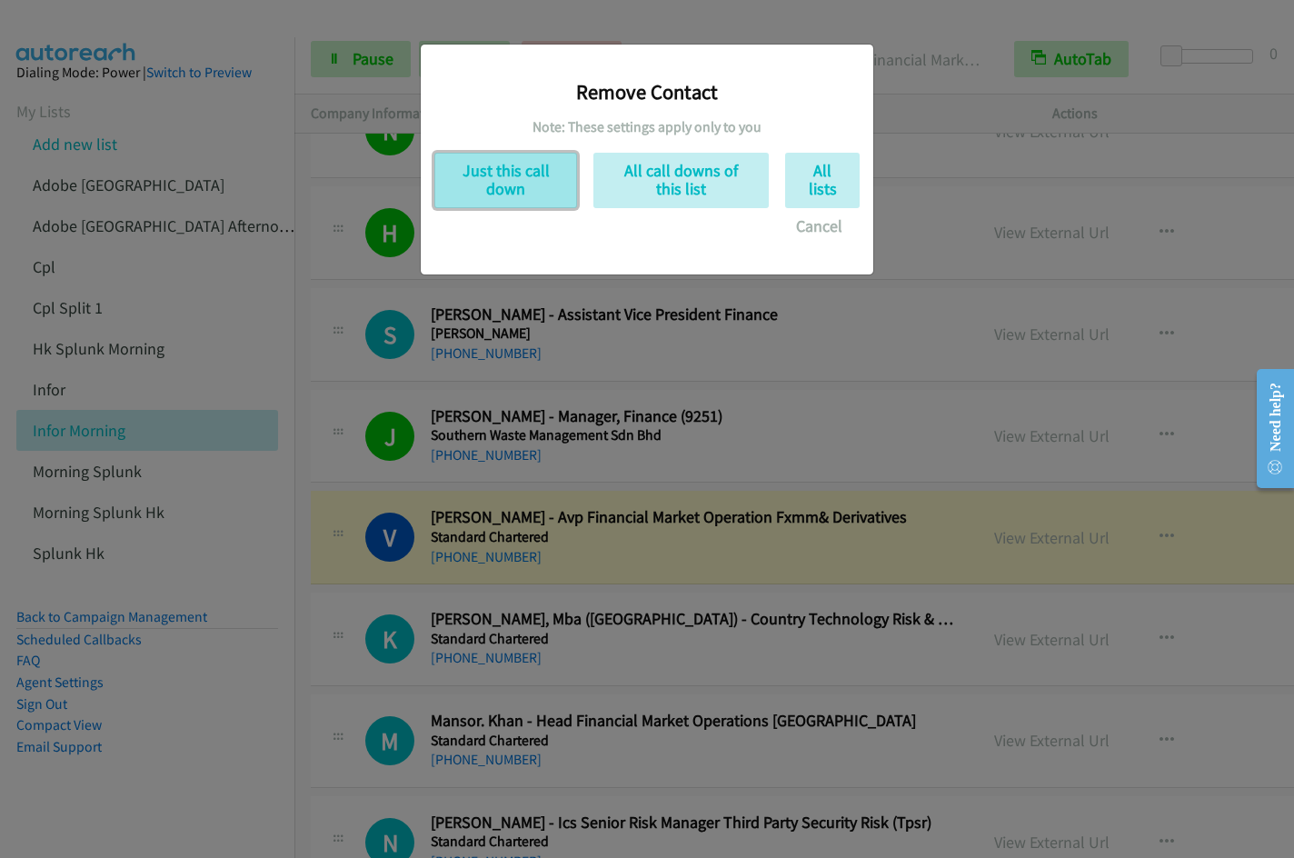
click at [511, 182] on button "Just this call down" at bounding box center [505, 180] width 143 height 55
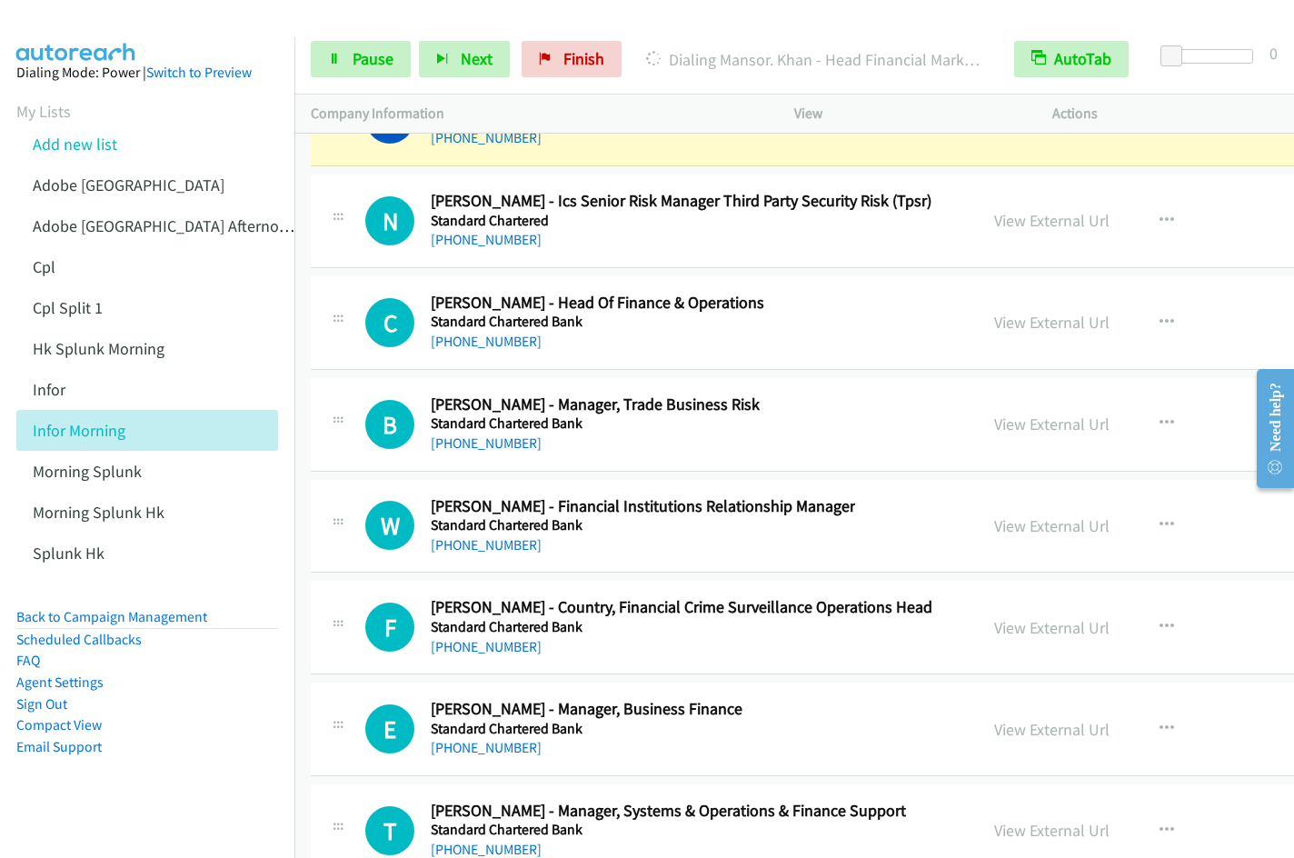
scroll to position [23456, 0]
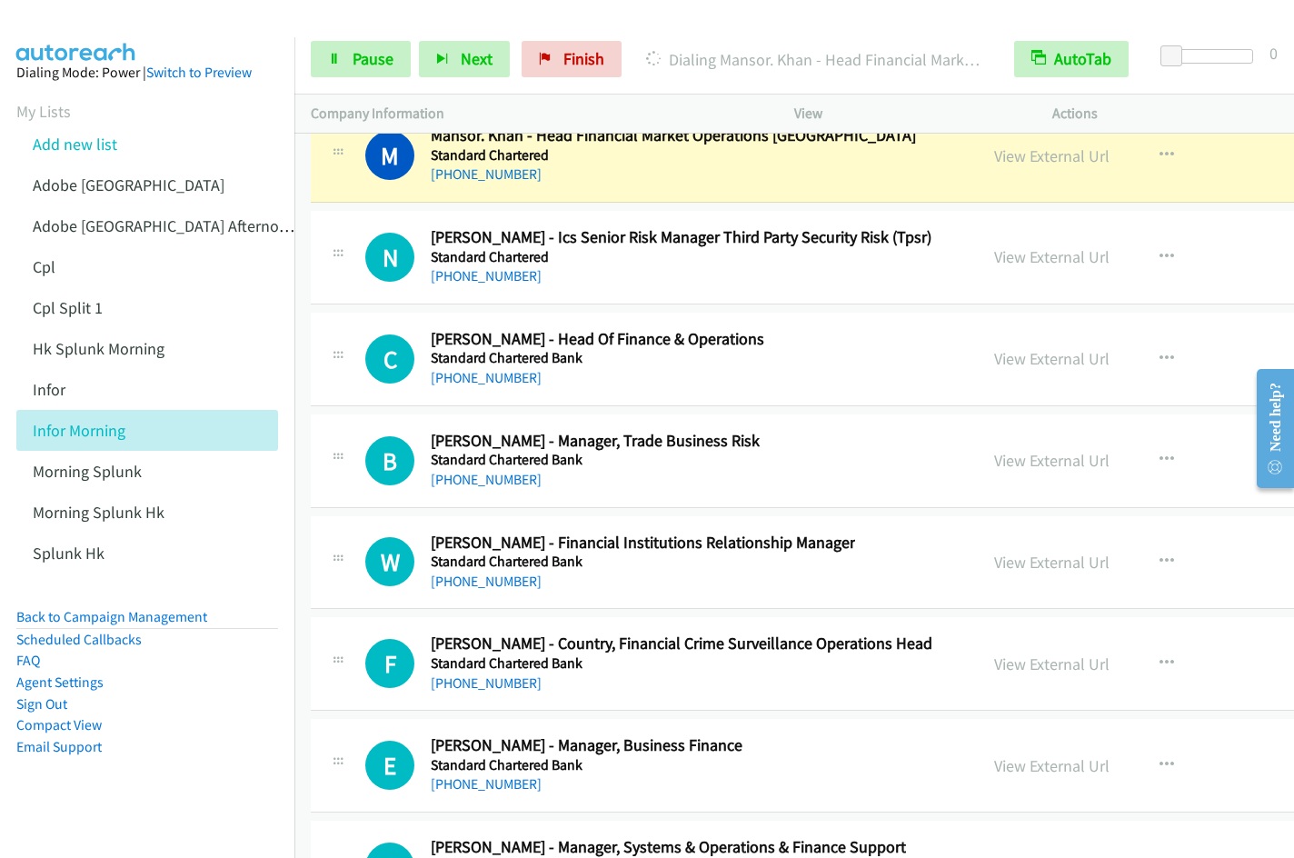
click at [186, 747] on li "Email Support" at bounding box center [147, 747] width 262 height 22
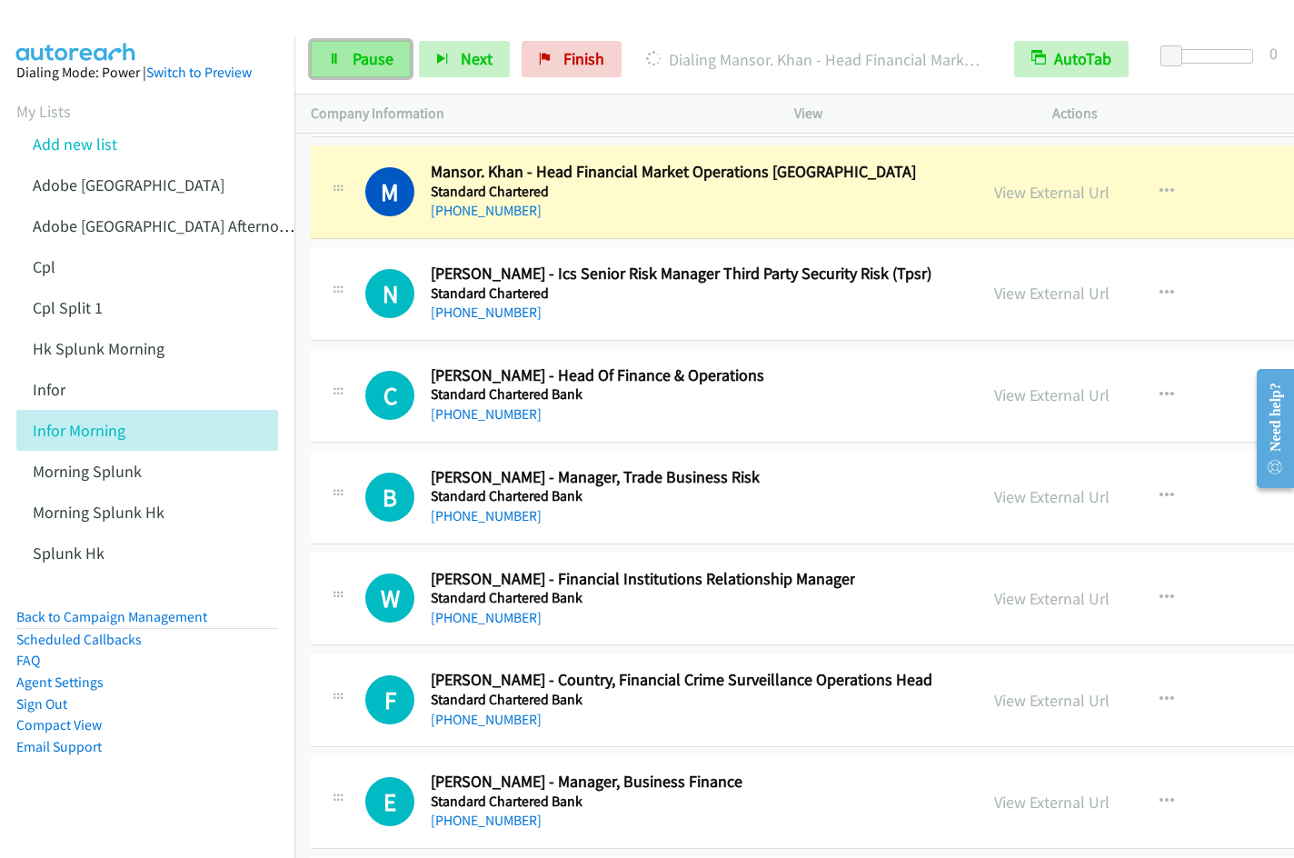
click at [378, 73] on link "Pause" at bounding box center [361, 59] width 100 height 36
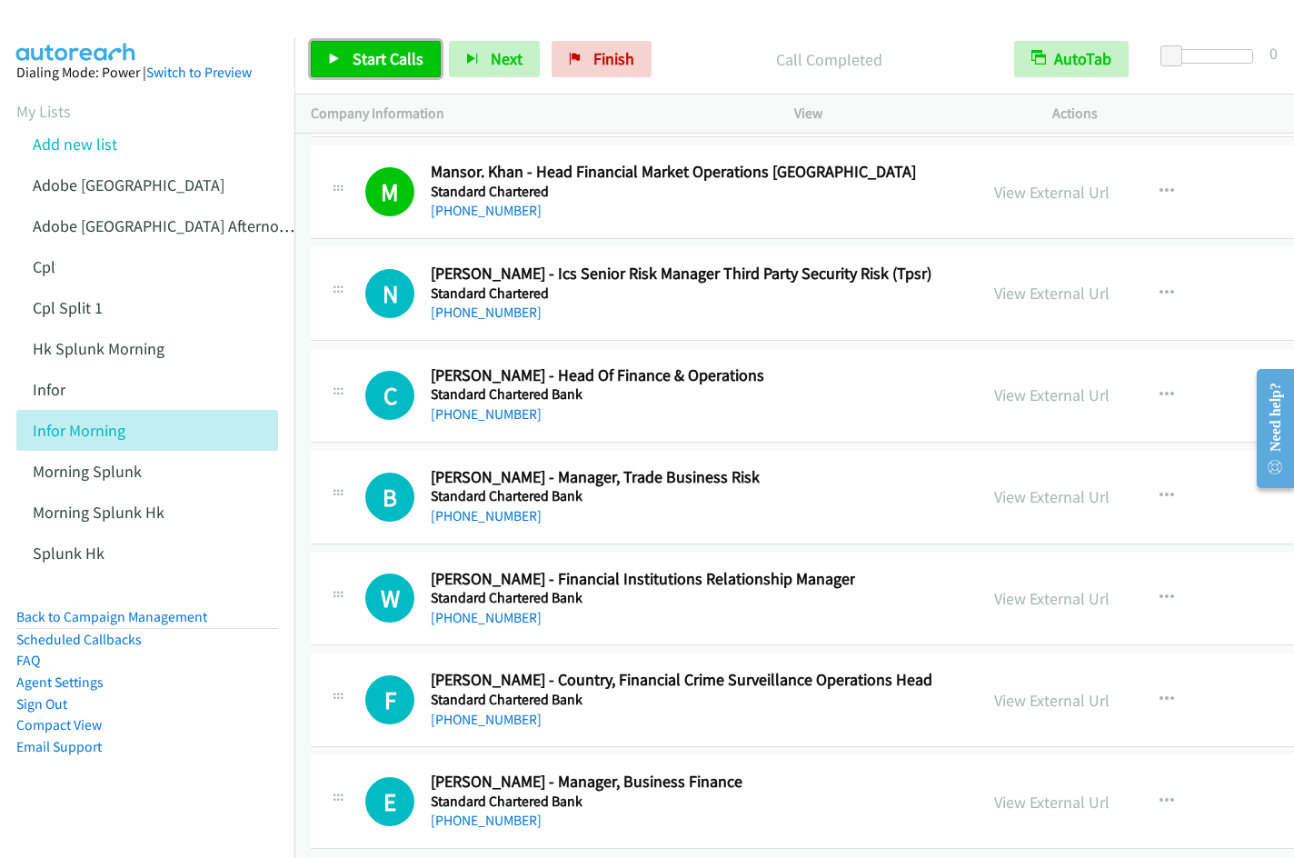
click at [383, 64] on span "Start Calls" at bounding box center [388, 58] width 71 height 21
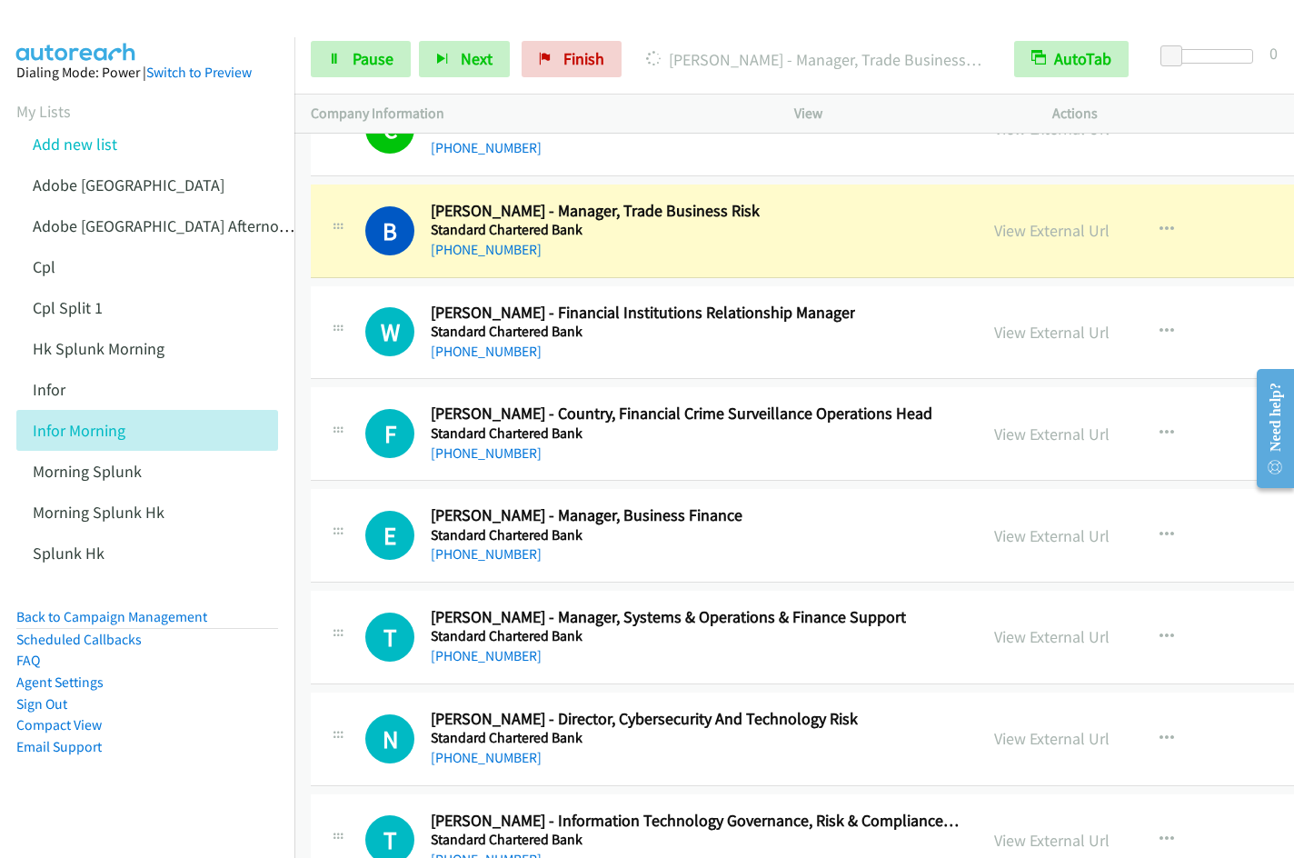
scroll to position [23722, 0]
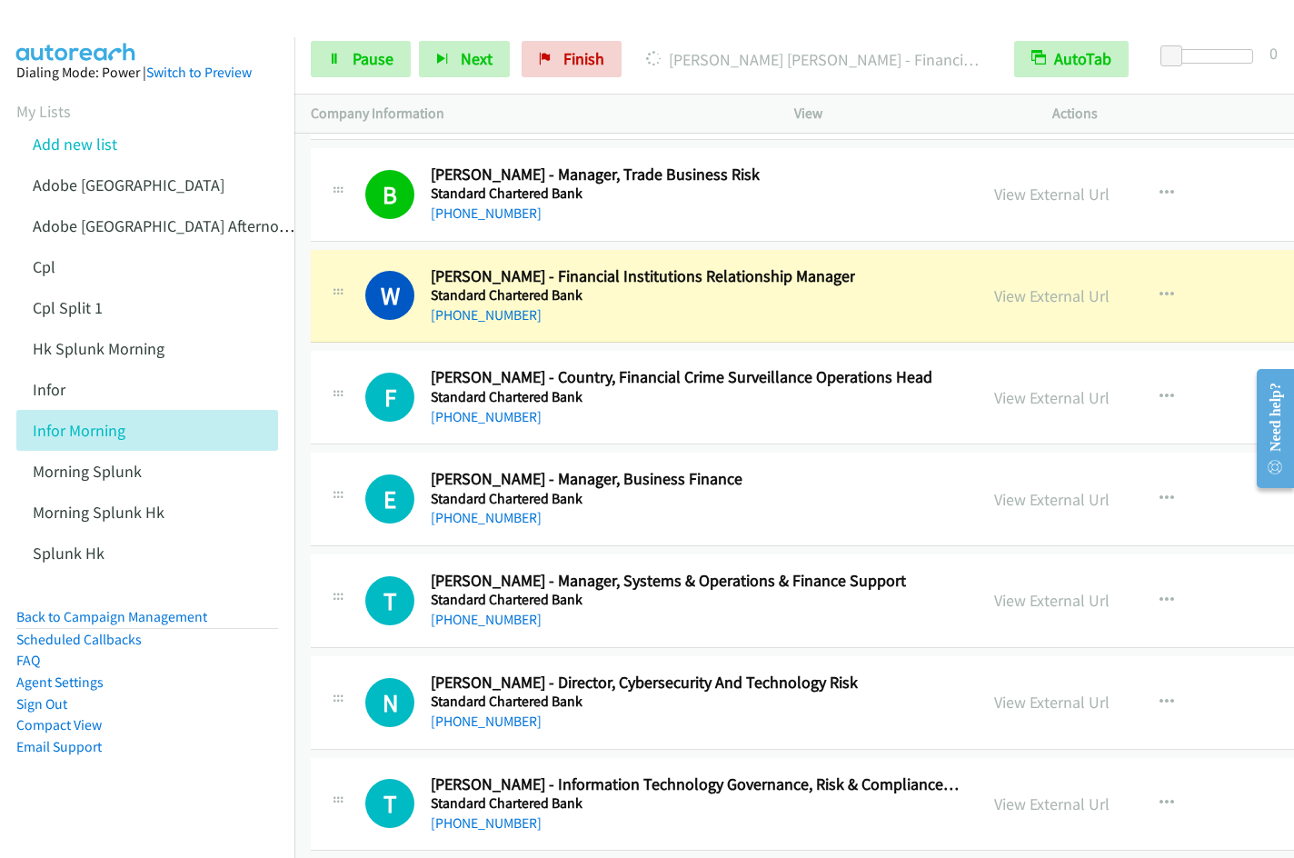
click at [219, 749] on li "Email Support" at bounding box center [147, 747] width 262 height 22
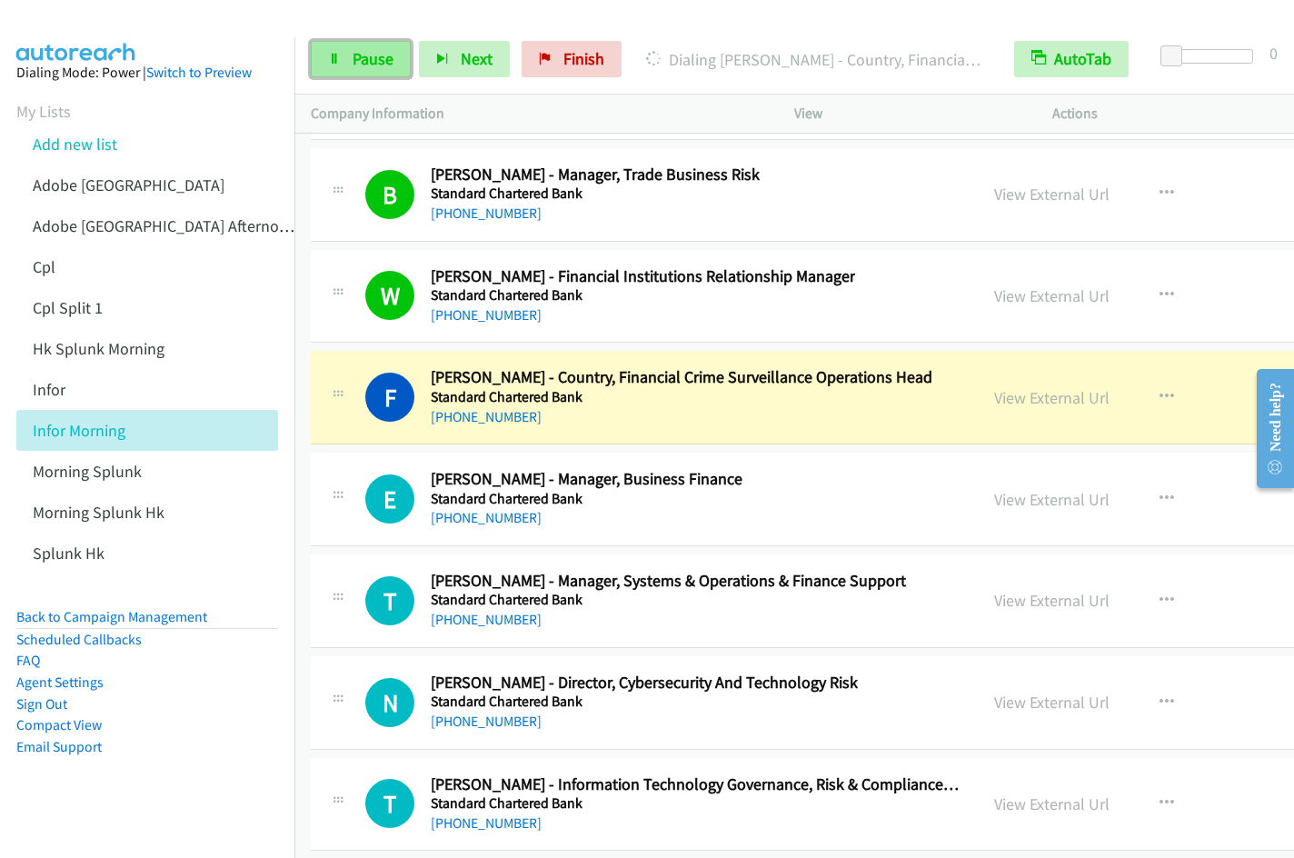
click at [384, 58] on span "Pause" at bounding box center [373, 58] width 41 height 21
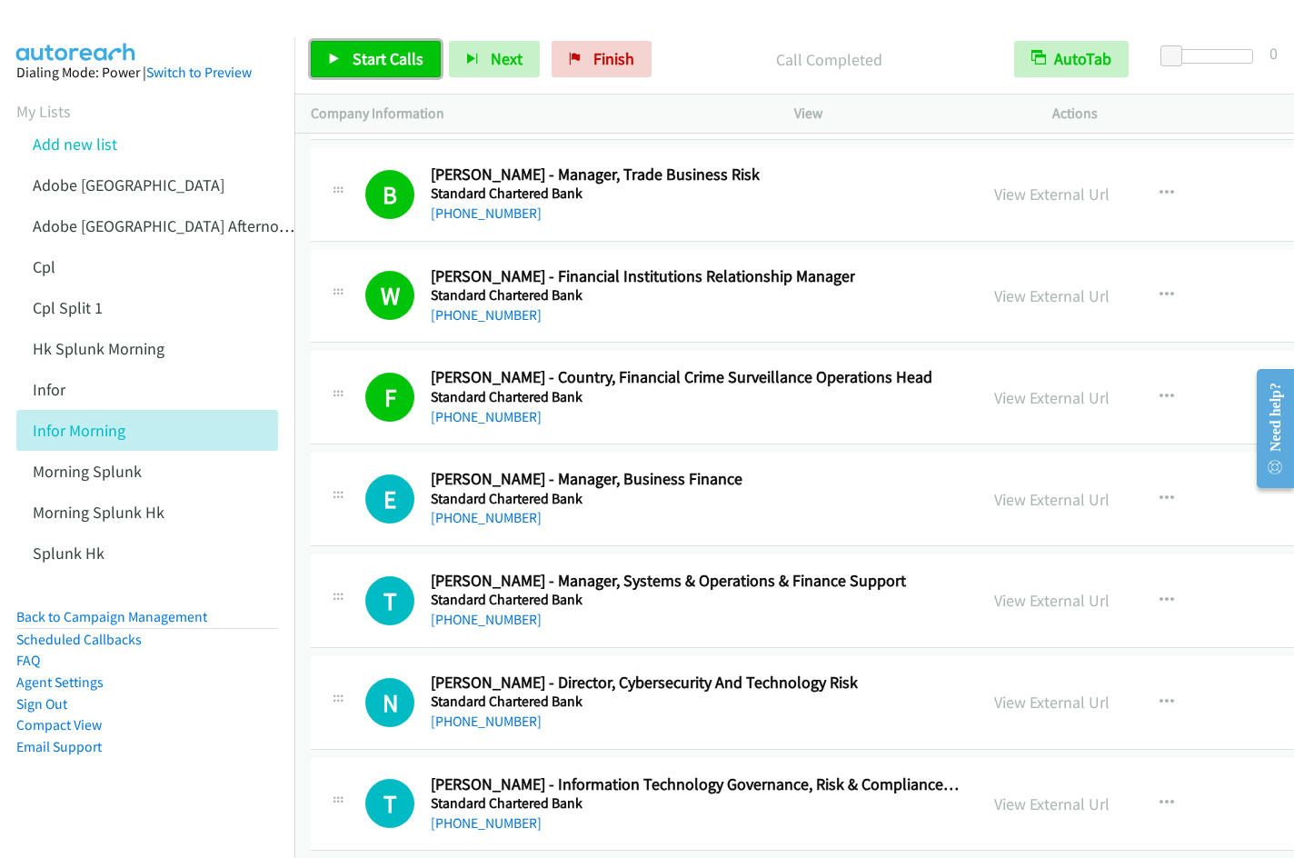
click at [392, 56] on span "Start Calls" at bounding box center [388, 58] width 71 height 21
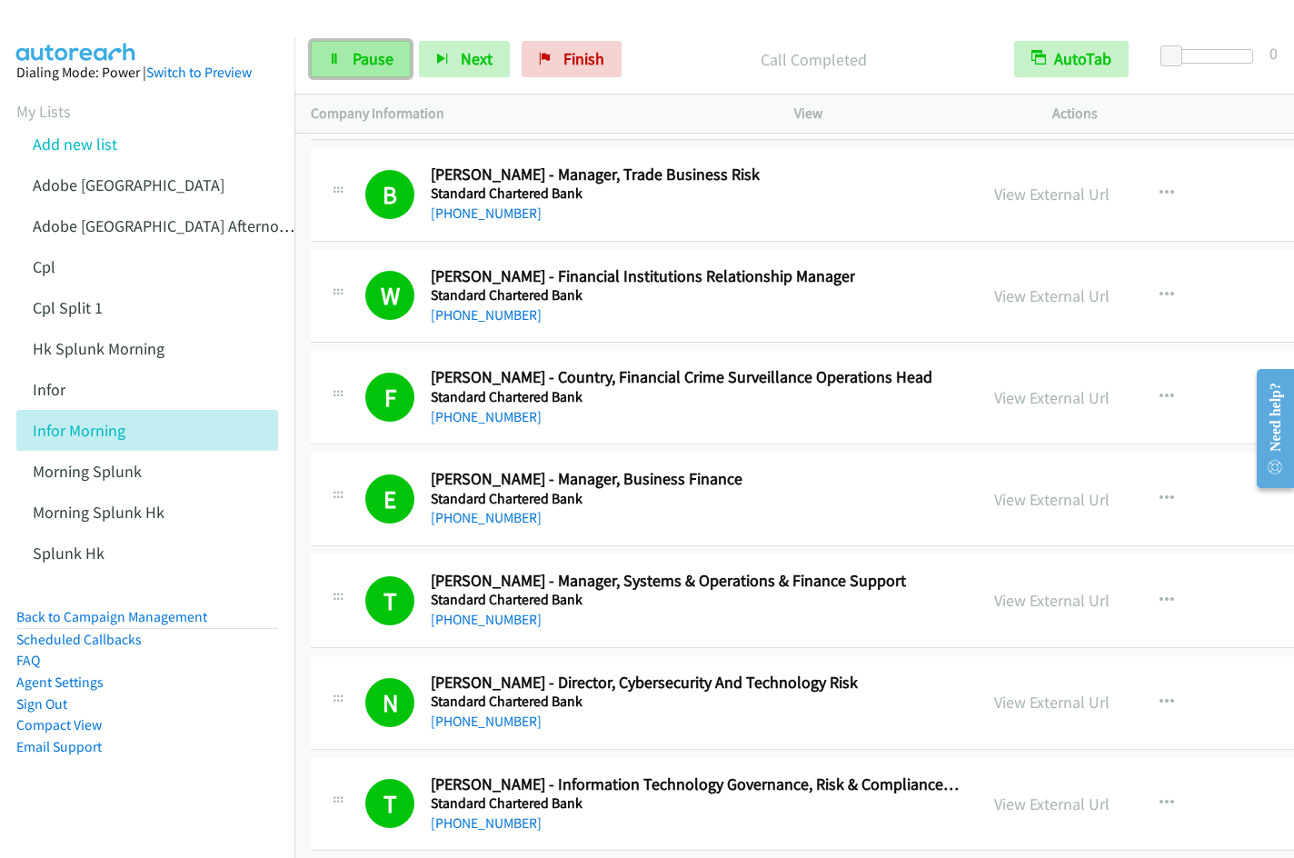
click at [358, 55] on span "Pause" at bounding box center [373, 58] width 41 height 21
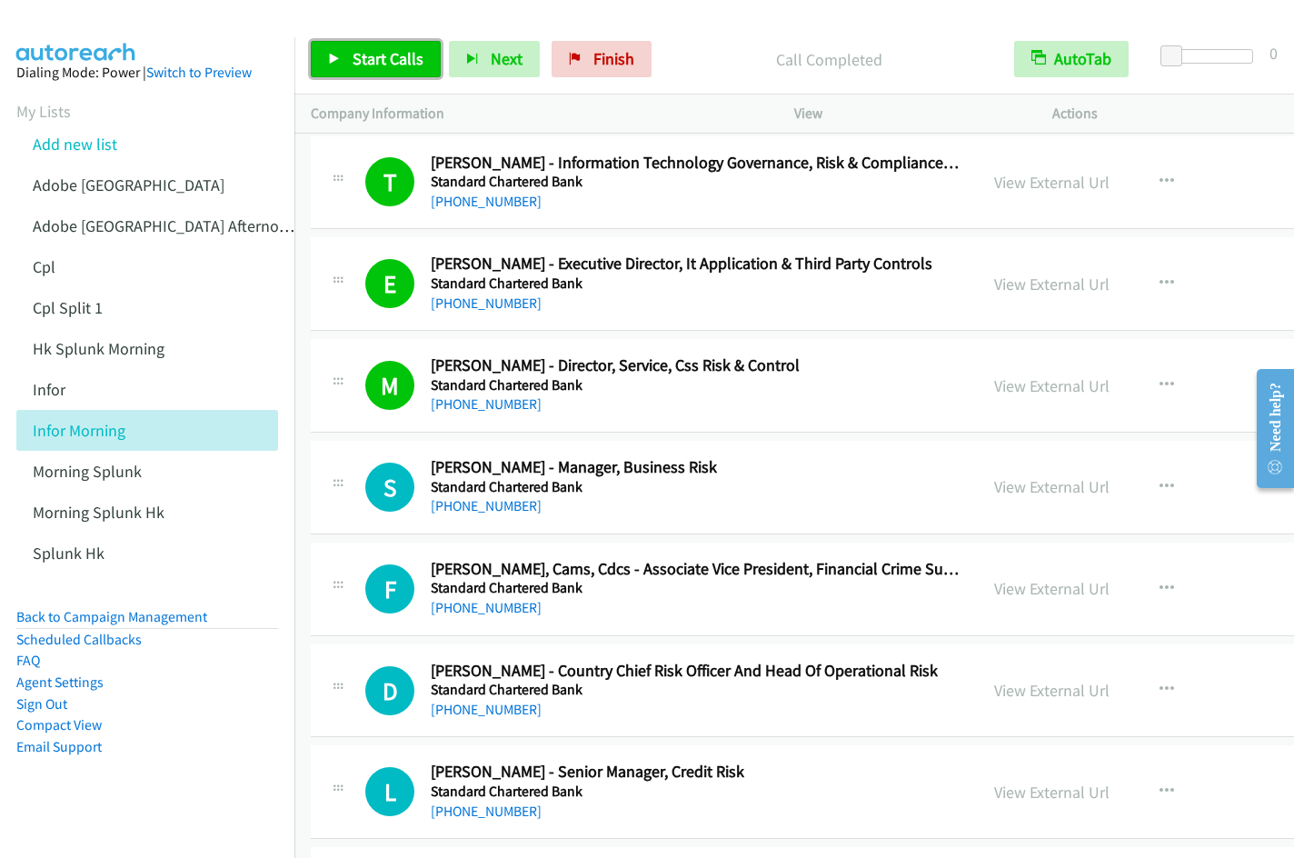
click at [393, 63] on span "Start Calls" at bounding box center [388, 58] width 71 height 21
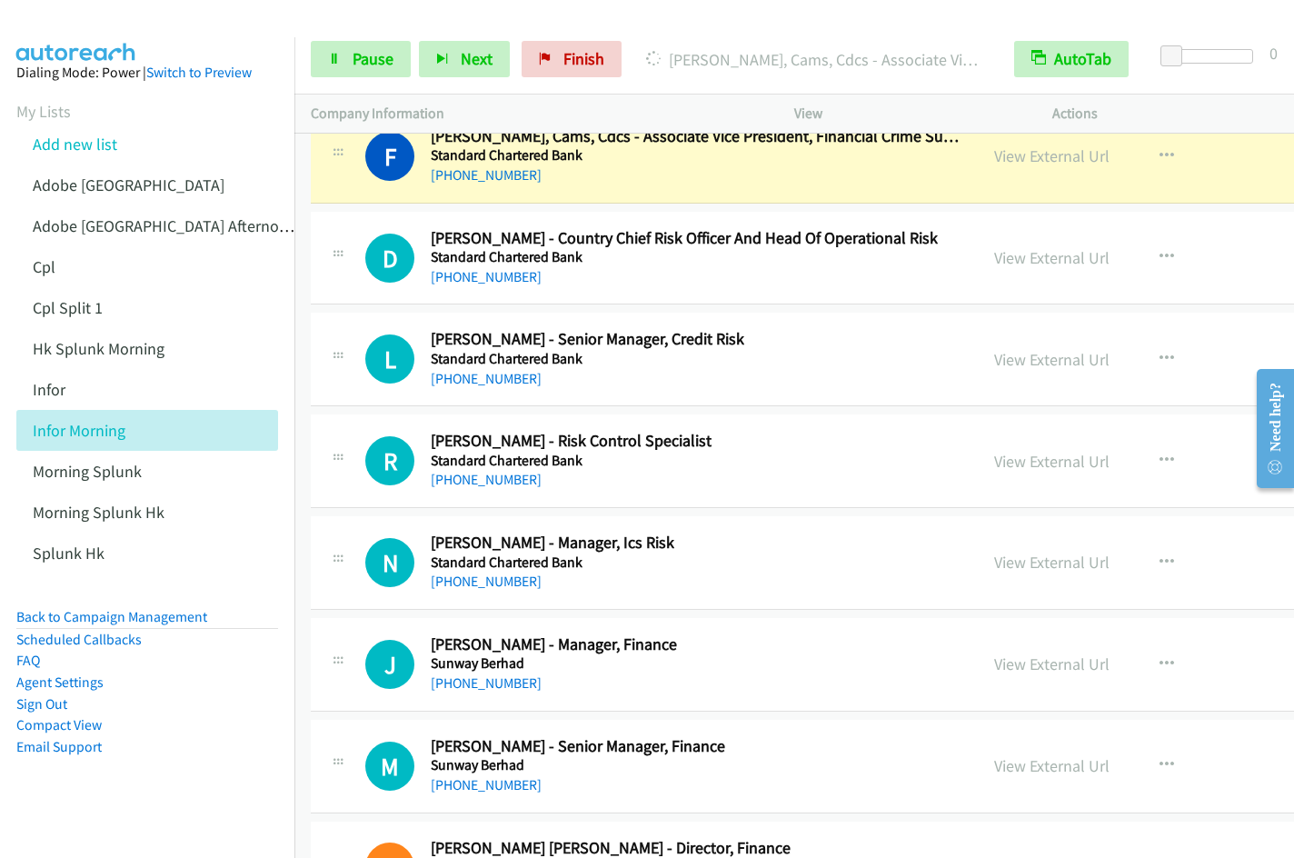
scroll to position [24765, 0]
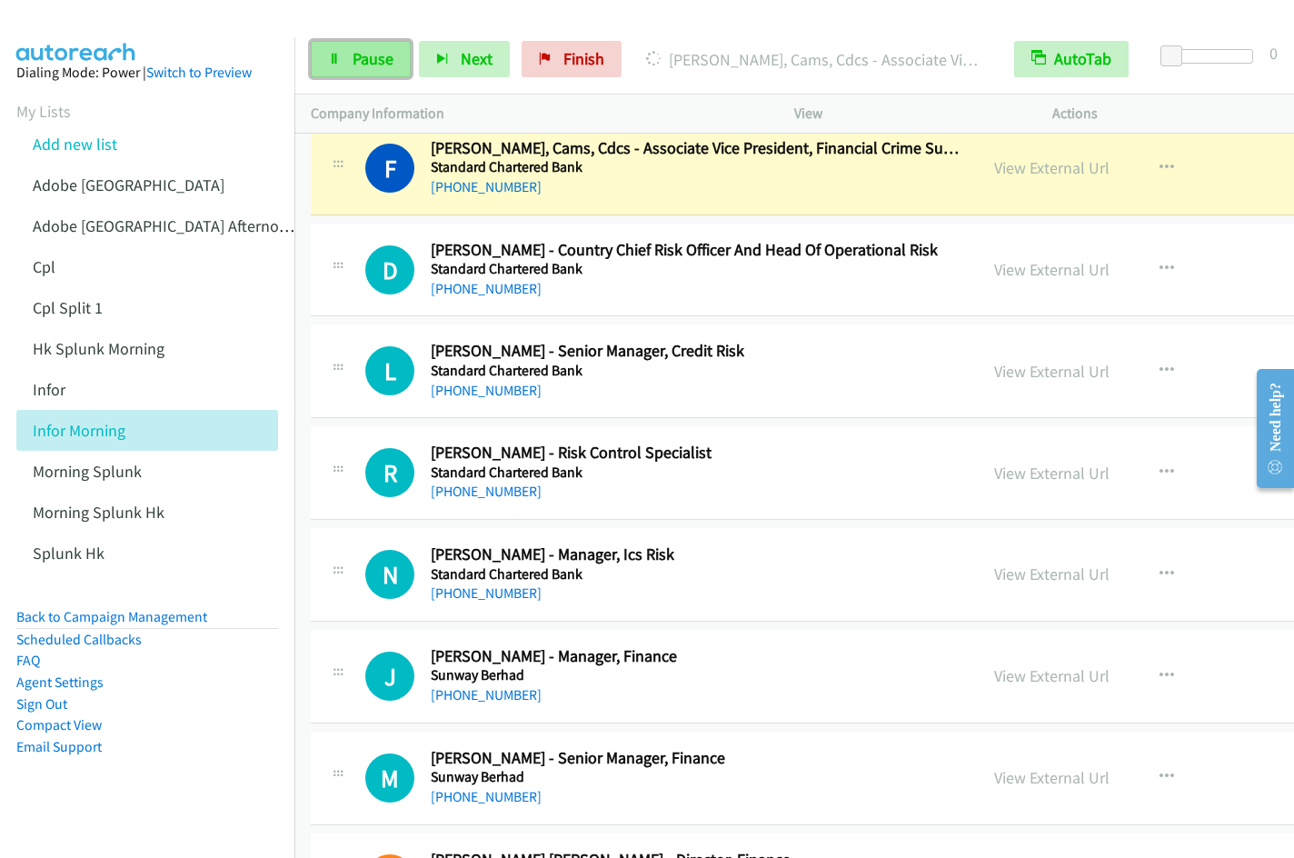
click at [353, 55] on span "Pause" at bounding box center [373, 58] width 41 height 21
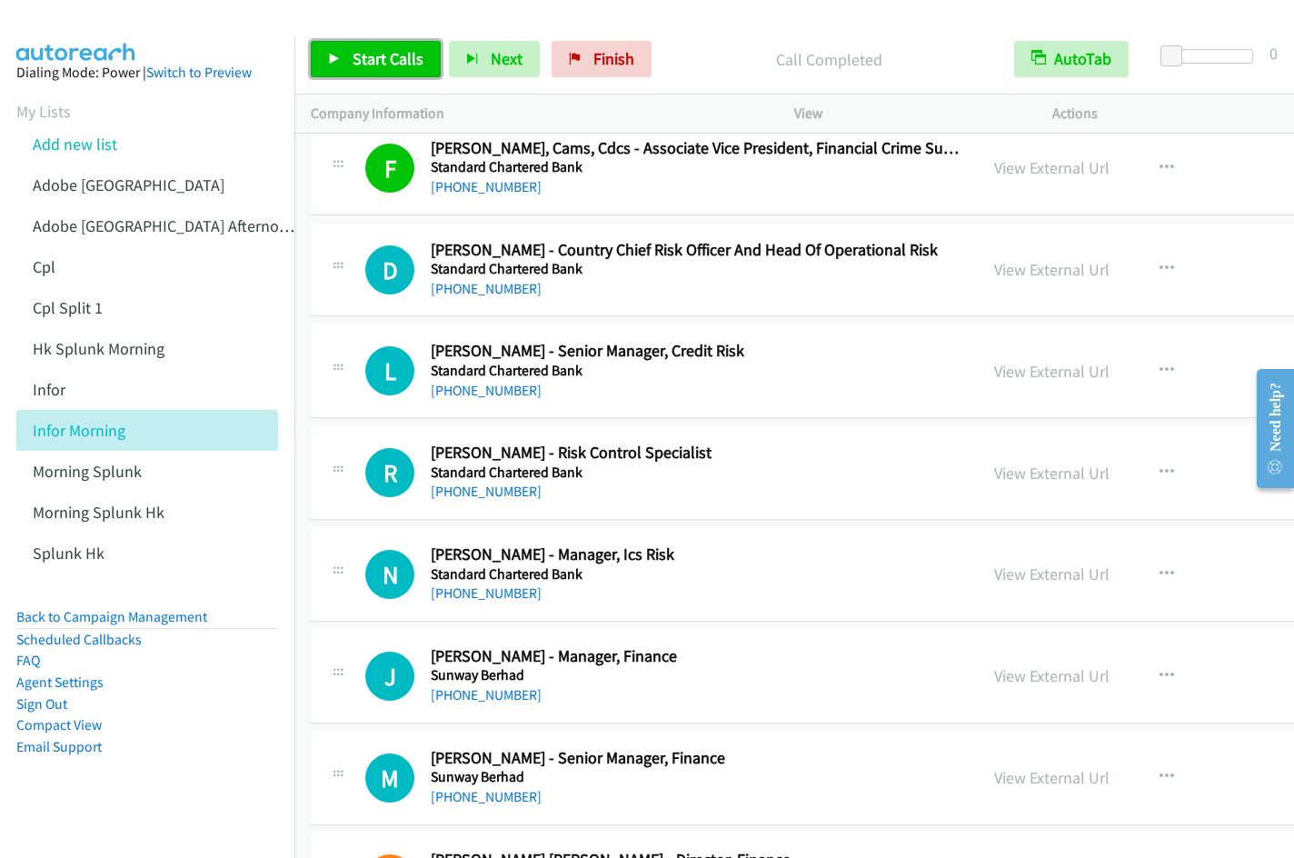
click at [377, 72] on link "Start Calls" at bounding box center [376, 59] width 130 height 36
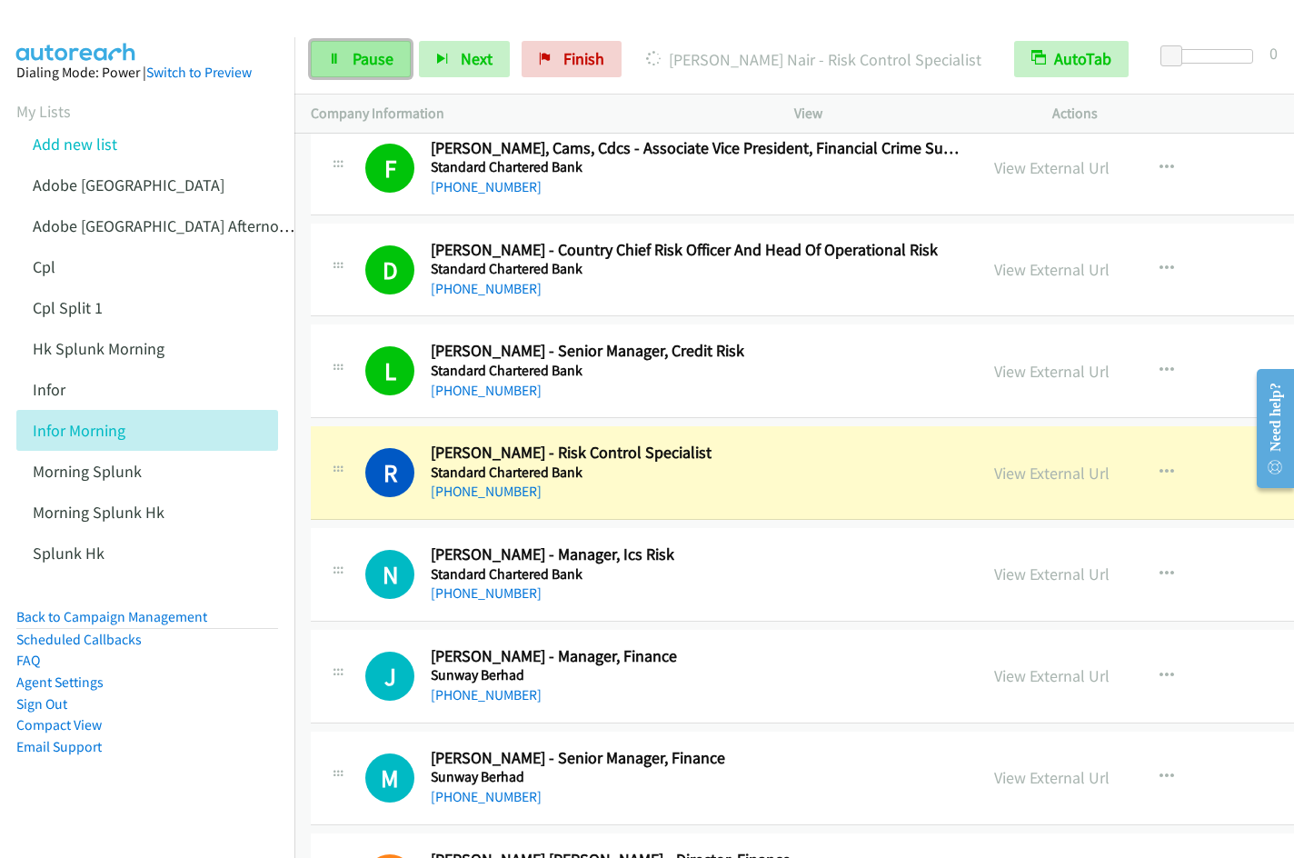
click at [374, 58] on span "Pause" at bounding box center [373, 58] width 41 height 21
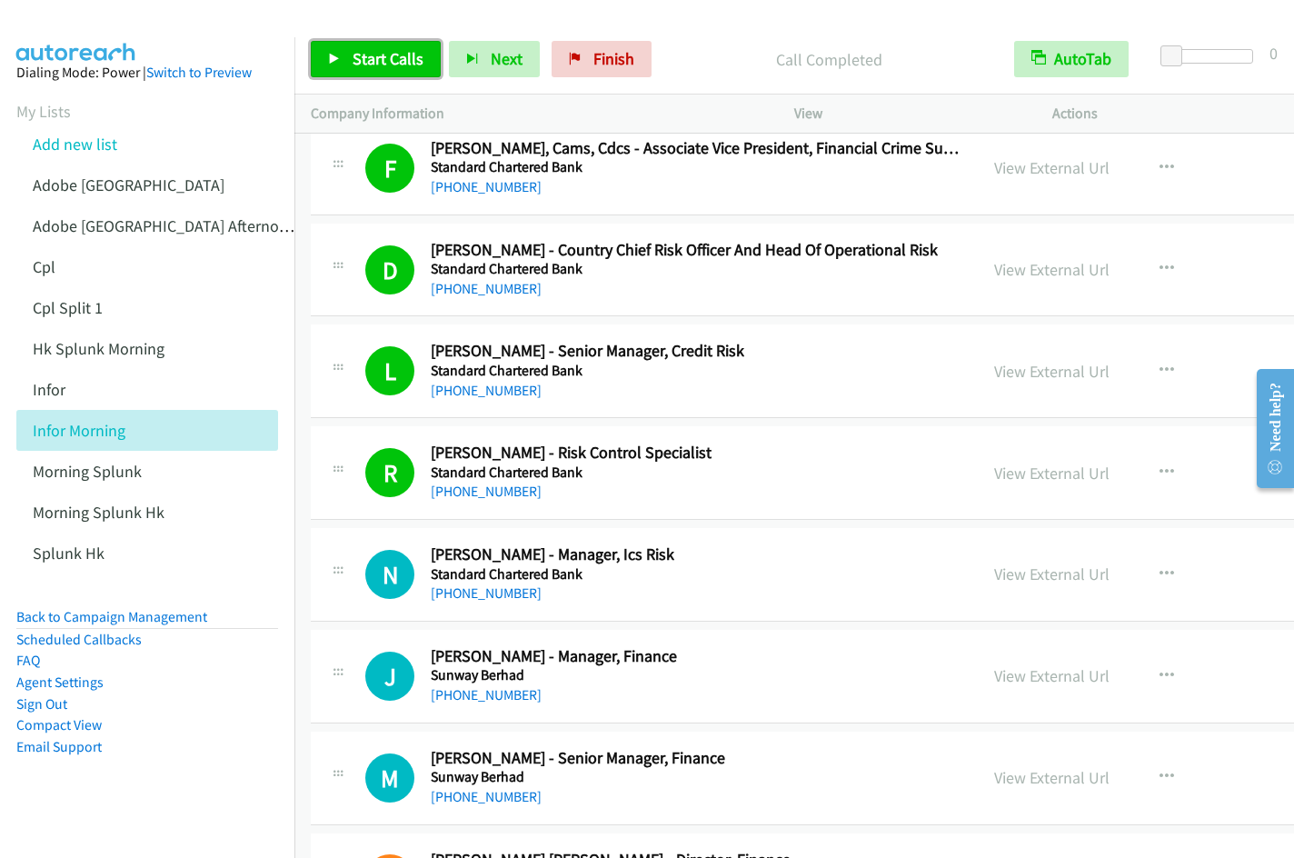
drag, startPoint x: 362, startPoint y: 53, endPoint x: 506, endPoint y: 90, distance: 149.2
click at [362, 54] on span "Start Calls" at bounding box center [388, 58] width 71 height 21
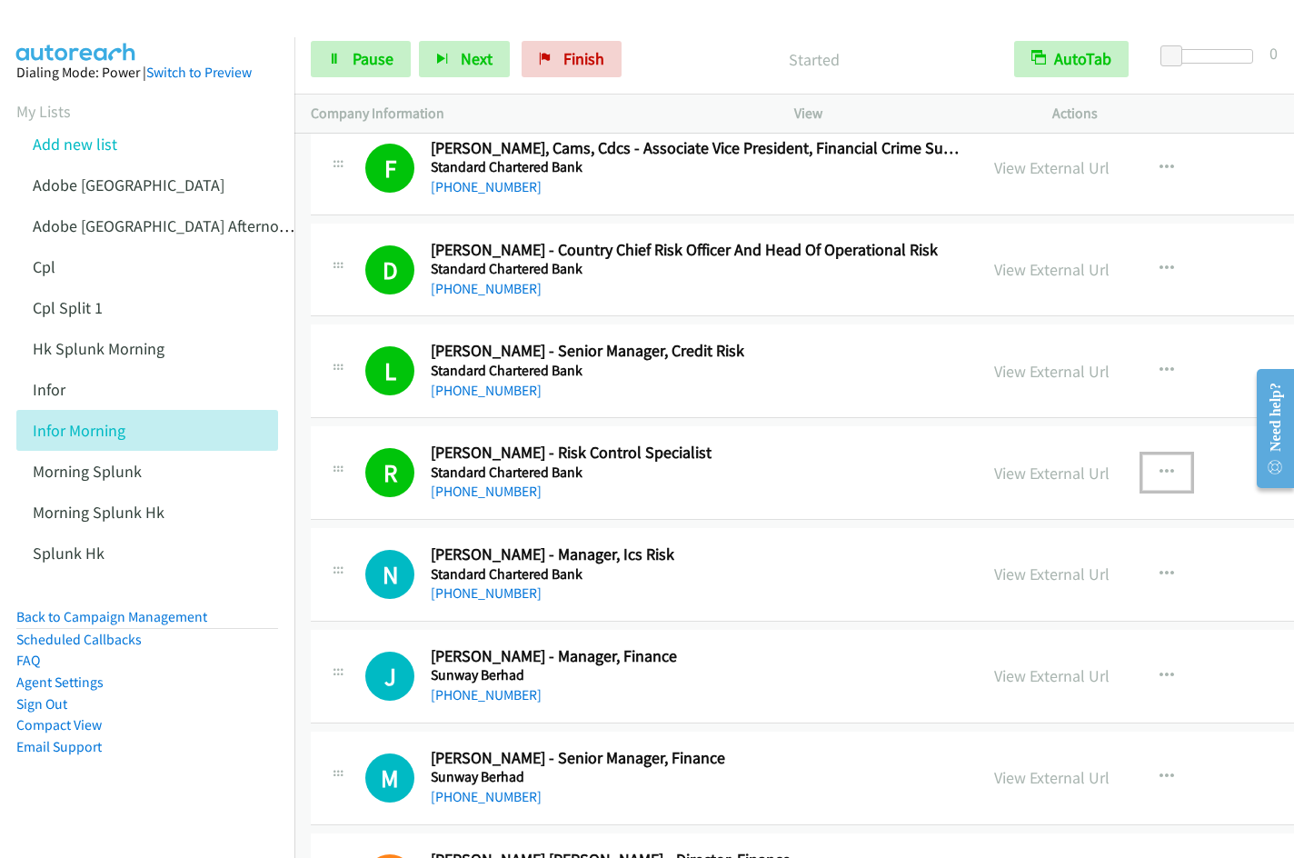
click at [1167, 473] on icon "button" at bounding box center [1167, 472] width 15 height 15
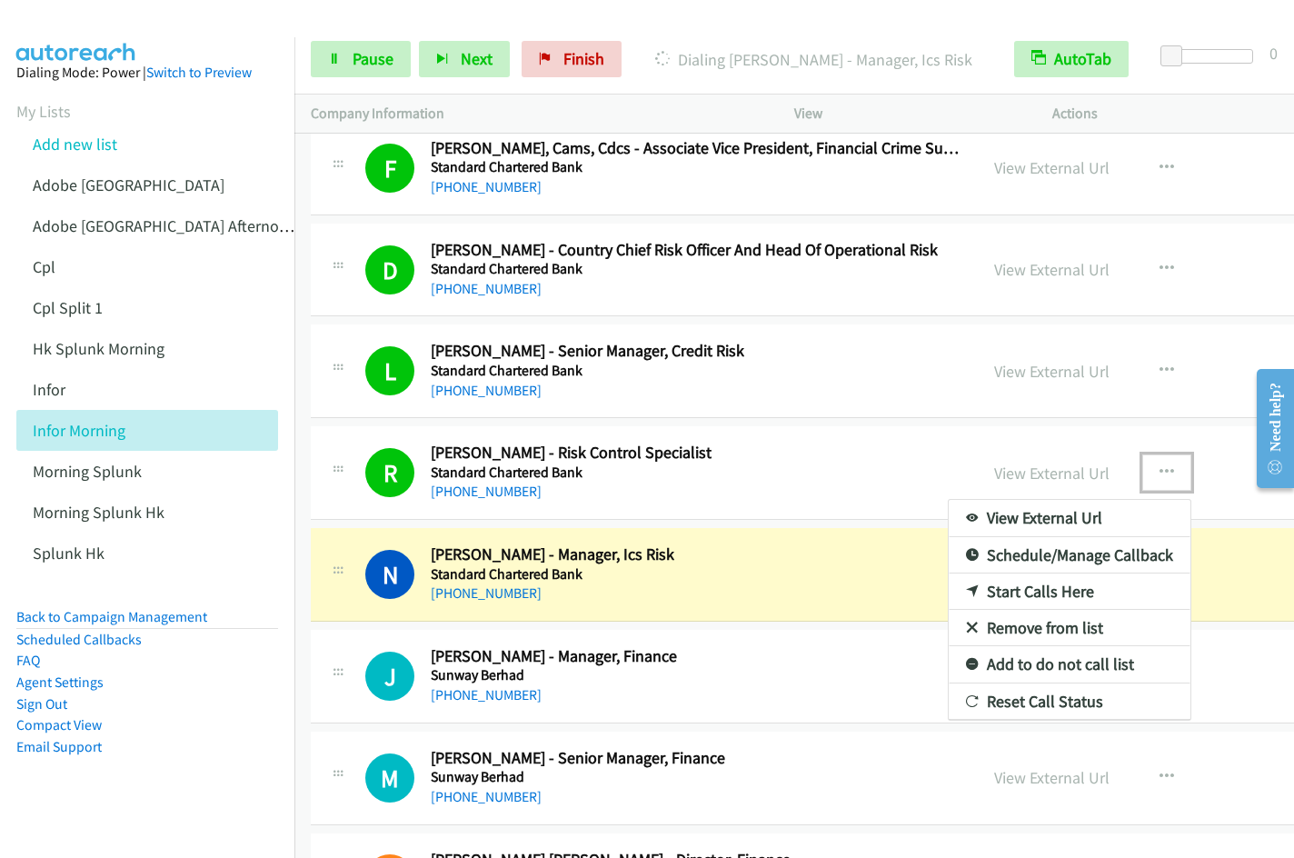
click at [1072, 625] on link "Remove from list" at bounding box center [1070, 628] width 242 height 36
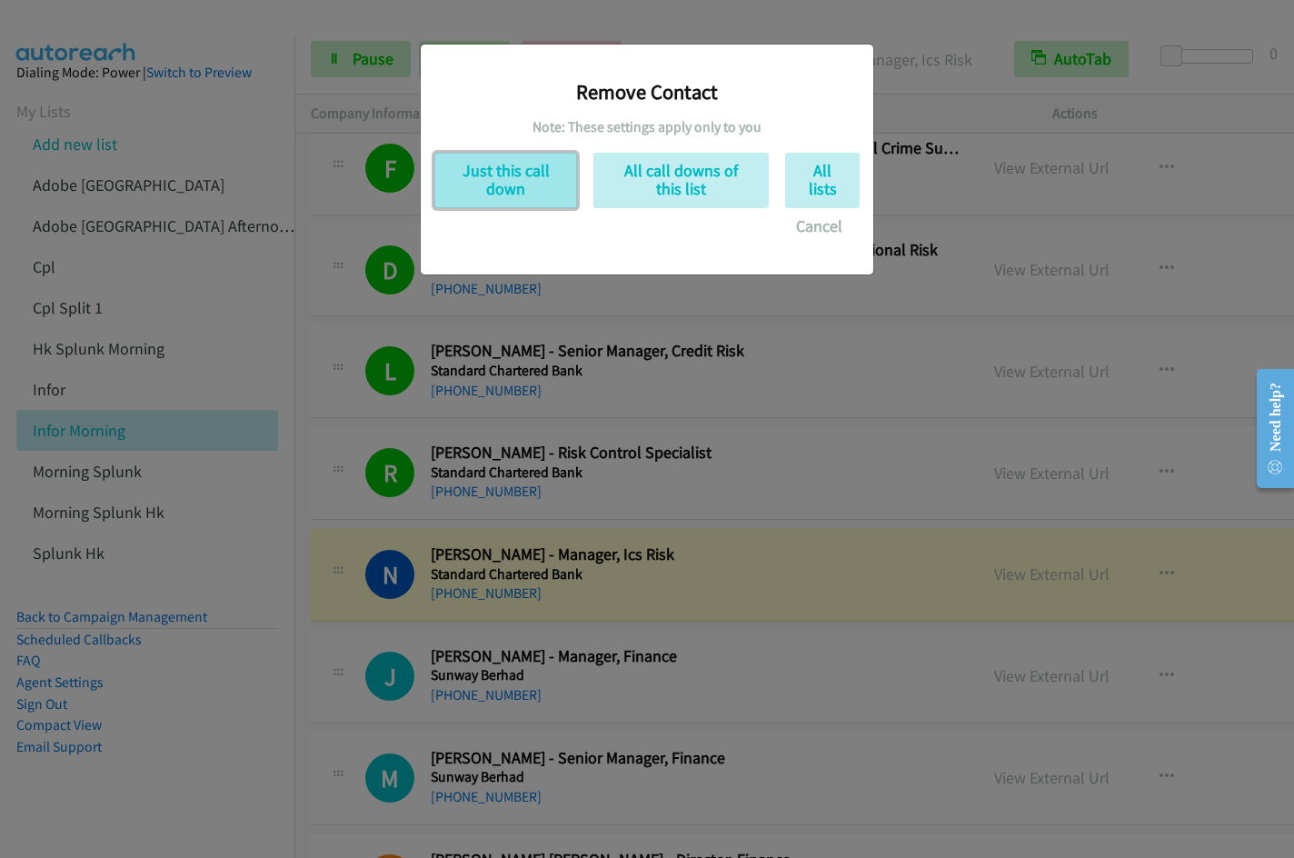
click at [463, 191] on button "Just this call down" at bounding box center [505, 180] width 143 height 55
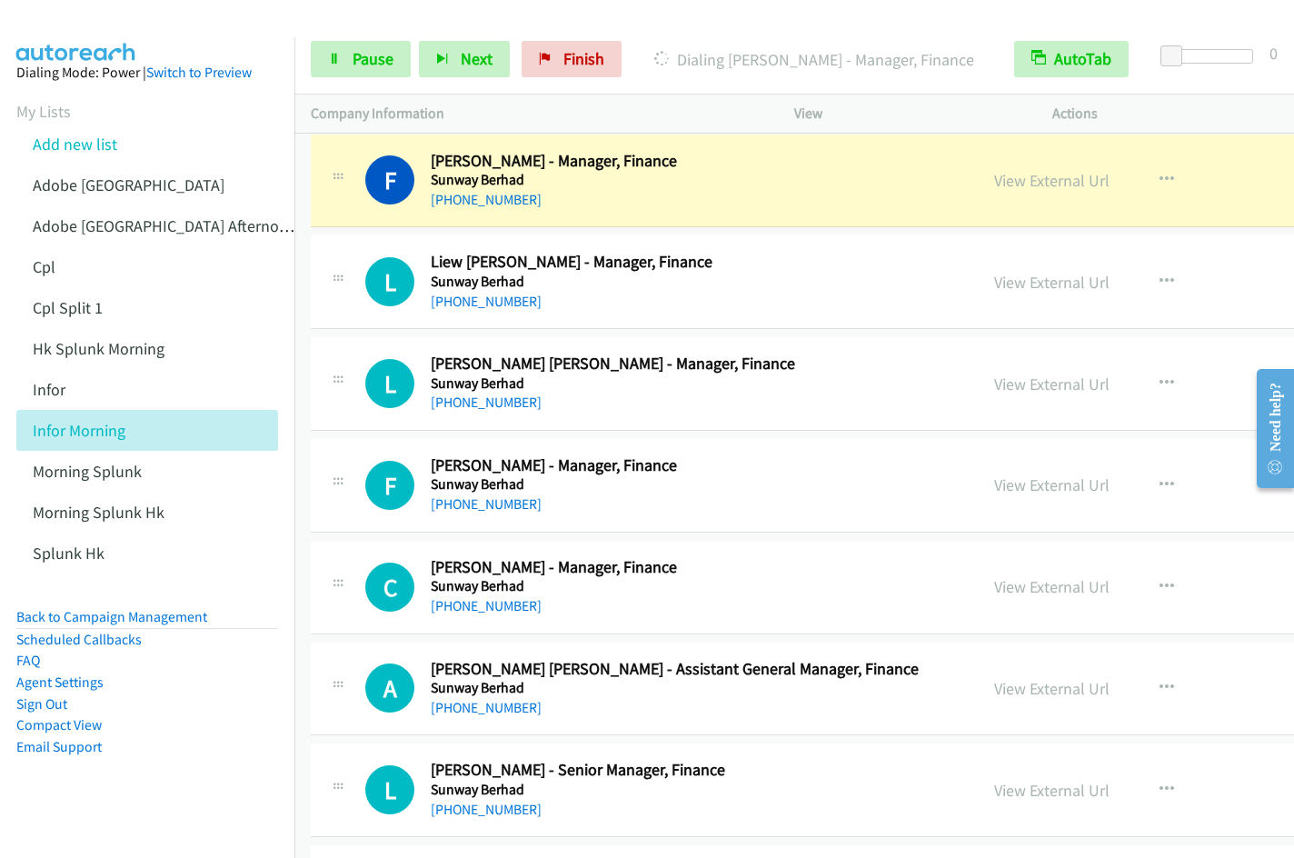
scroll to position [25475, 0]
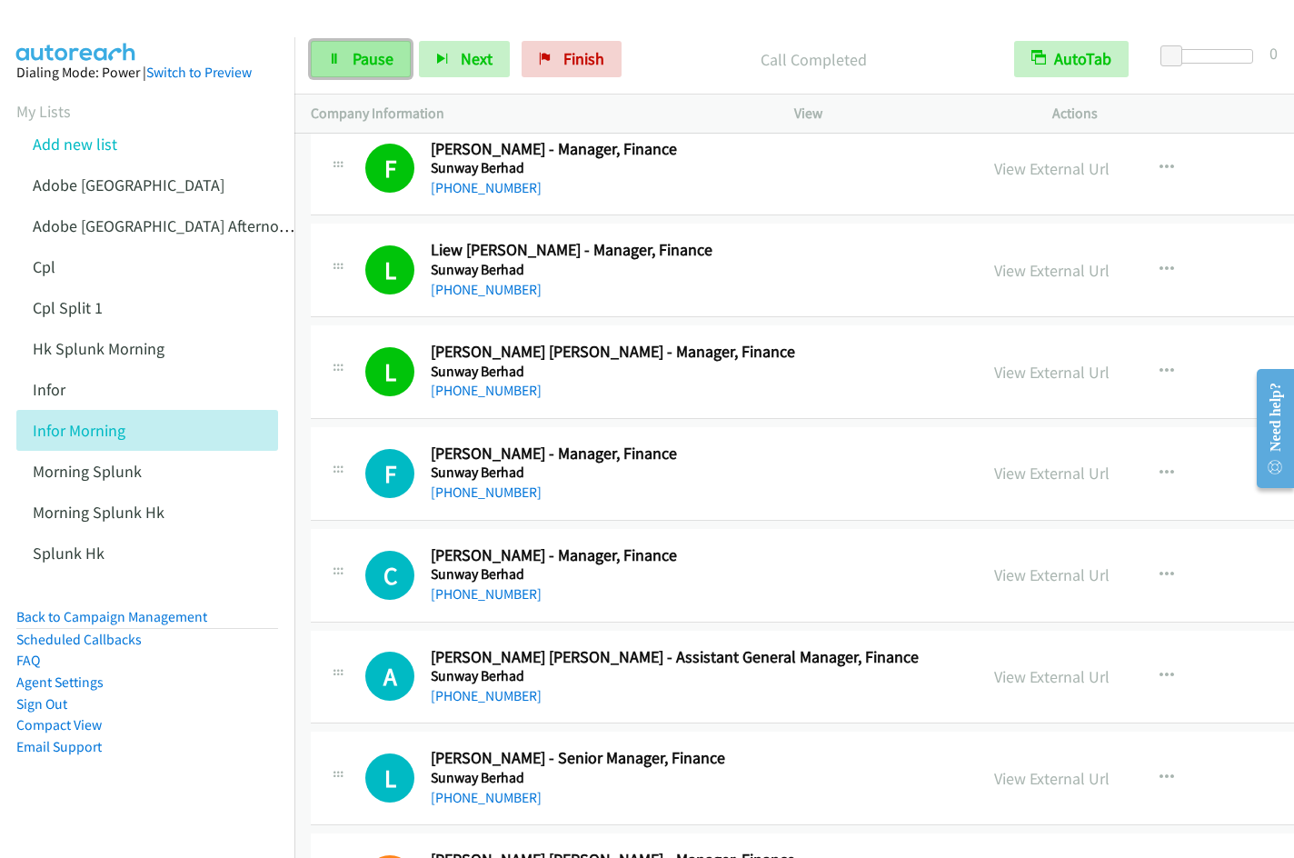
click at [364, 57] on span "Pause" at bounding box center [373, 58] width 41 height 21
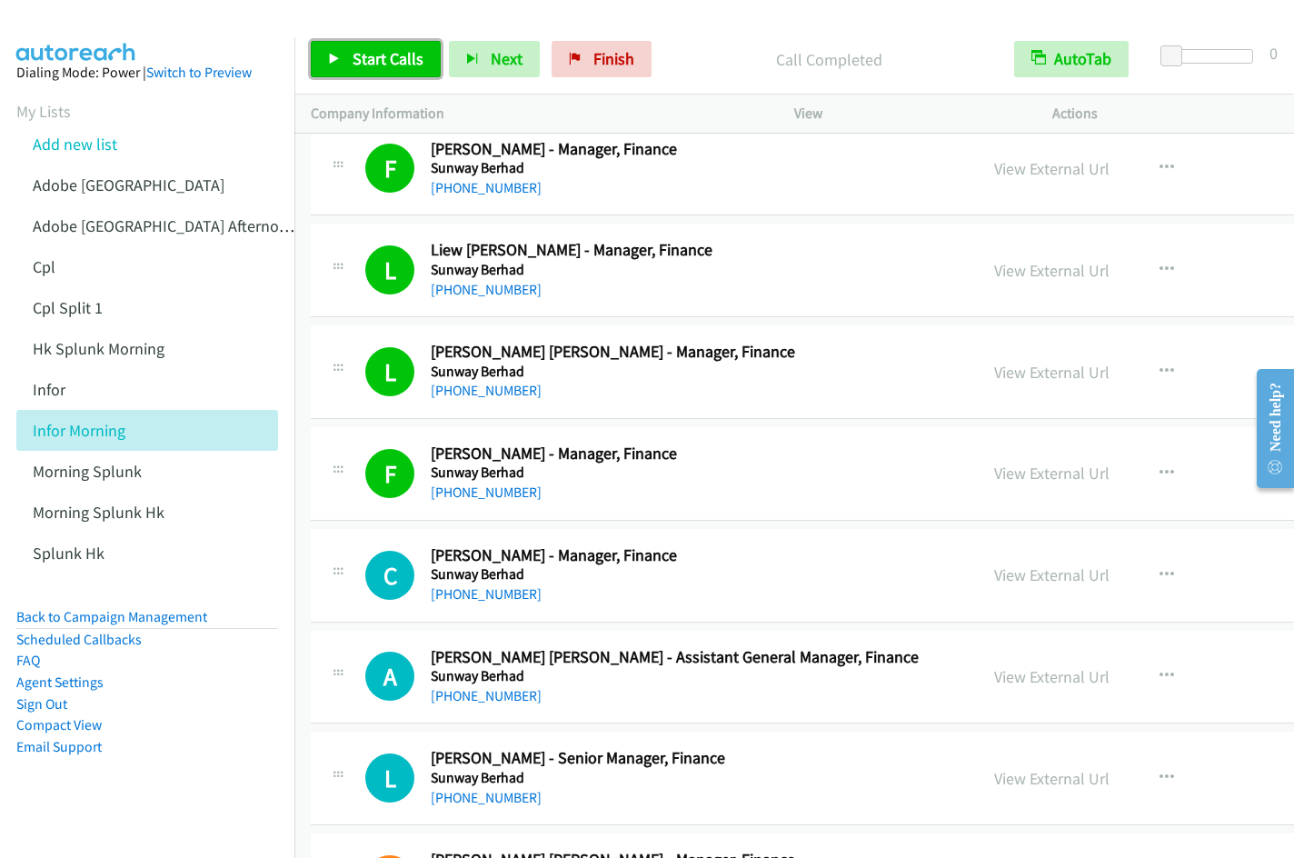
click at [377, 61] on span "Start Calls" at bounding box center [388, 58] width 71 height 21
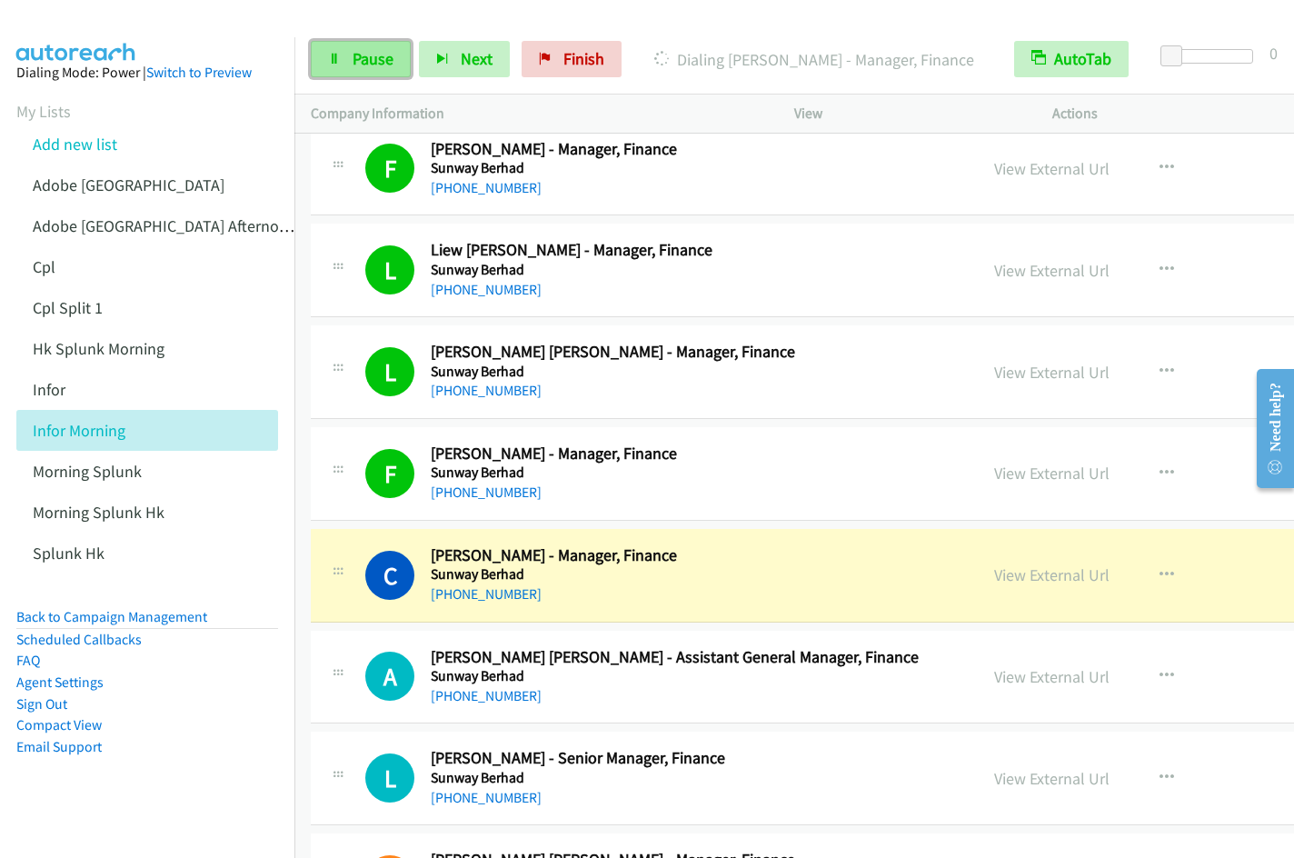
click at [380, 61] on span "Pause" at bounding box center [373, 58] width 41 height 21
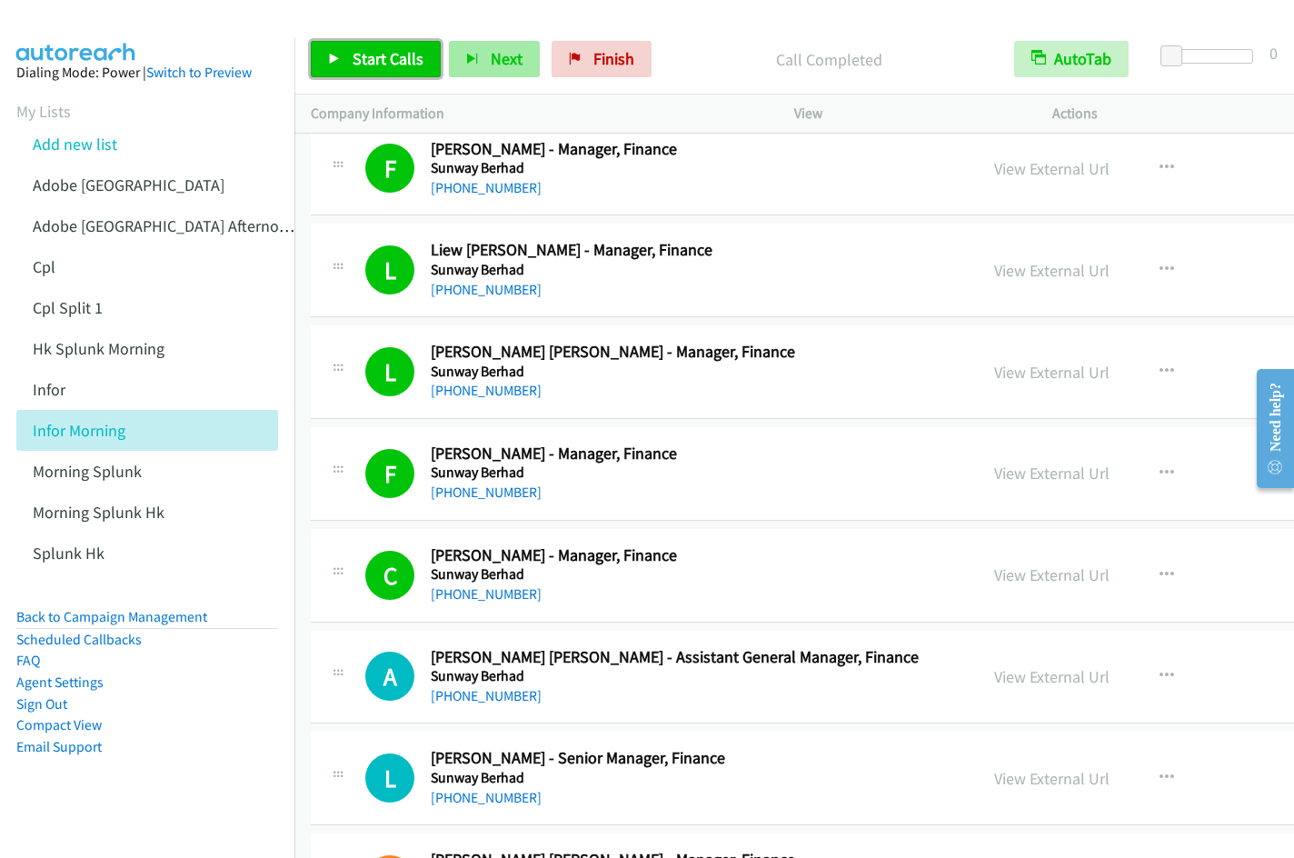
drag, startPoint x: 361, startPoint y: 53, endPoint x: 490, endPoint y: 76, distance: 131.2
click at [361, 54] on span "Start Calls" at bounding box center [388, 58] width 71 height 21
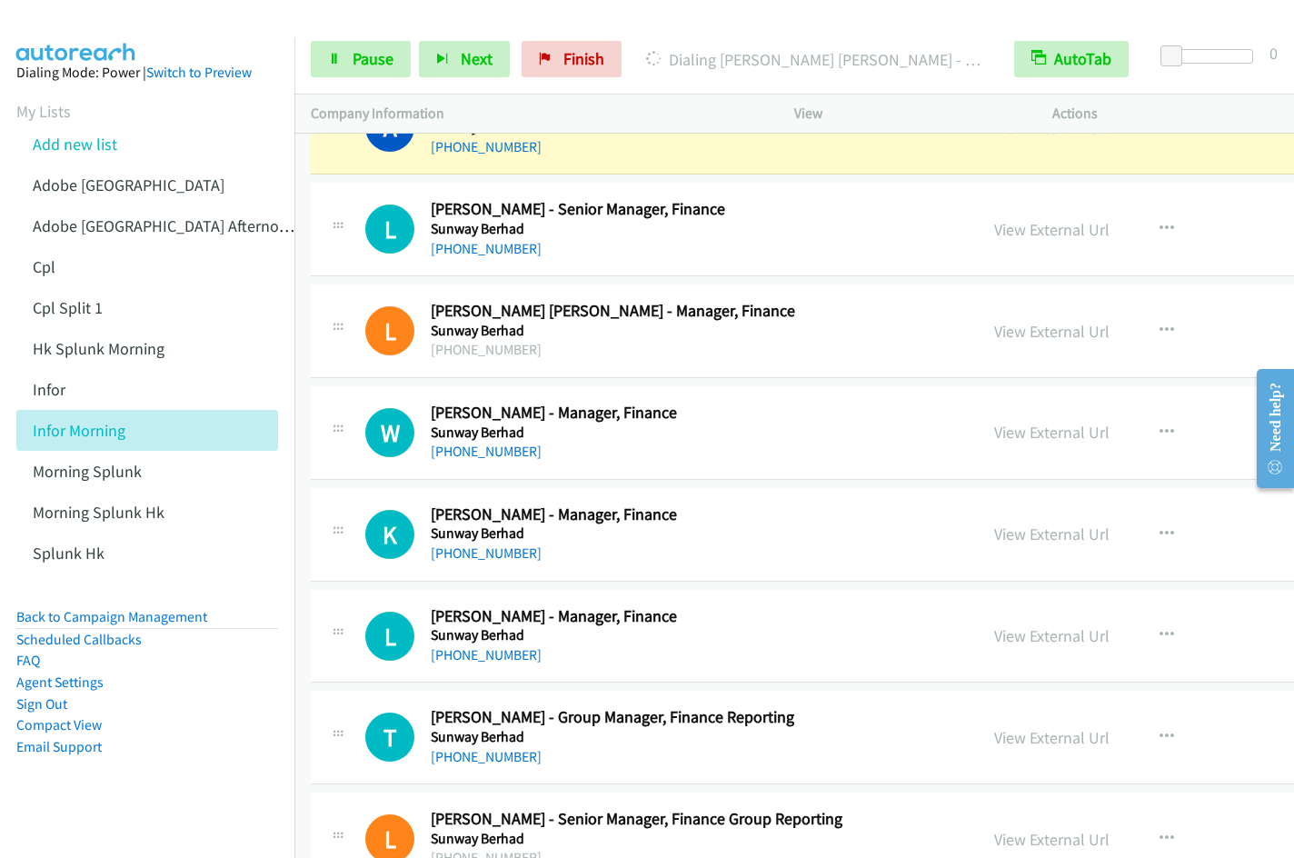
scroll to position [25995, 0]
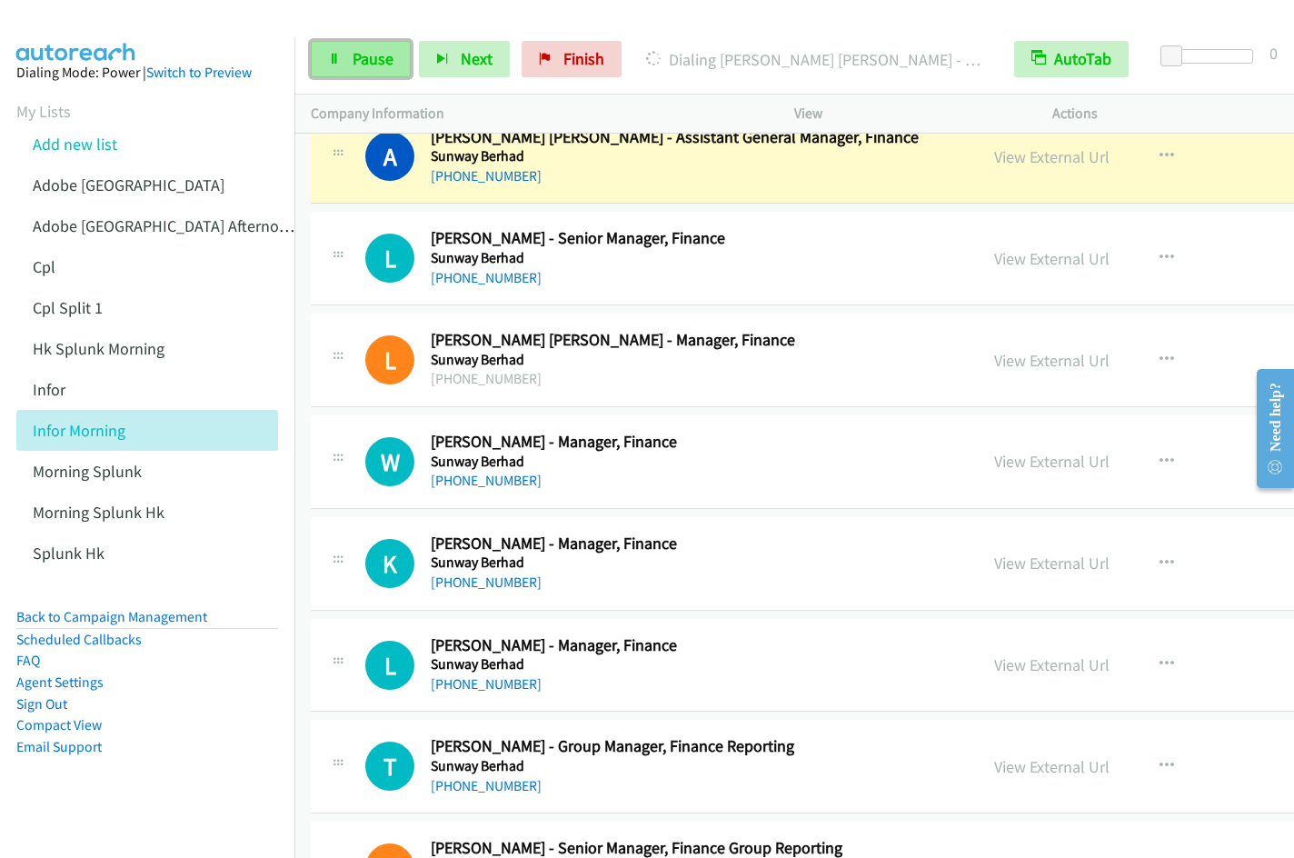
click at [349, 63] on link "Pause" at bounding box center [361, 59] width 100 height 36
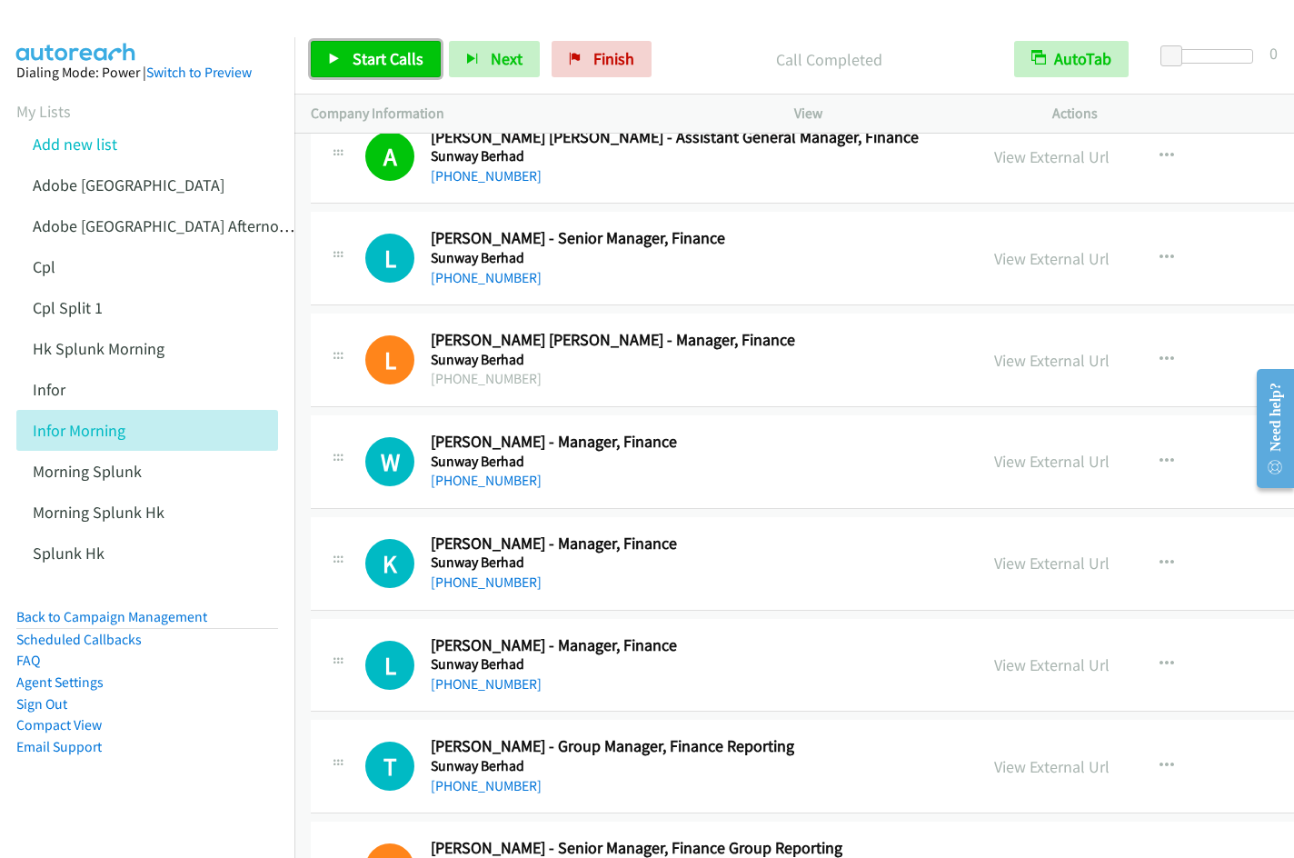
drag, startPoint x: 363, startPoint y: 63, endPoint x: 512, endPoint y: 89, distance: 150.4
click at [363, 63] on span "Start Calls" at bounding box center [388, 58] width 71 height 21
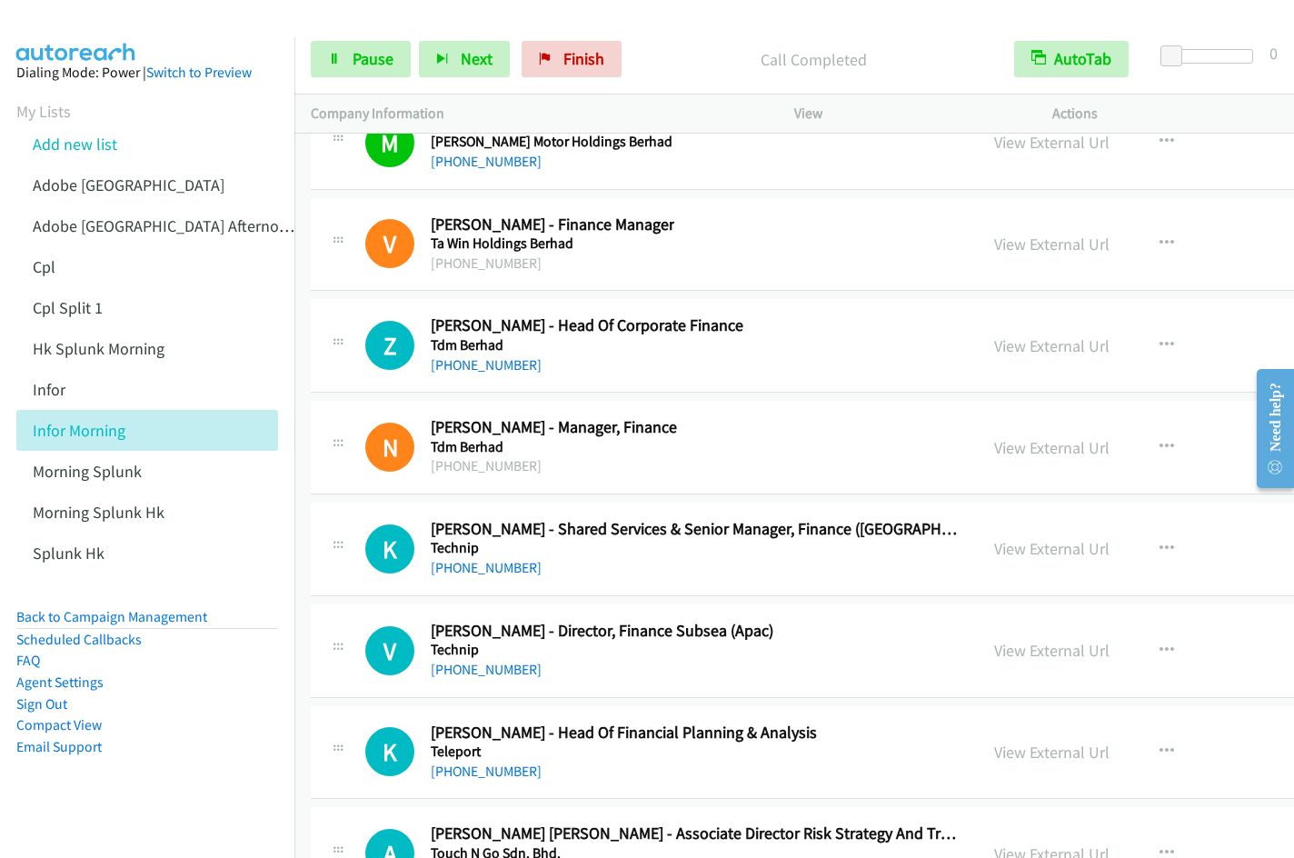
scroll to position [26947, 0]
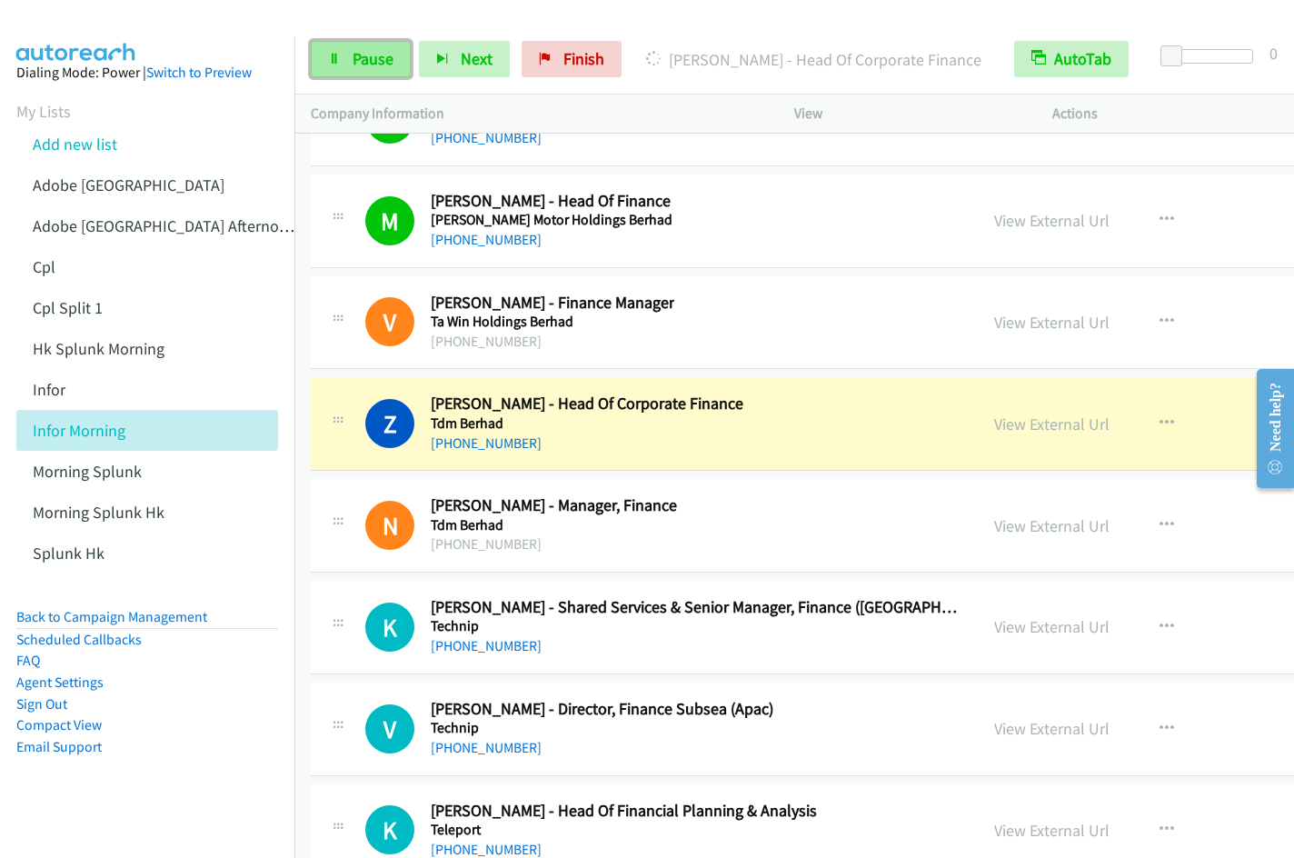
click at [371, 61] on span "Pause" at bounding box center [373, 58] width 41 height 21
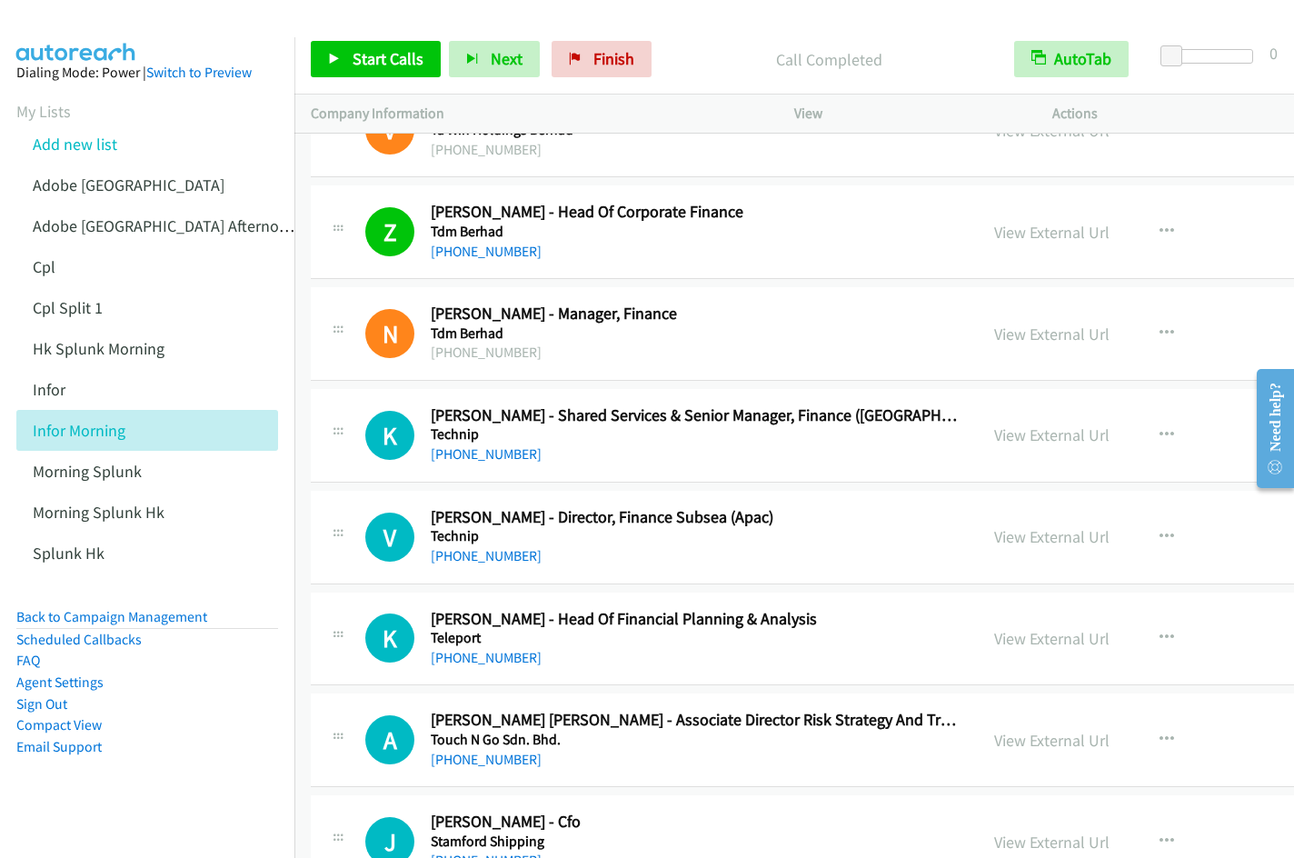
scroll to position [27197, 0]
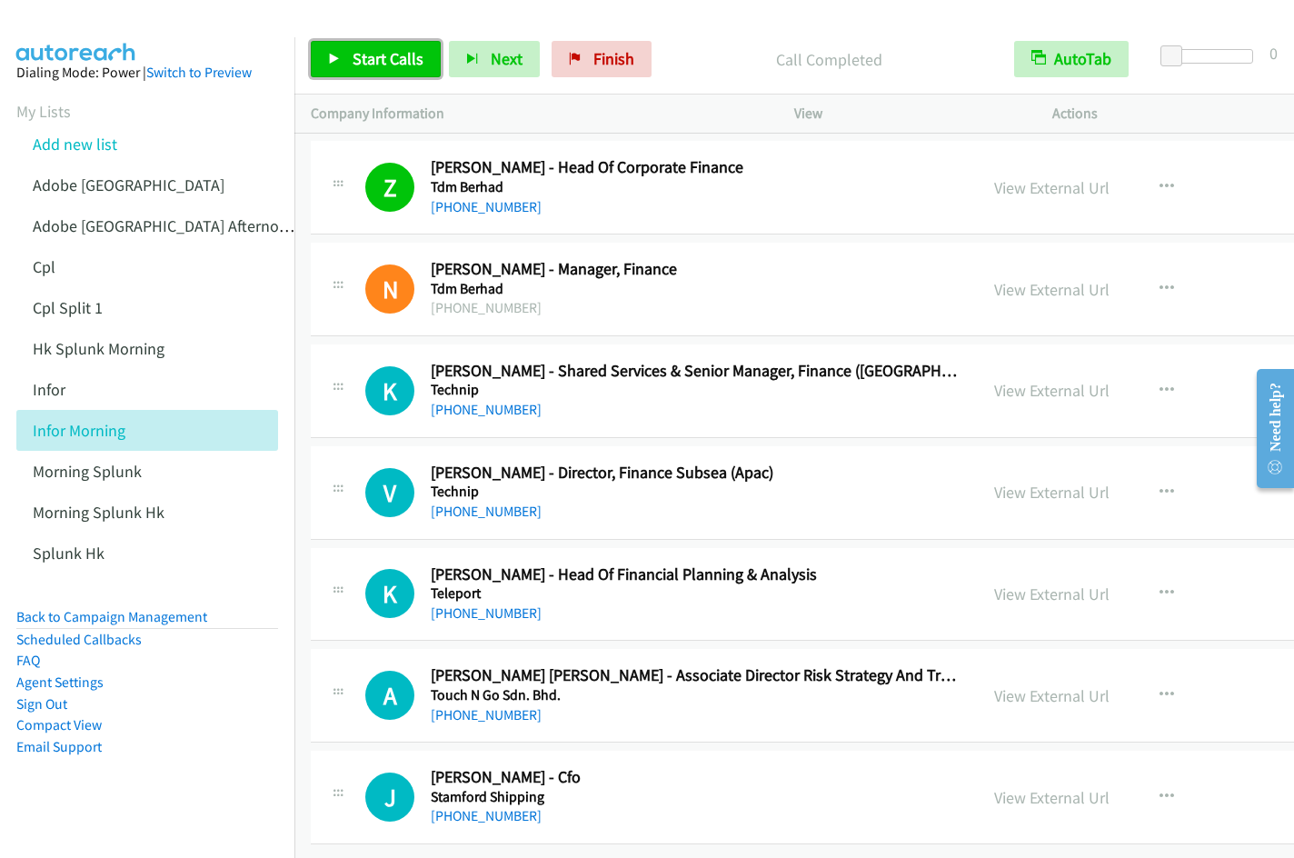
click at [357, 58] on span "Start Calls" at bounding box center [388, 58] width 71 height 21
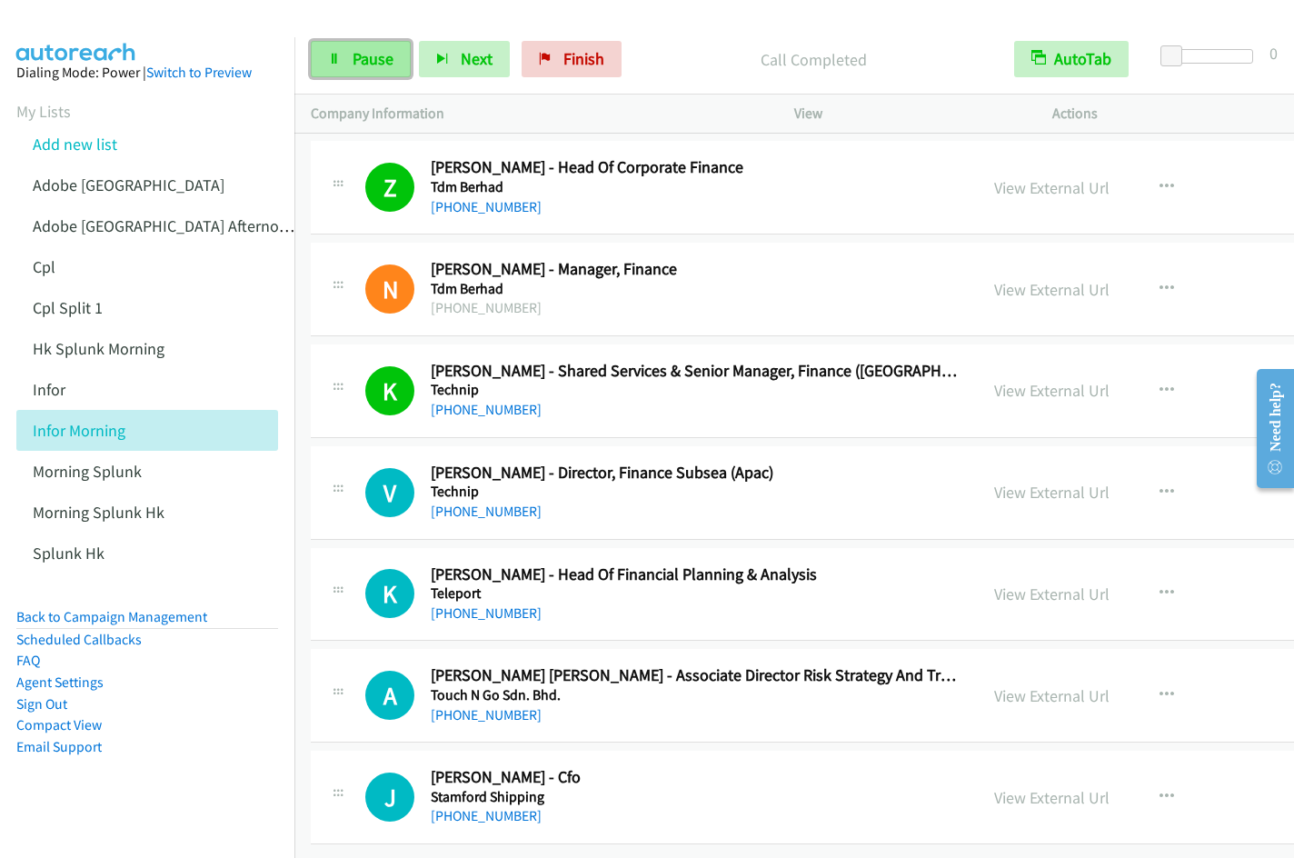
click at [389, 54] on span "Pause" at bounding box center [373, 58] width 41 height 21
click at [386, 52] on span "Start Calls" at bounding box center [388, 58] width 71 height 21
click at [363, 55] on span "Pause" at bounding box center [373, 58] width 41 height 21
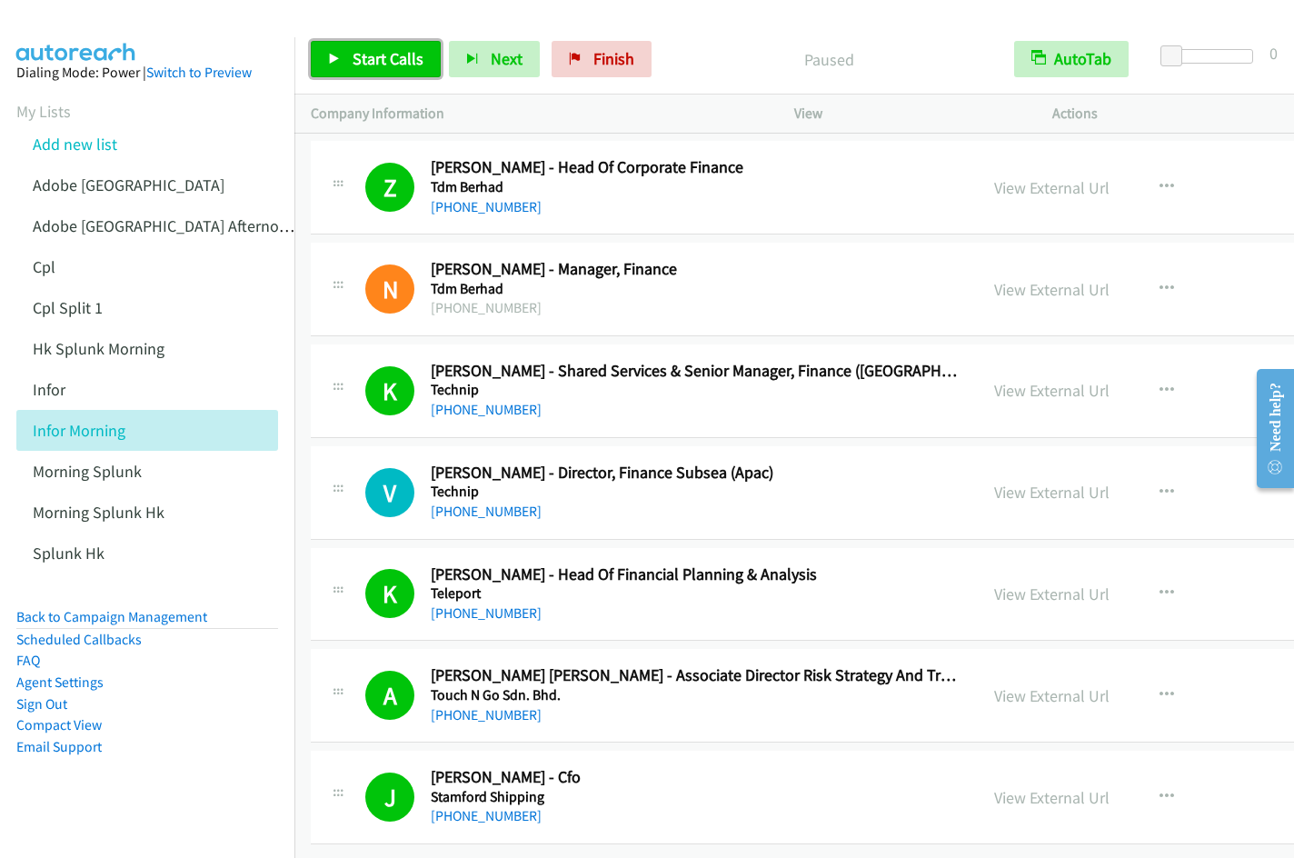
click at [351, 58] on link "Start Calls" at bounding box center [376, 59] width 130 height 36
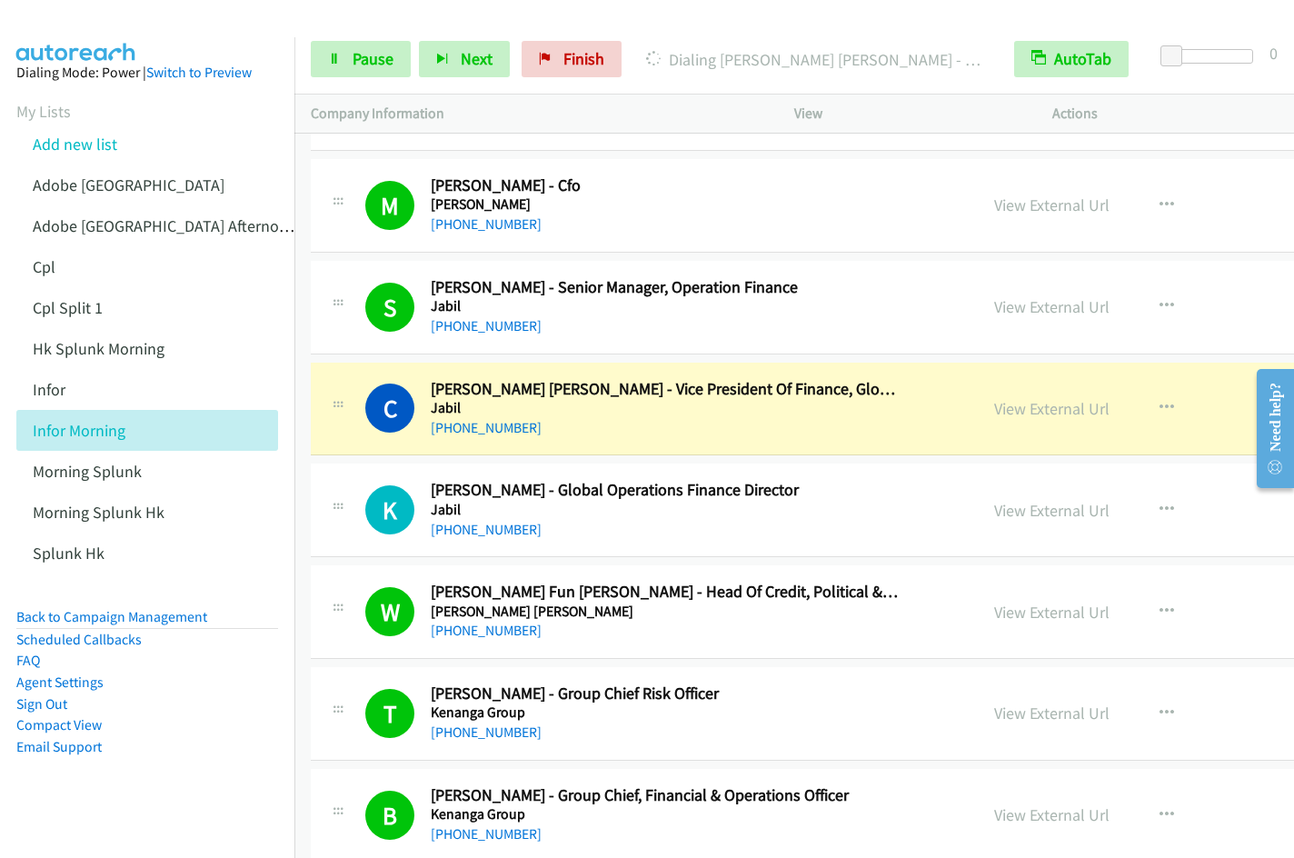
scroll to position [9054, 0]
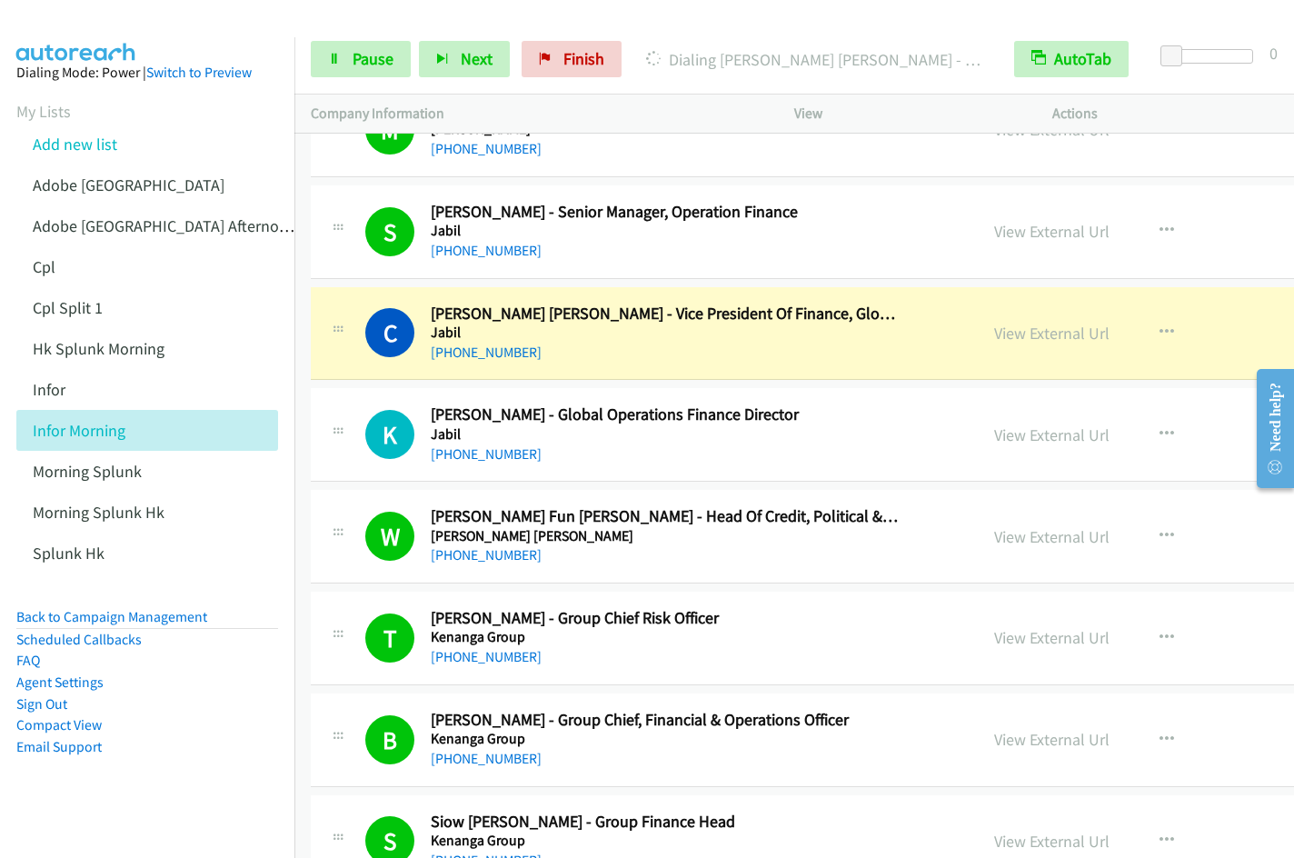
drag, startPoint x: 2527, startPoint y: 1176, endPoint x: 1286, endPoint y: 379, distance: 1475.1
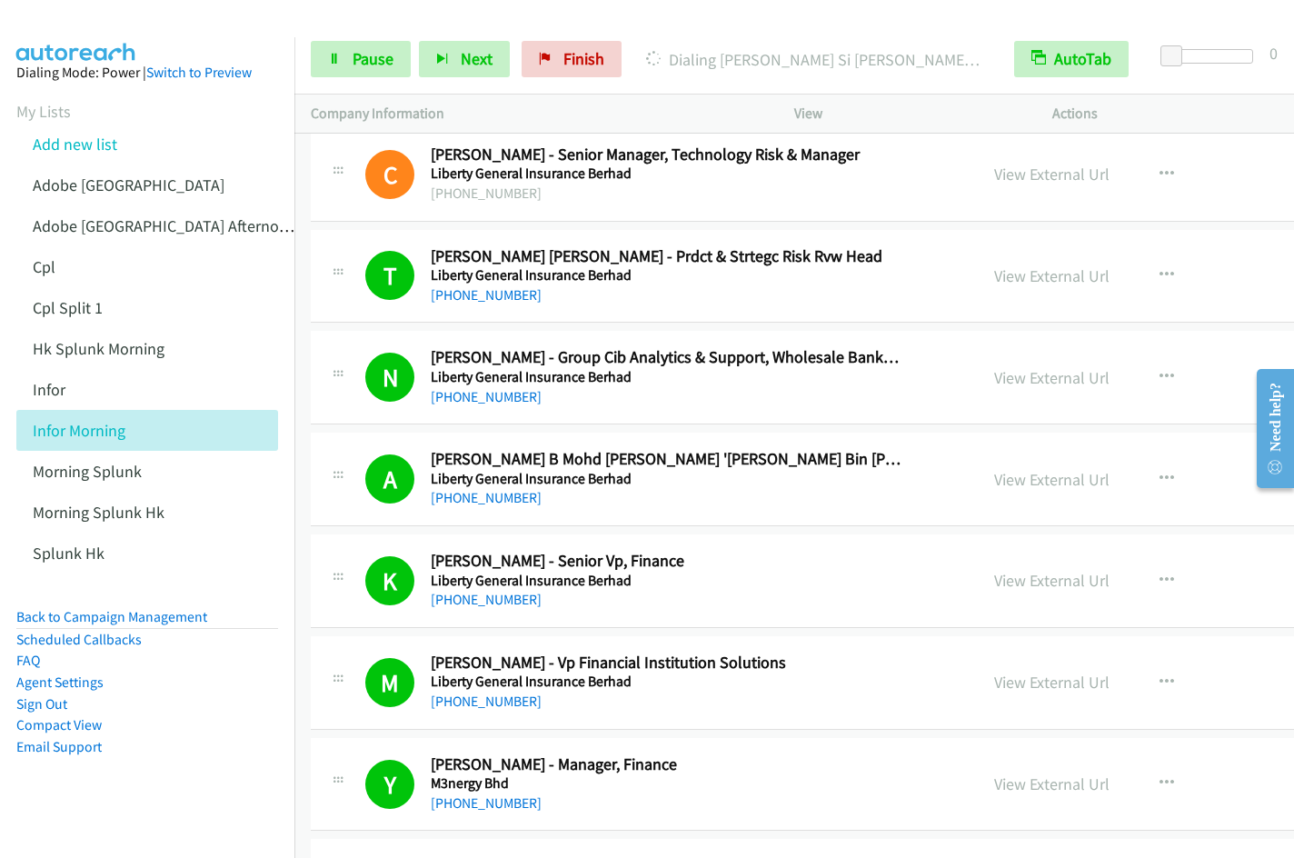
scroll to position [12908, 0]
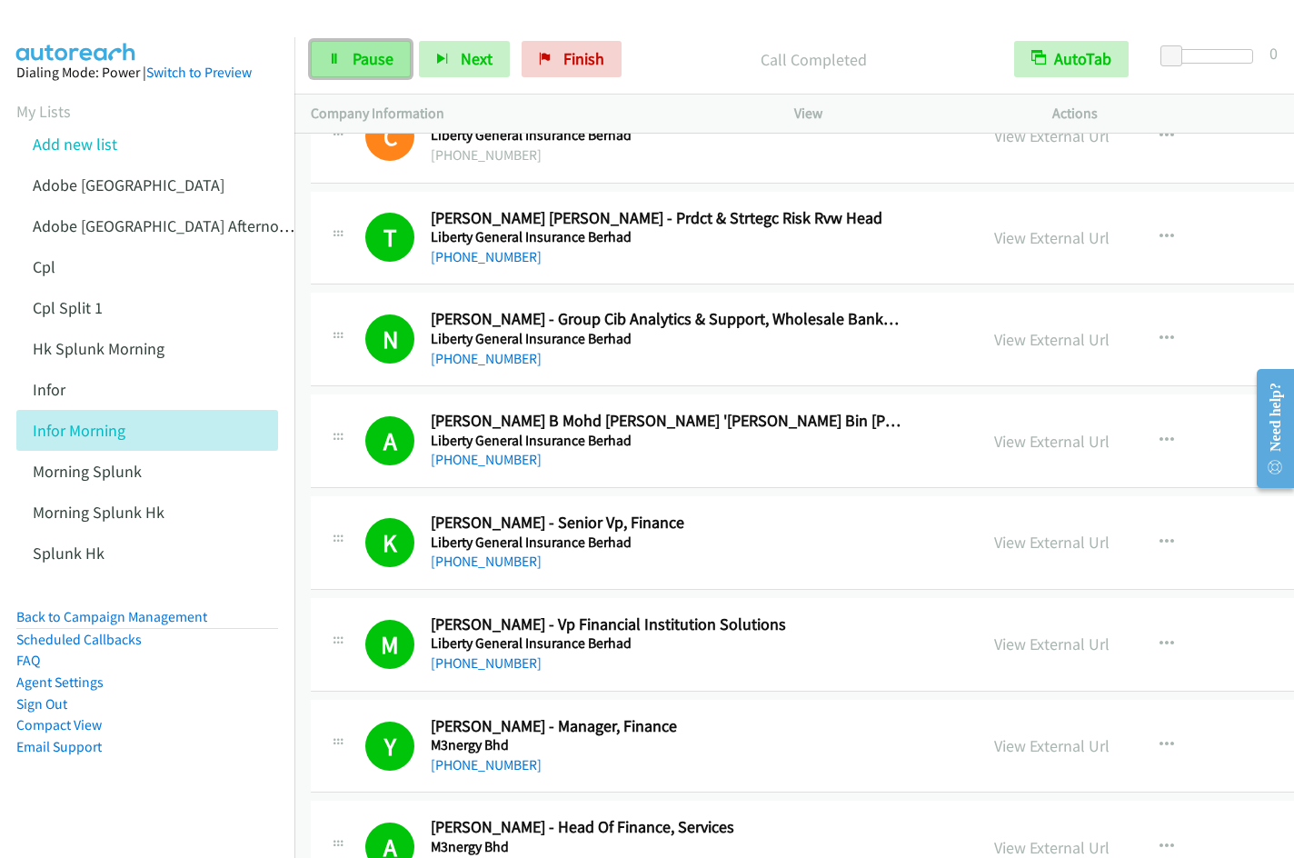
click at [329, 61] on icon at bounding box center [334, 60] width 13 height 13
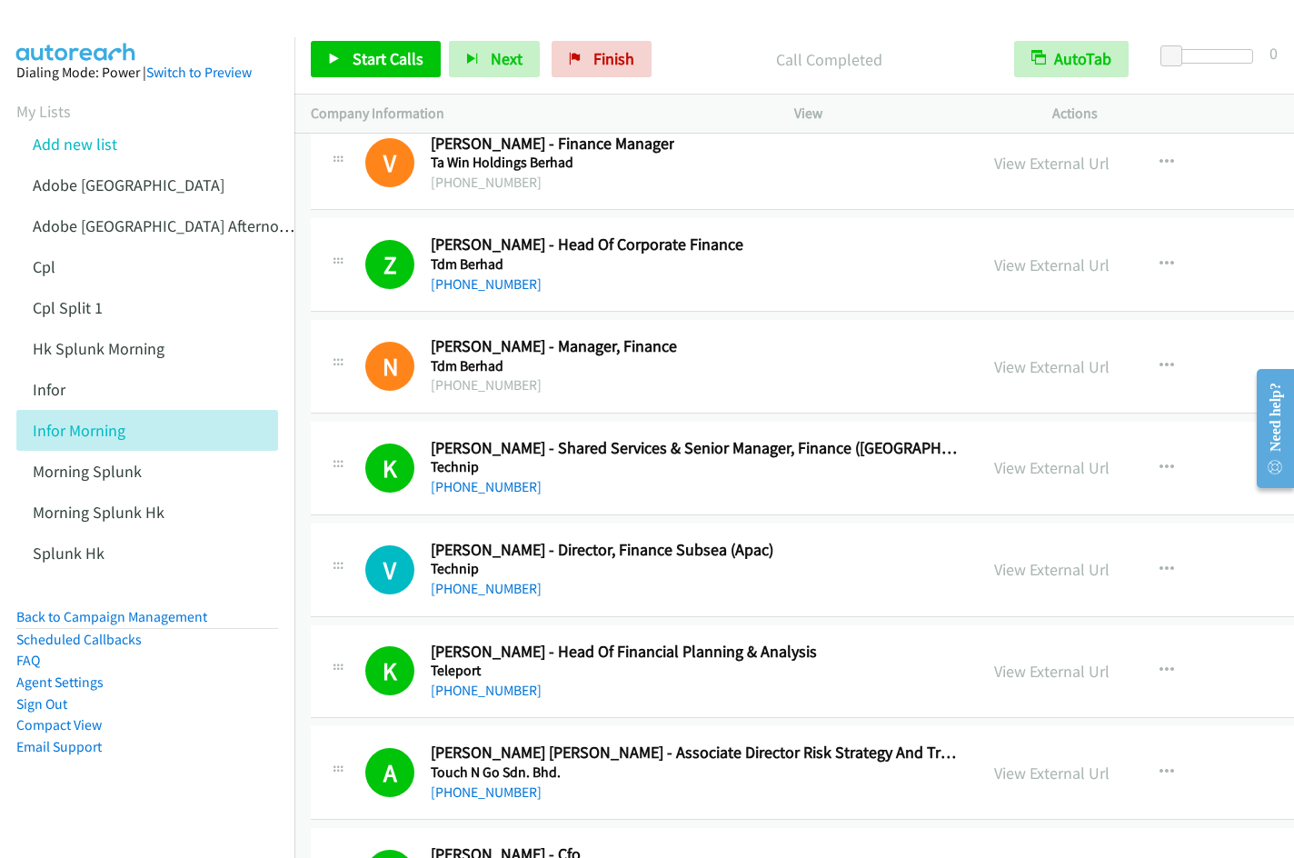
scroll to position [27197, 0]
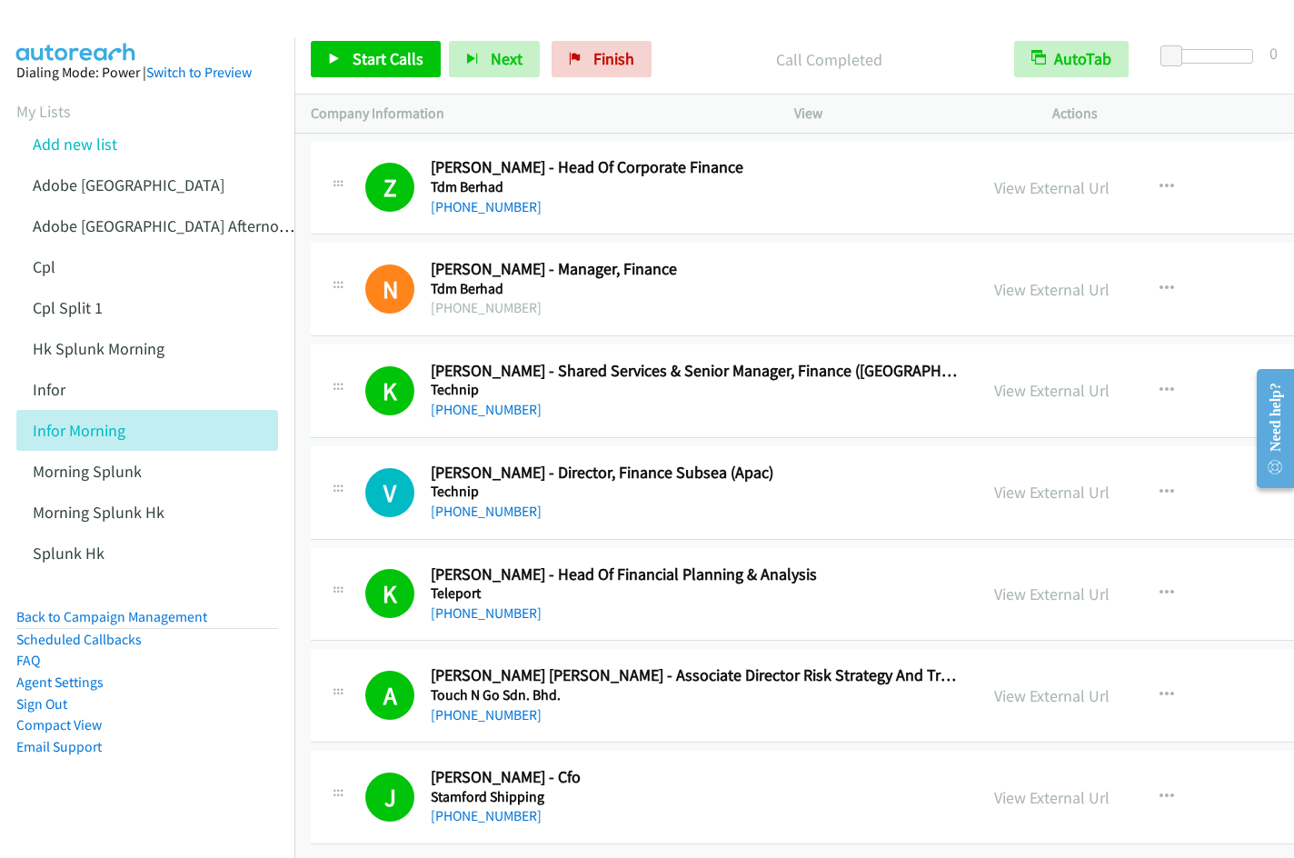
click at [934, 15] on div at bounding box center [639, 35] width 1278 height 70
click at [612, 55] on span "Finish" at bounding box center [613, 58] width 41 height 21
